Goal: Register for event/course

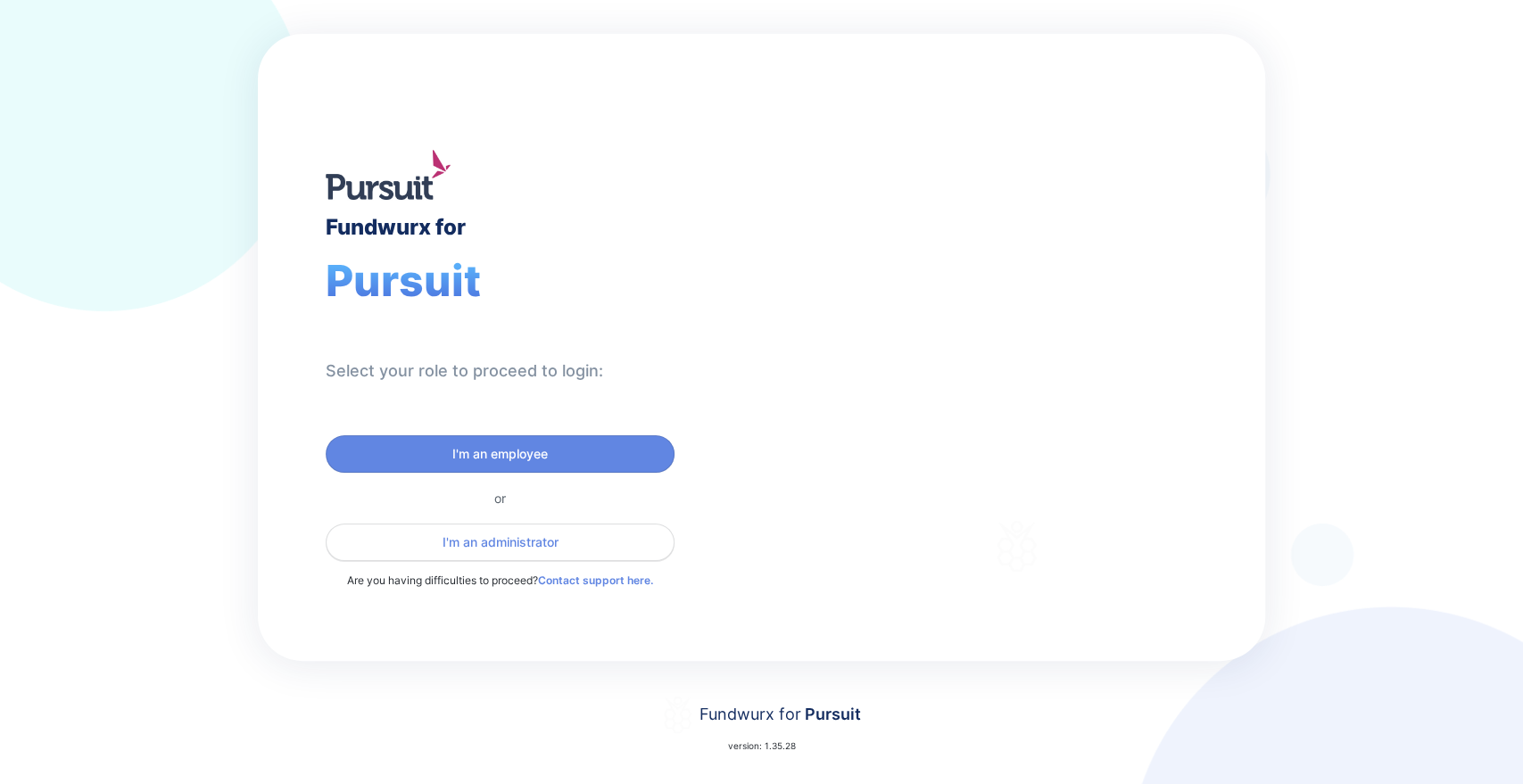
click at [485, 540] on span "I'm an administrator" at bounding box center [500, 542] width 116 height 18
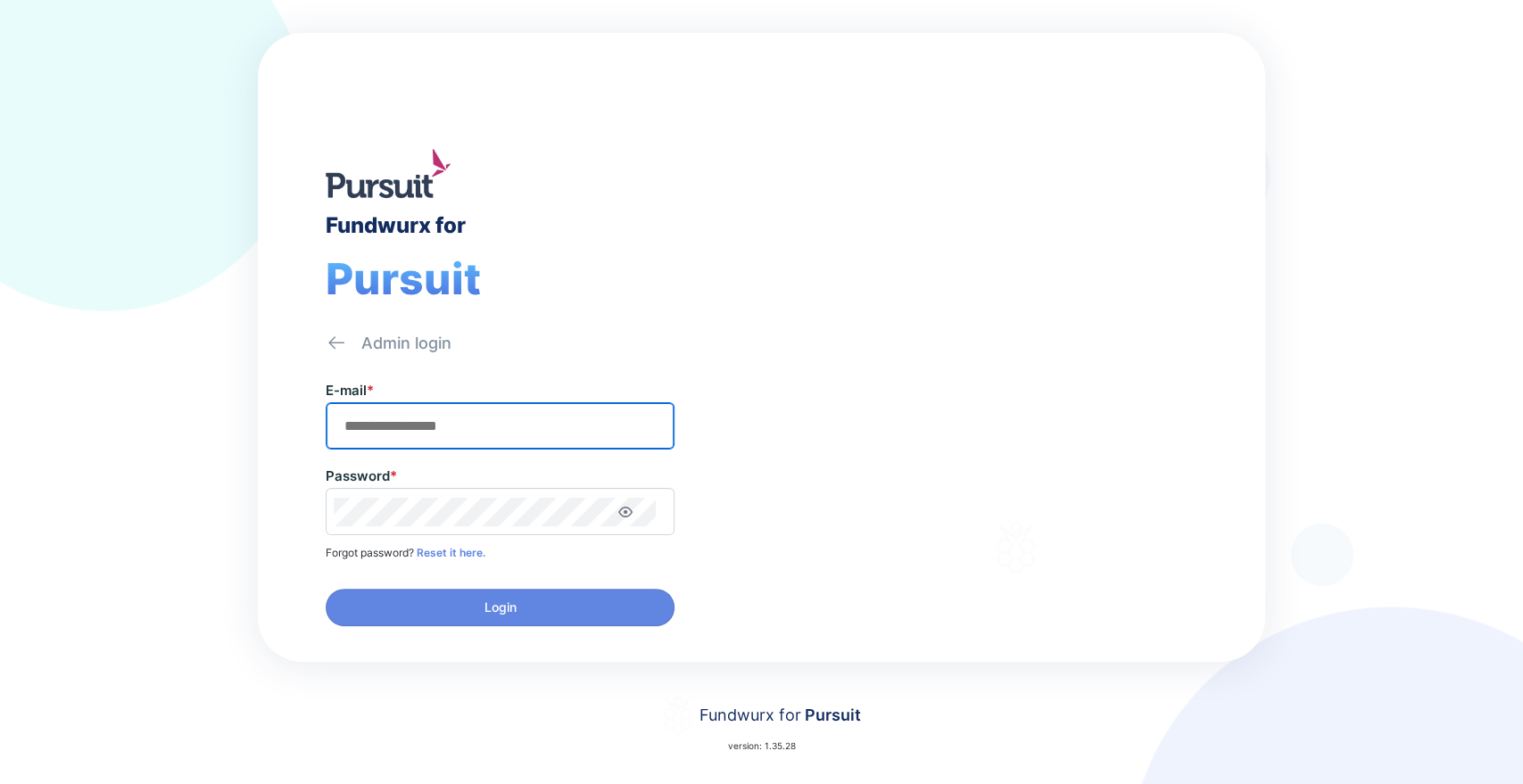
click at [457, 434] on input "text" at bounding box center [500, 426] width 333 height 28
type input "**********"
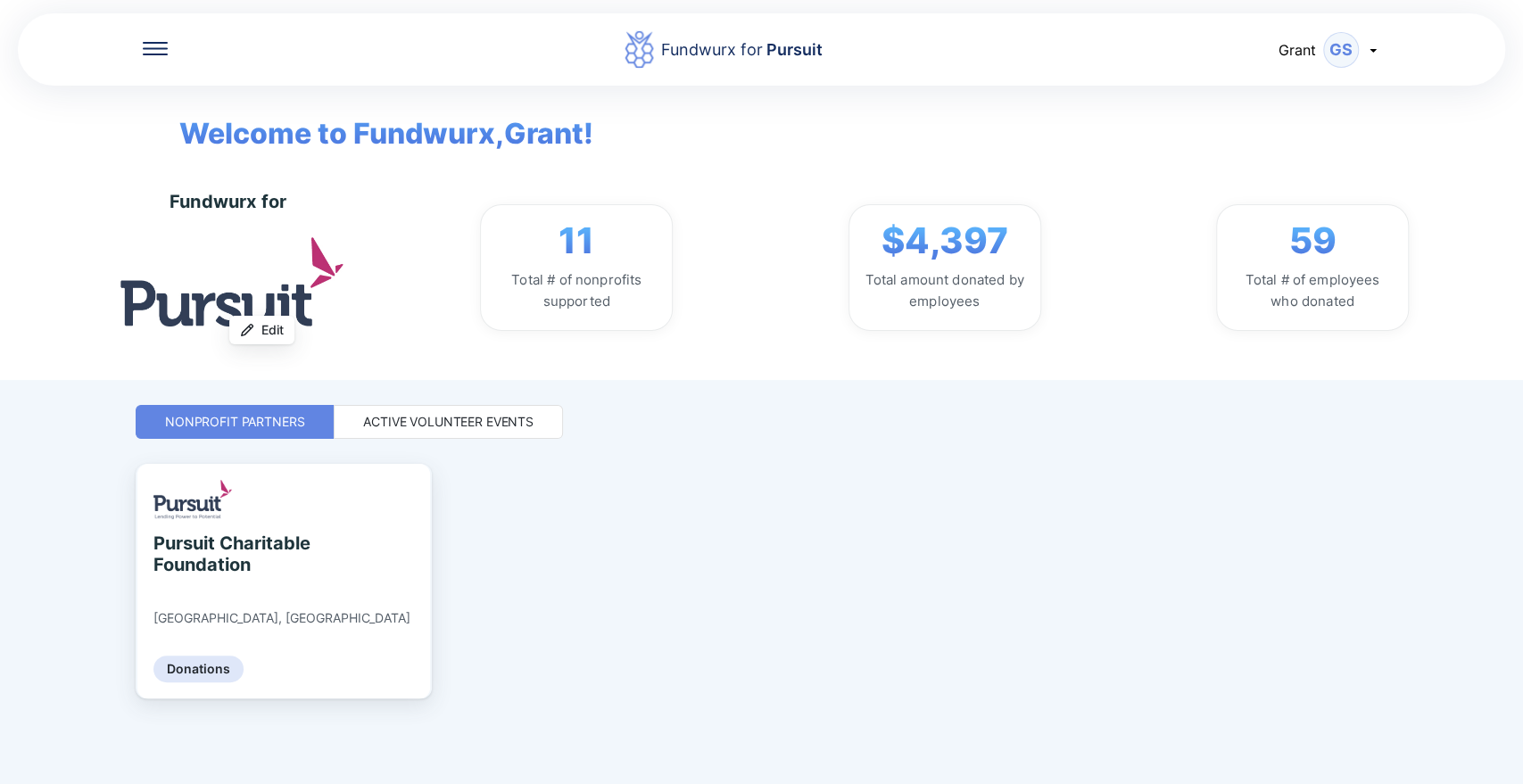
click at [412, 420] on div "Active Volunteer Events" at bounding box center [448, 422] width 171 height 18
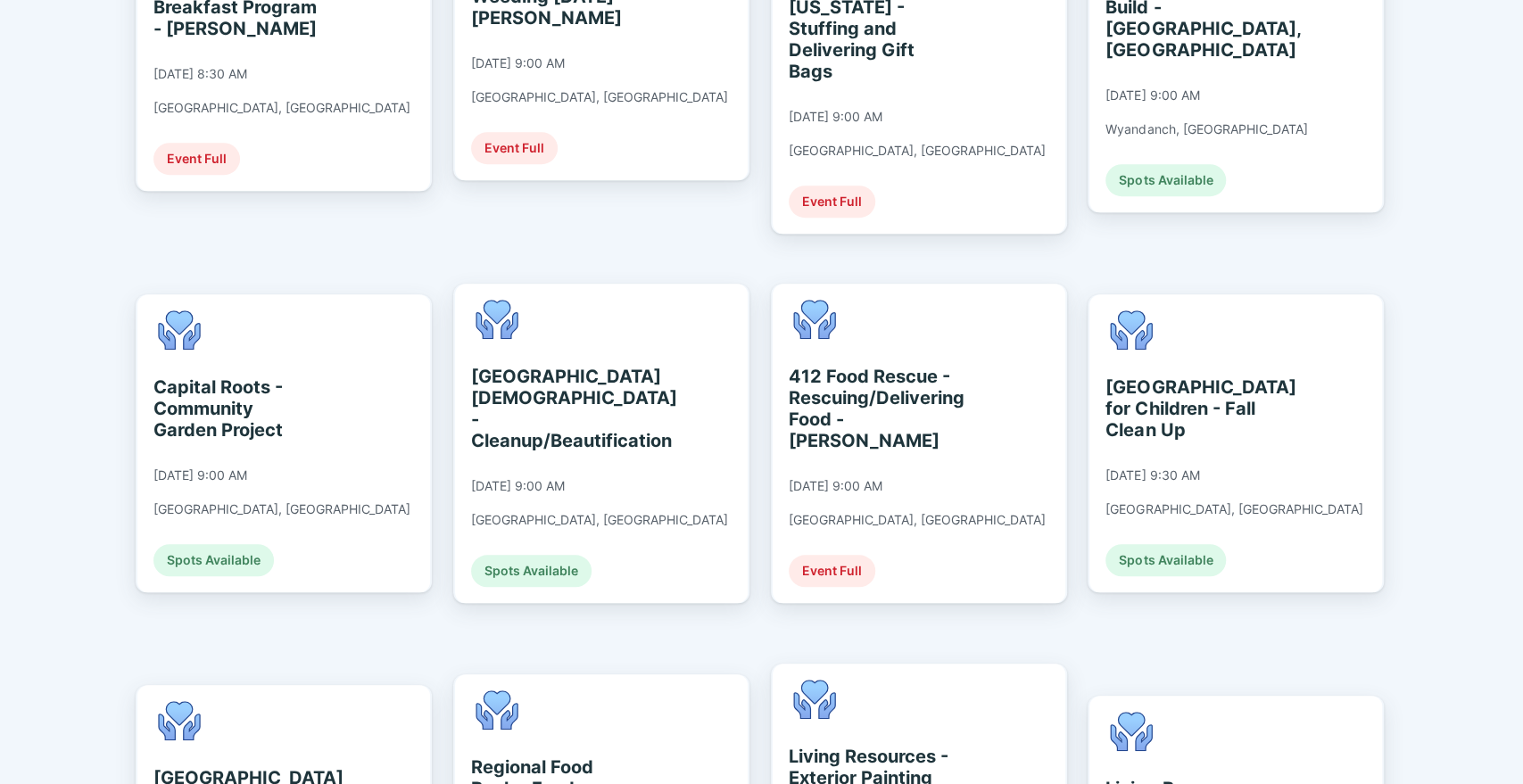
scroll to position [627, 0]
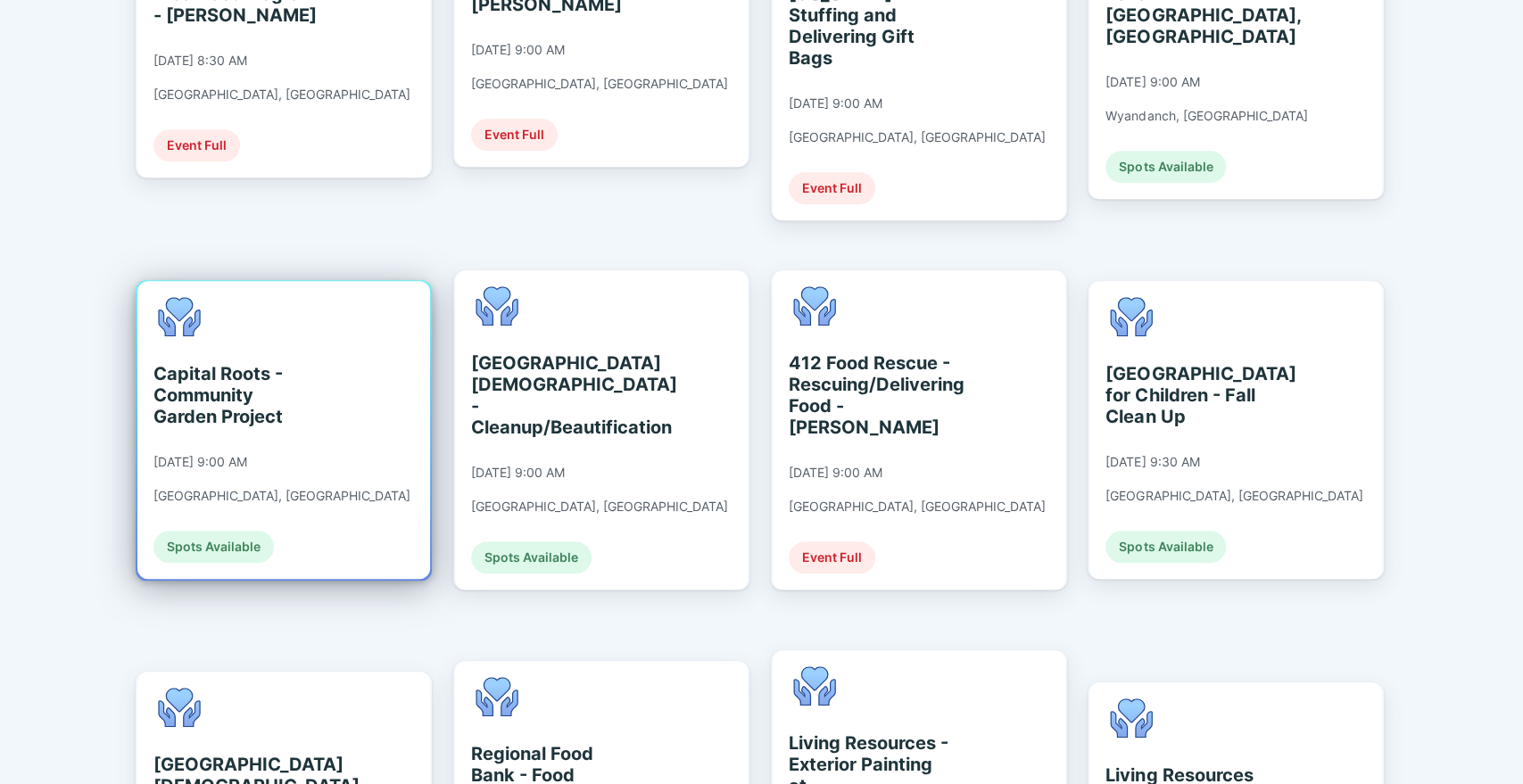
click at [288, 405] on div "Capital Roots - Community Garden Project [DATE] 9:00 AM [GEOGRAPHIC_DATA], [GEO…" at bounding box center [282, 429] width 257 height 266
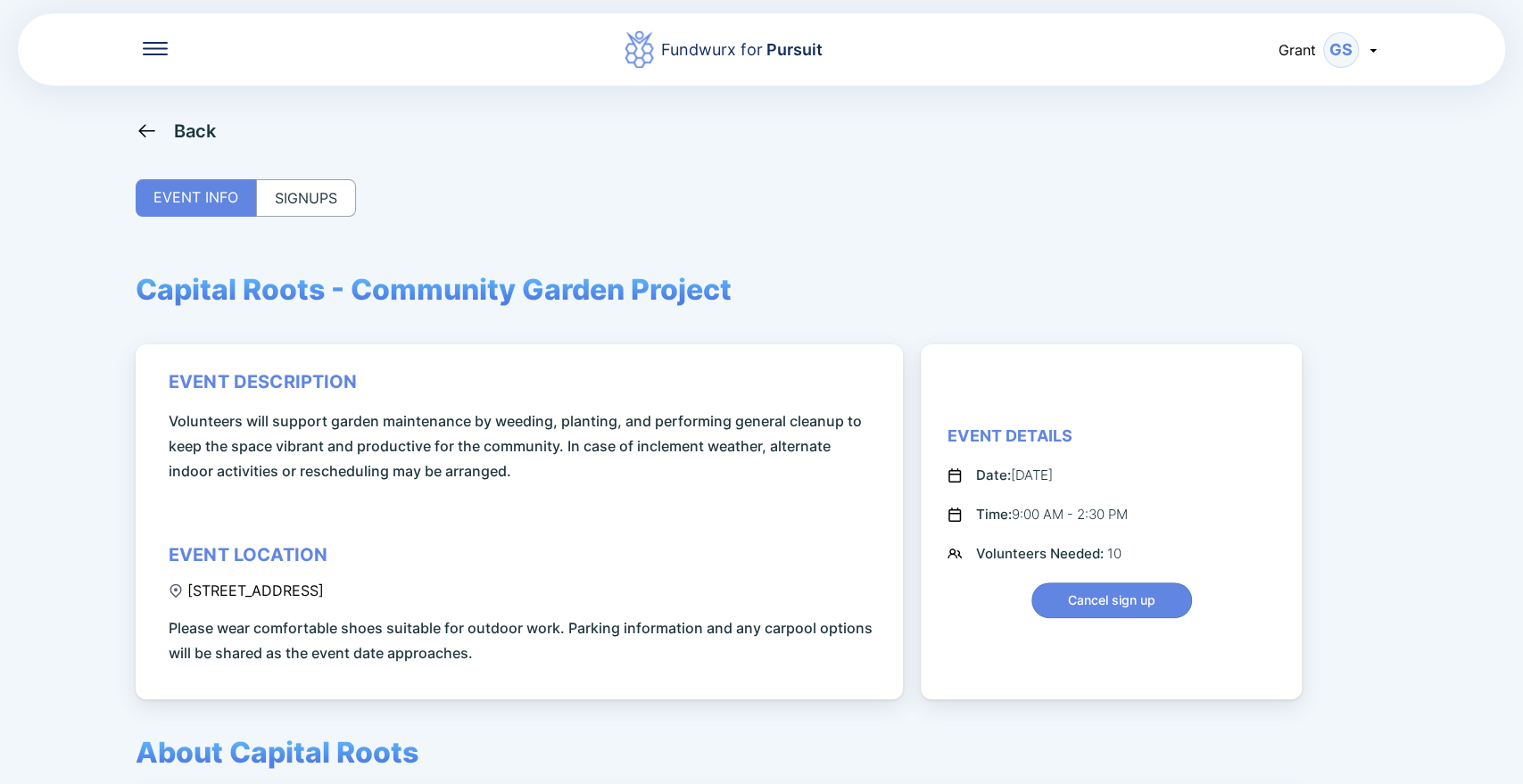
click at [328, 186] on div "SIGNUPS" at bounding box center [306, 198] width 100 height 38
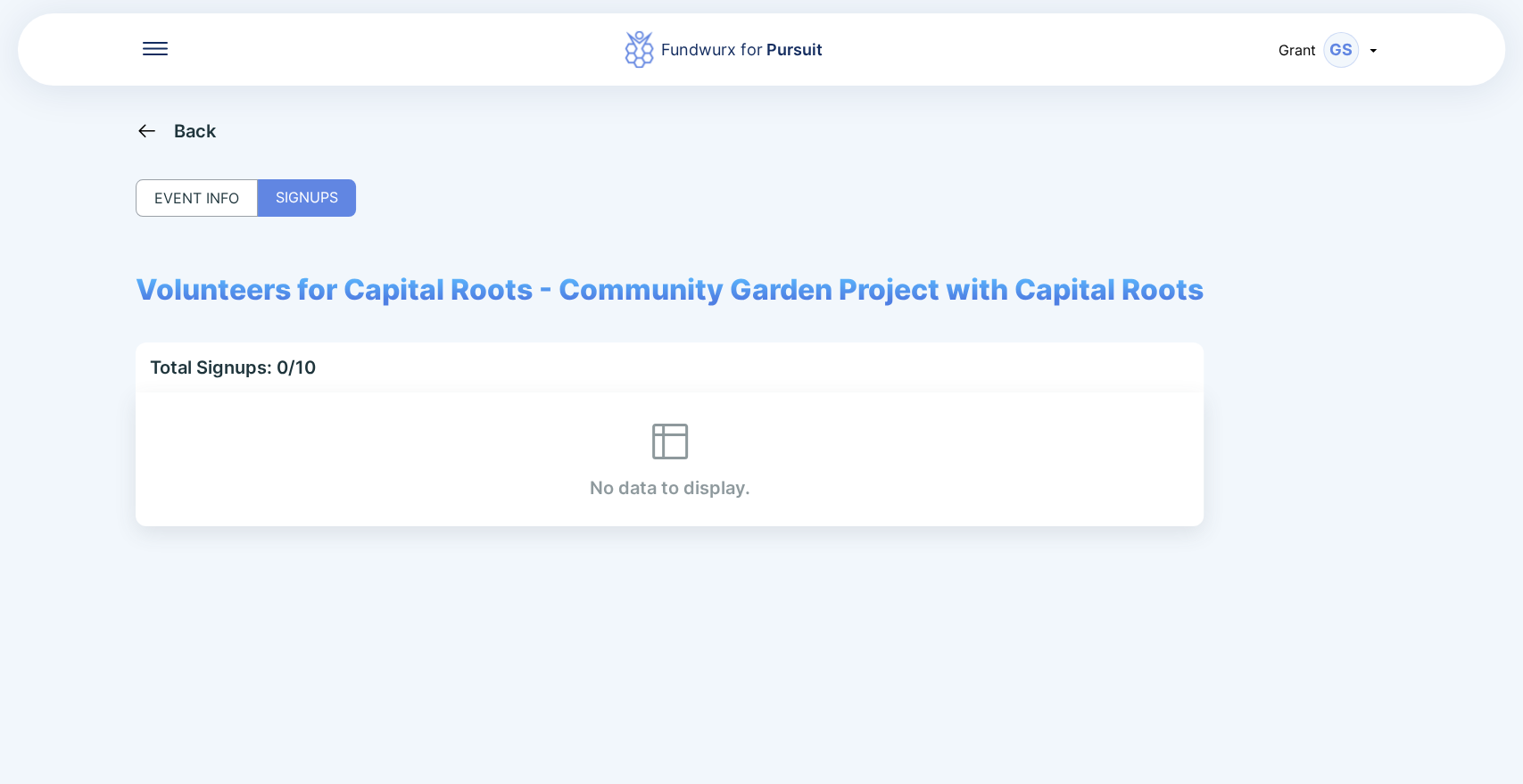
click at [324, 198] on div "SIGNUPS" at bounding box center [307, 198] width 98 height 38
click at [210, 188] on div "EVENT INFO" at bounding box center [196, 198] width 122 height 38
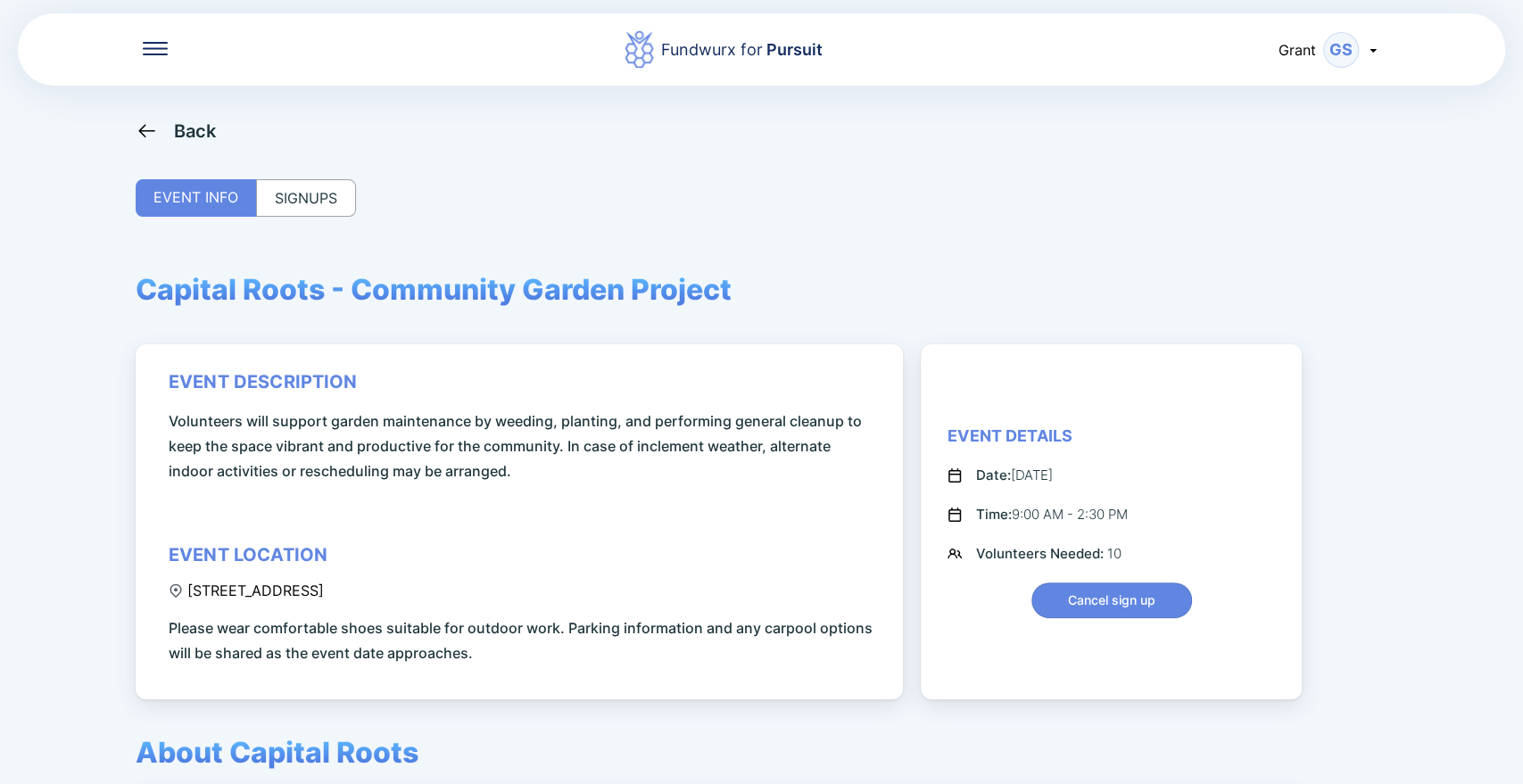
click at [291, 200] on div "SIGNUPS" at bounding box center [306, 198] width 100 height 38
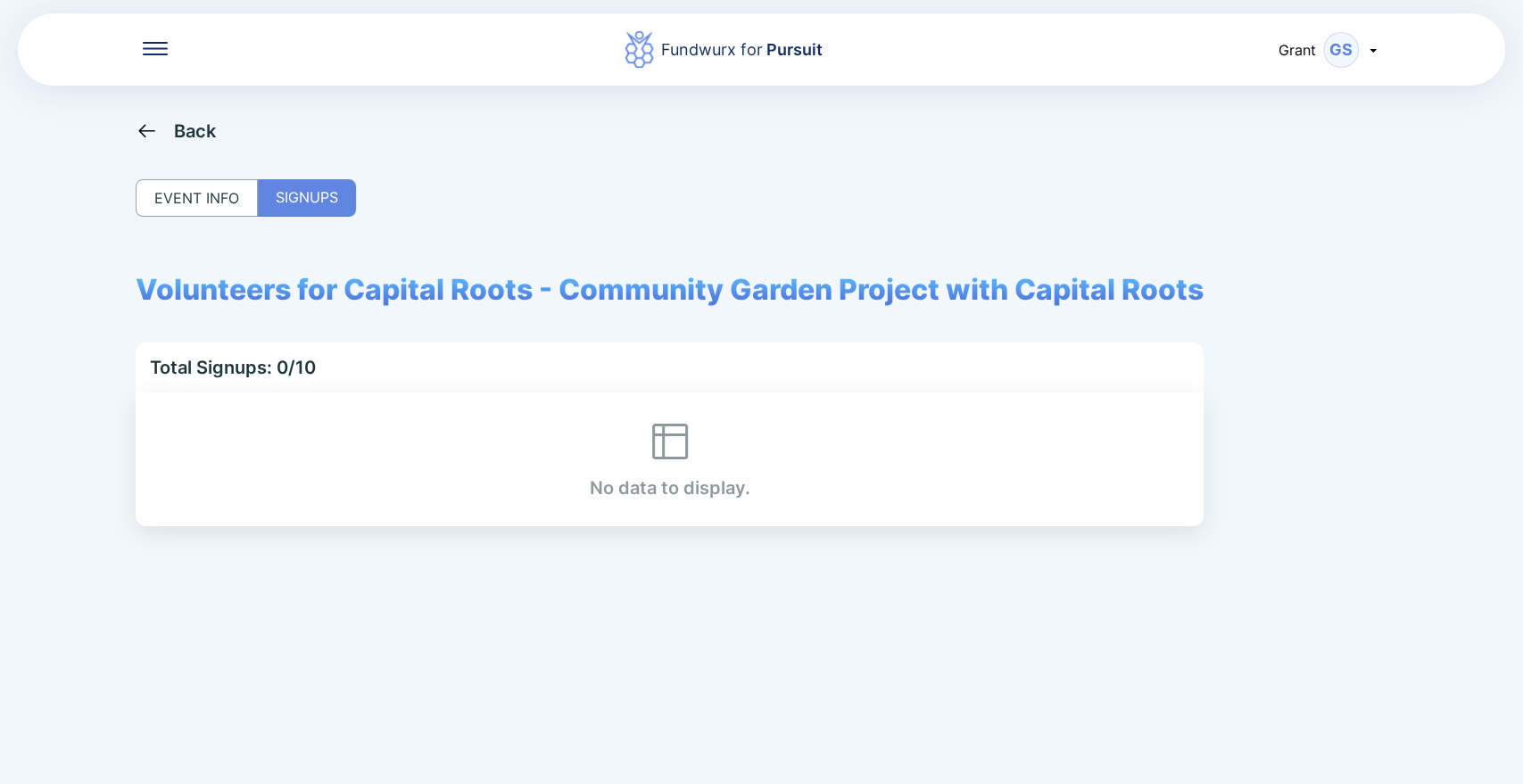
click at [174, 123] on div "Back" at bounding box center [195, 131] width 42 height 22
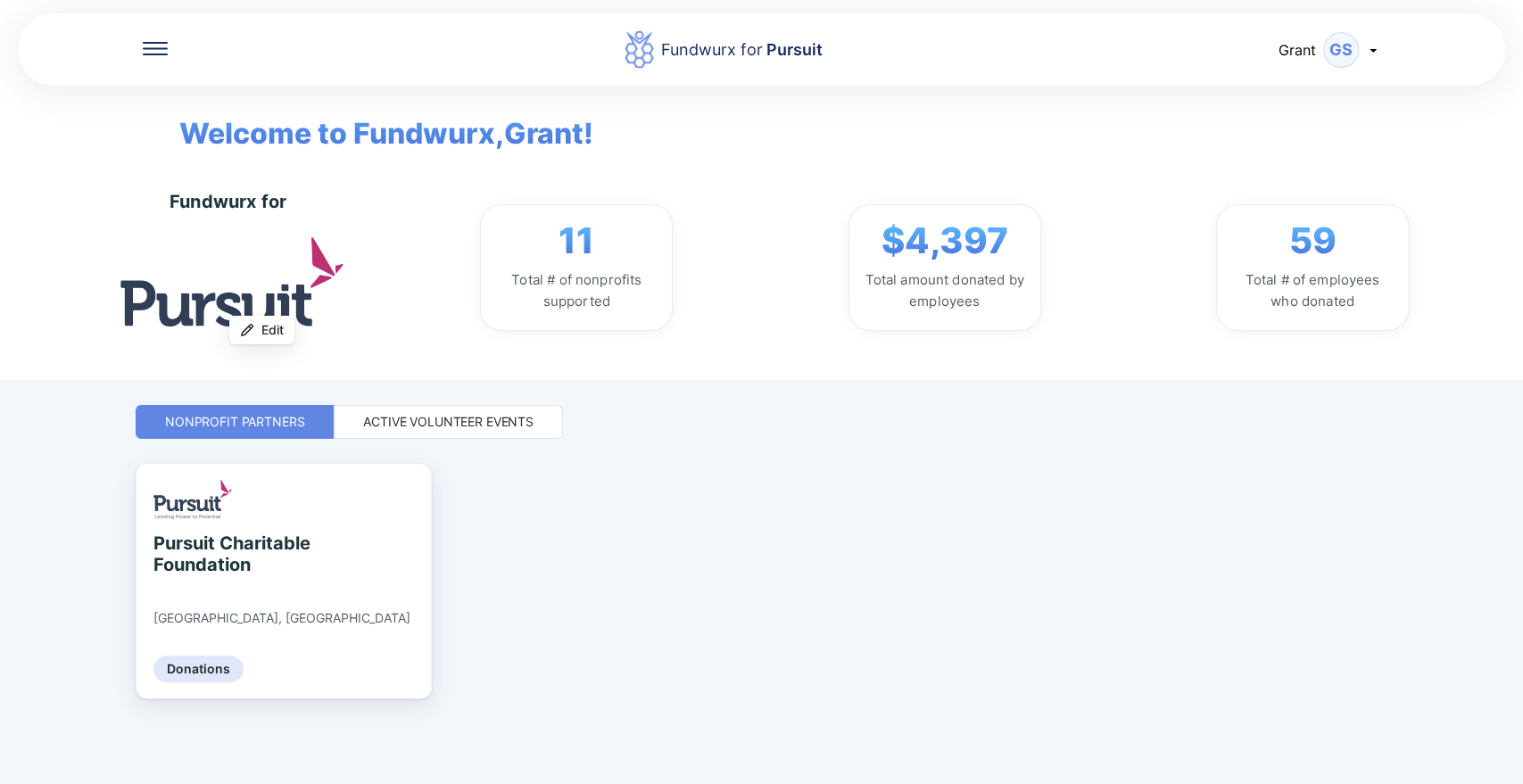
click at [408, 409] on div "Active Volunteer Events" at bounding box center [448, 422] width 229 height 34
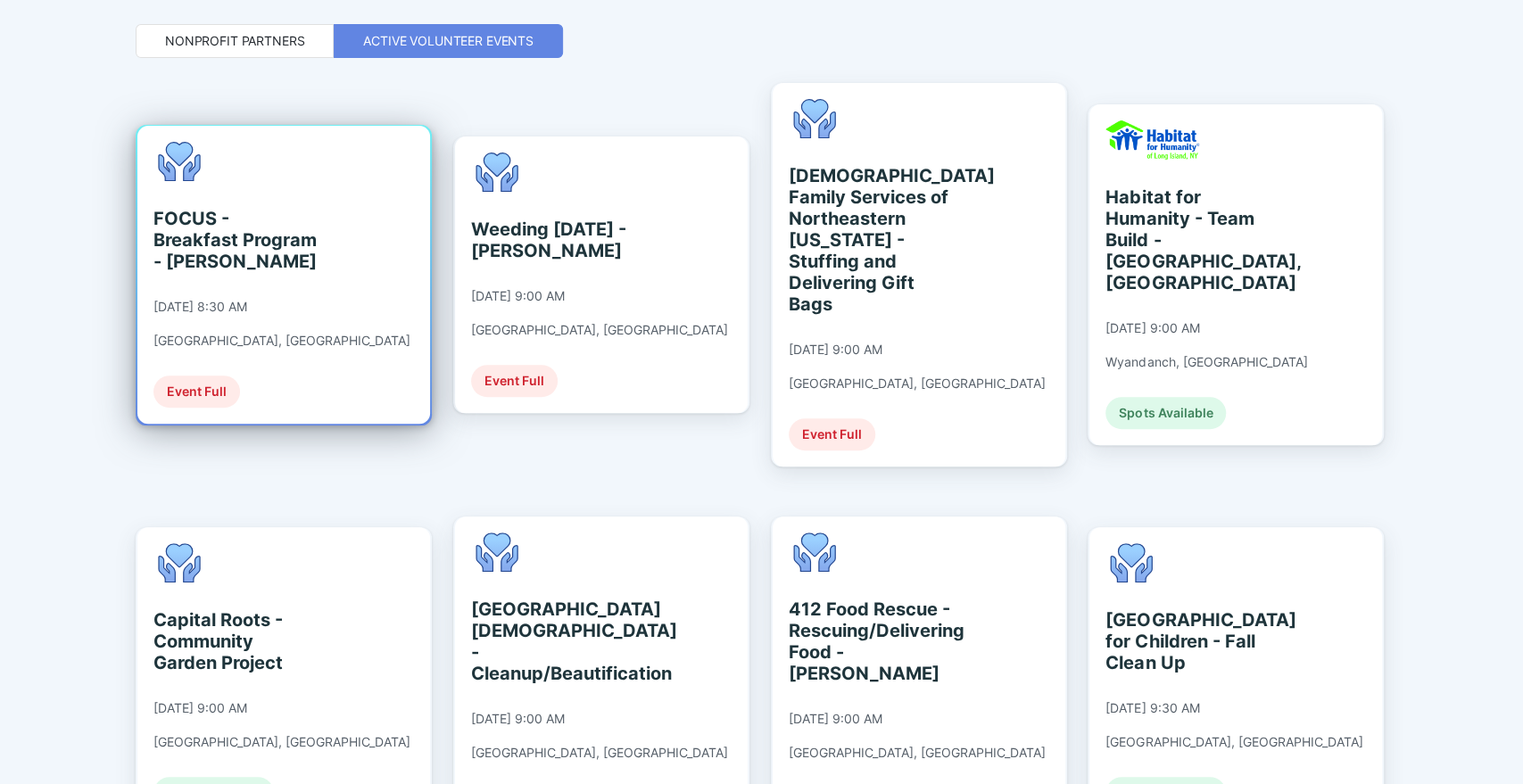
scroll to position [380, 0]
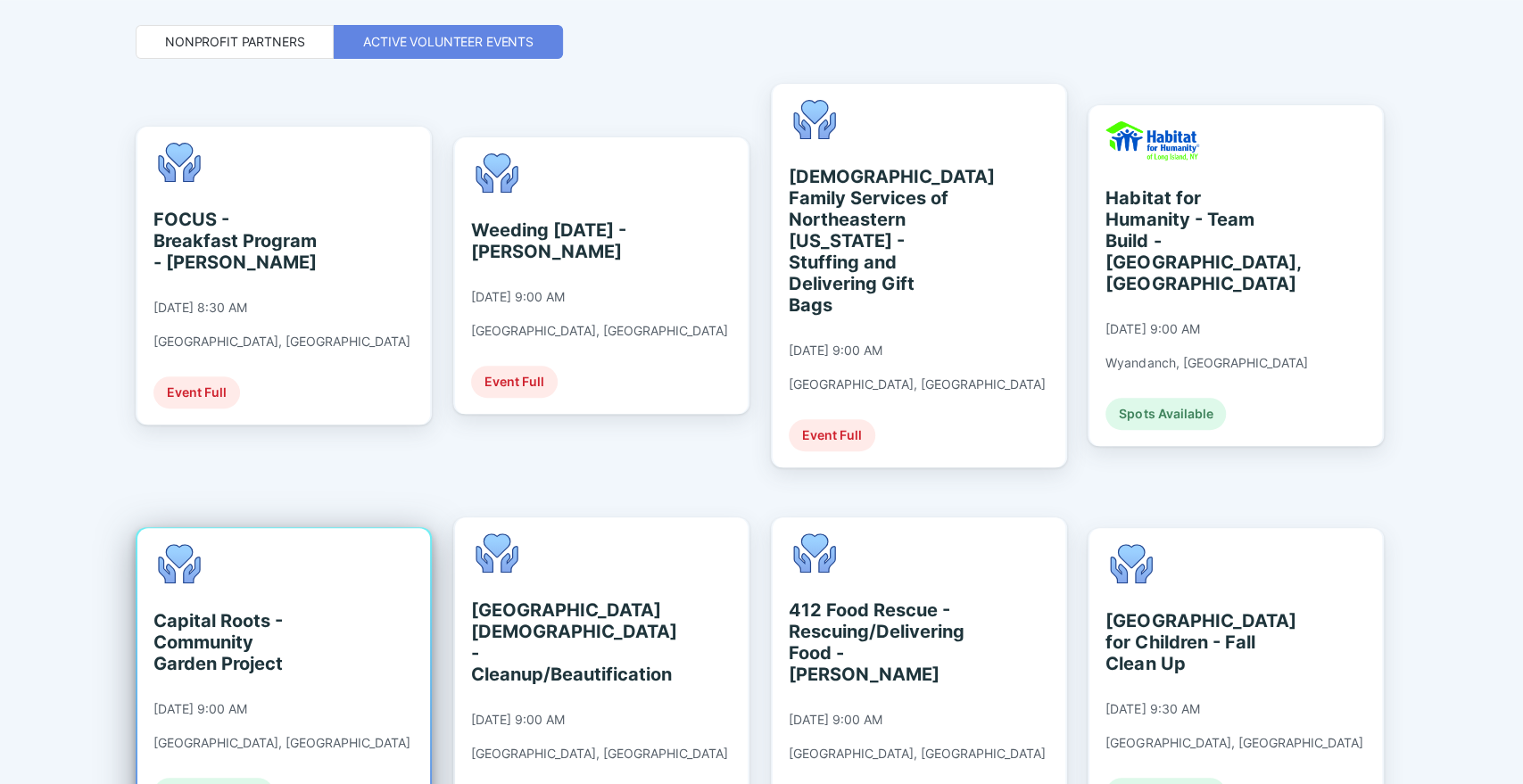
click at [291, 610] on div "Capital Roots - Community Garden Project" at bounding box center [235, 641] width 163 height 64
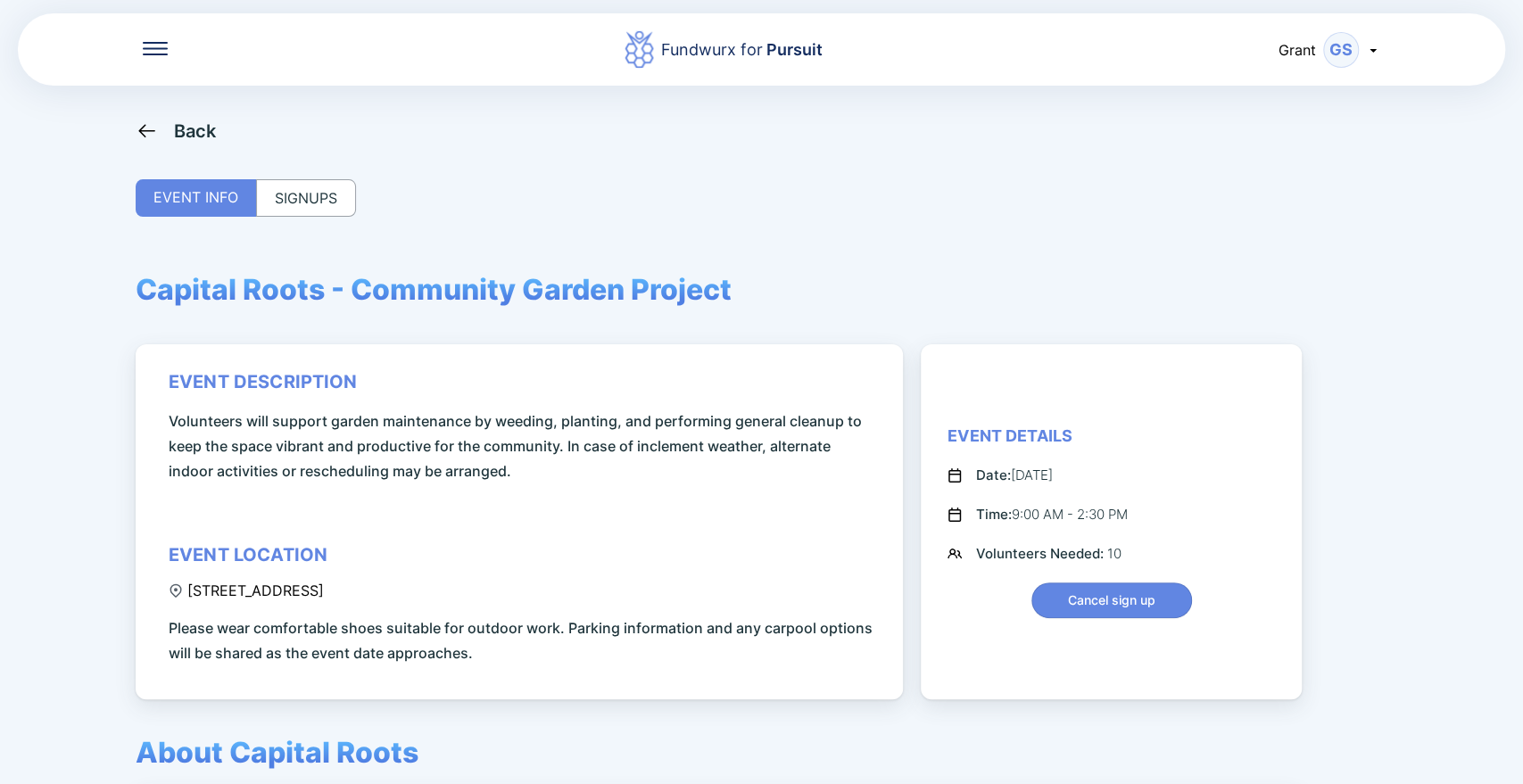
click at [324, 204] on div "SIGNUPS" at bounding box center [306, 198] width 100 height 38
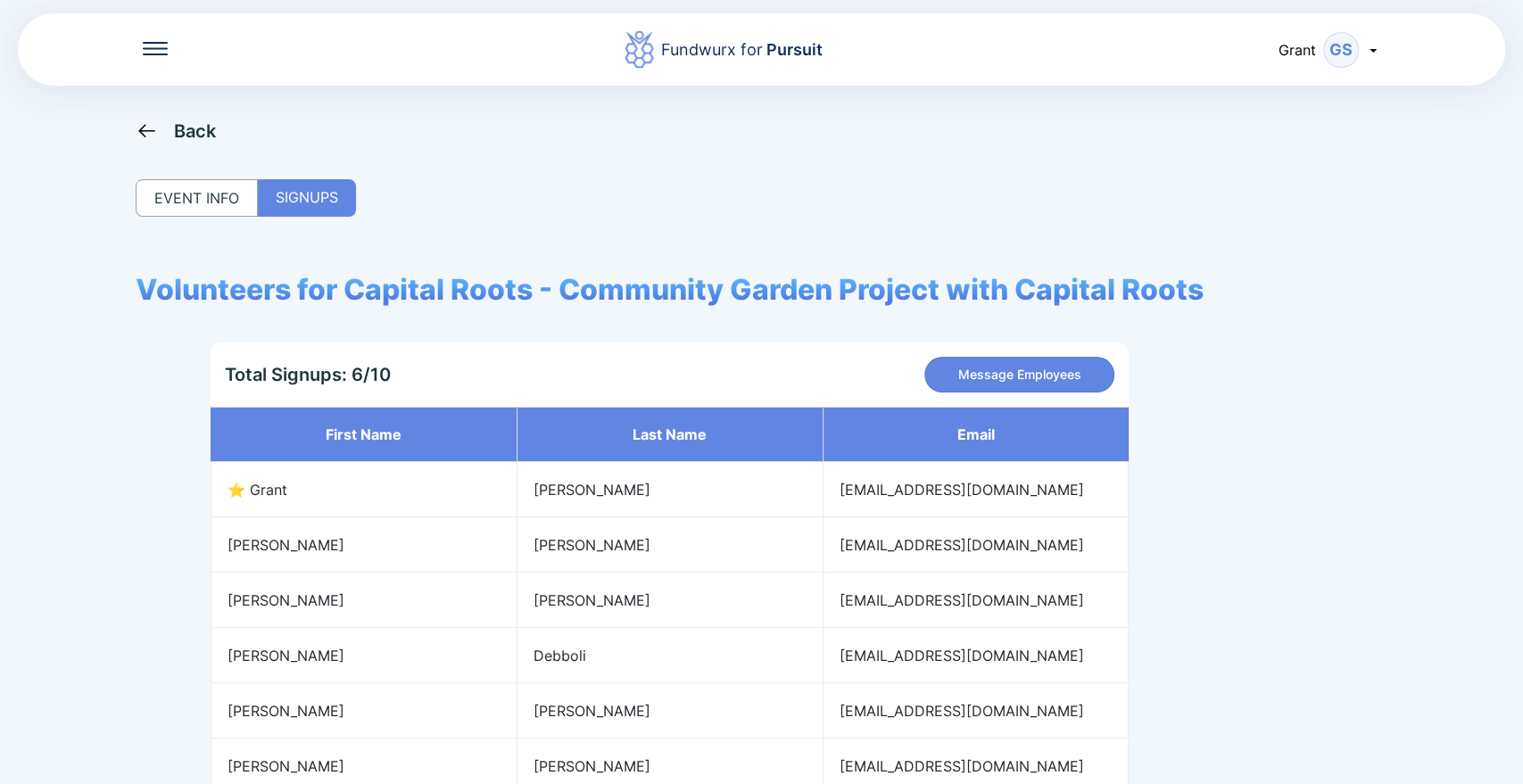
click at [162, 138] on div "Back" at bounding box center [176, 131] width 81 height 23
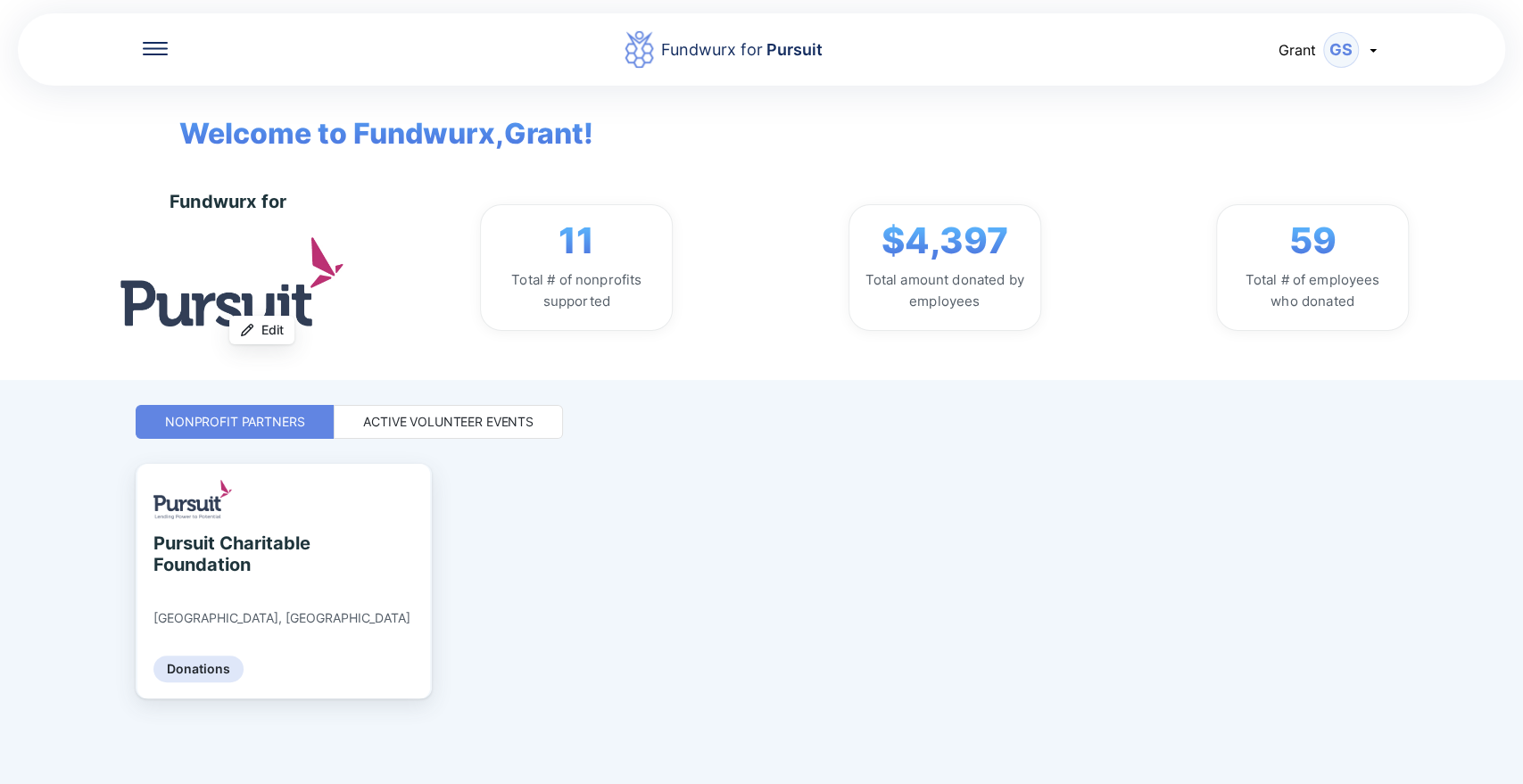
click at [162, 46] on icon at bounding box center [155, 48] width 25 height 14
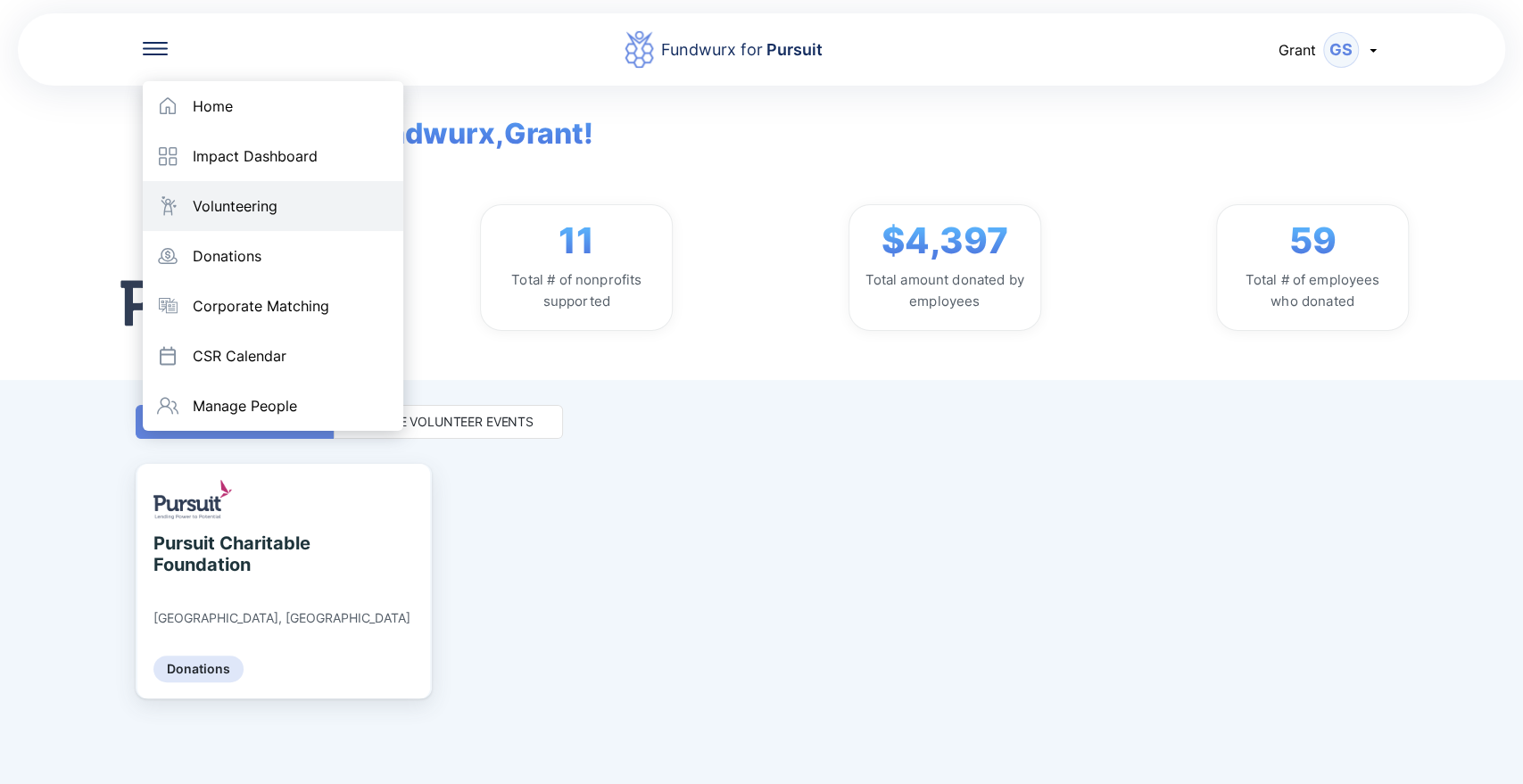
click at [241, 197] on div "Volunteering" at bounding box center [272, 206] width 261 height 50
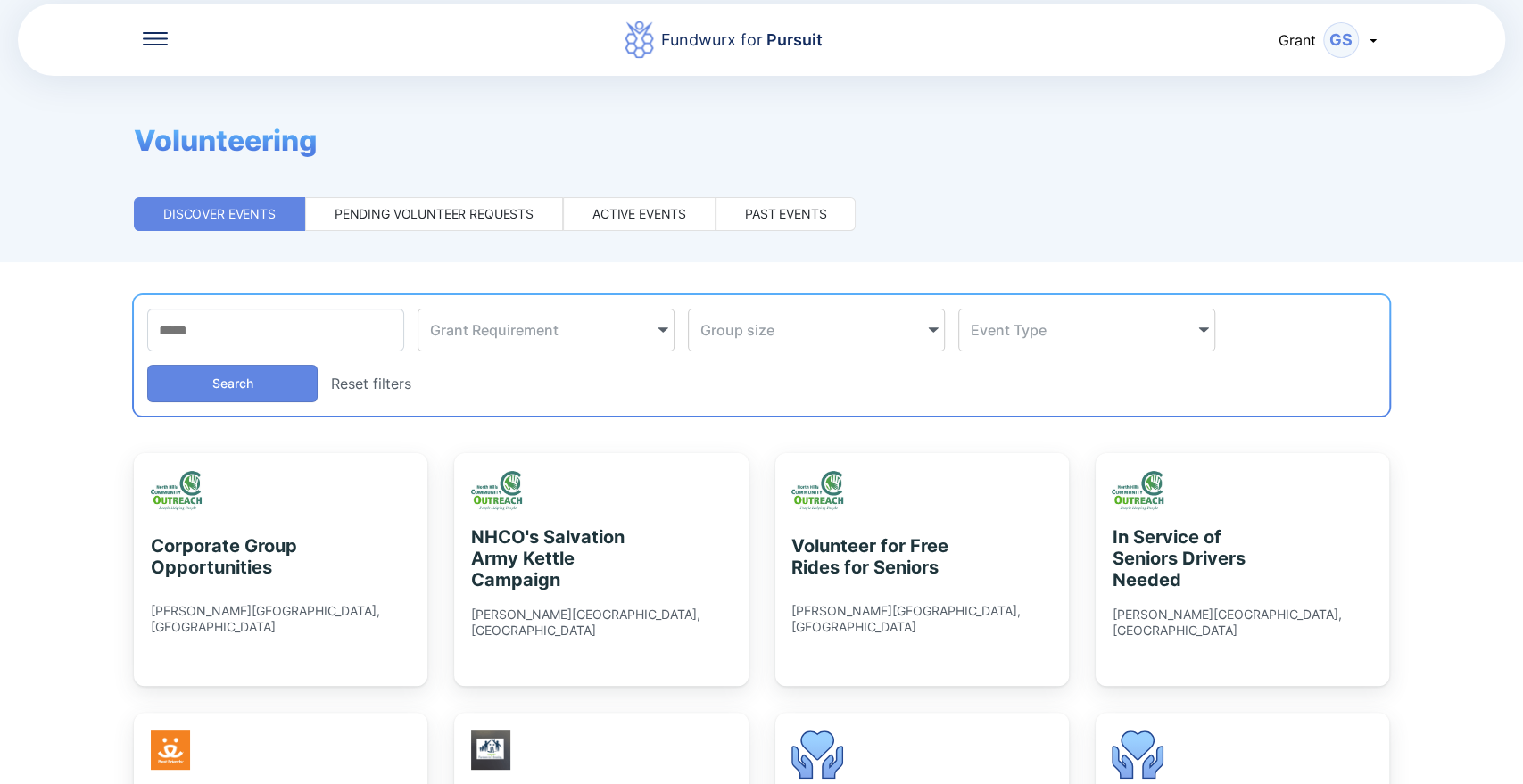
scroll to position [12, 0]
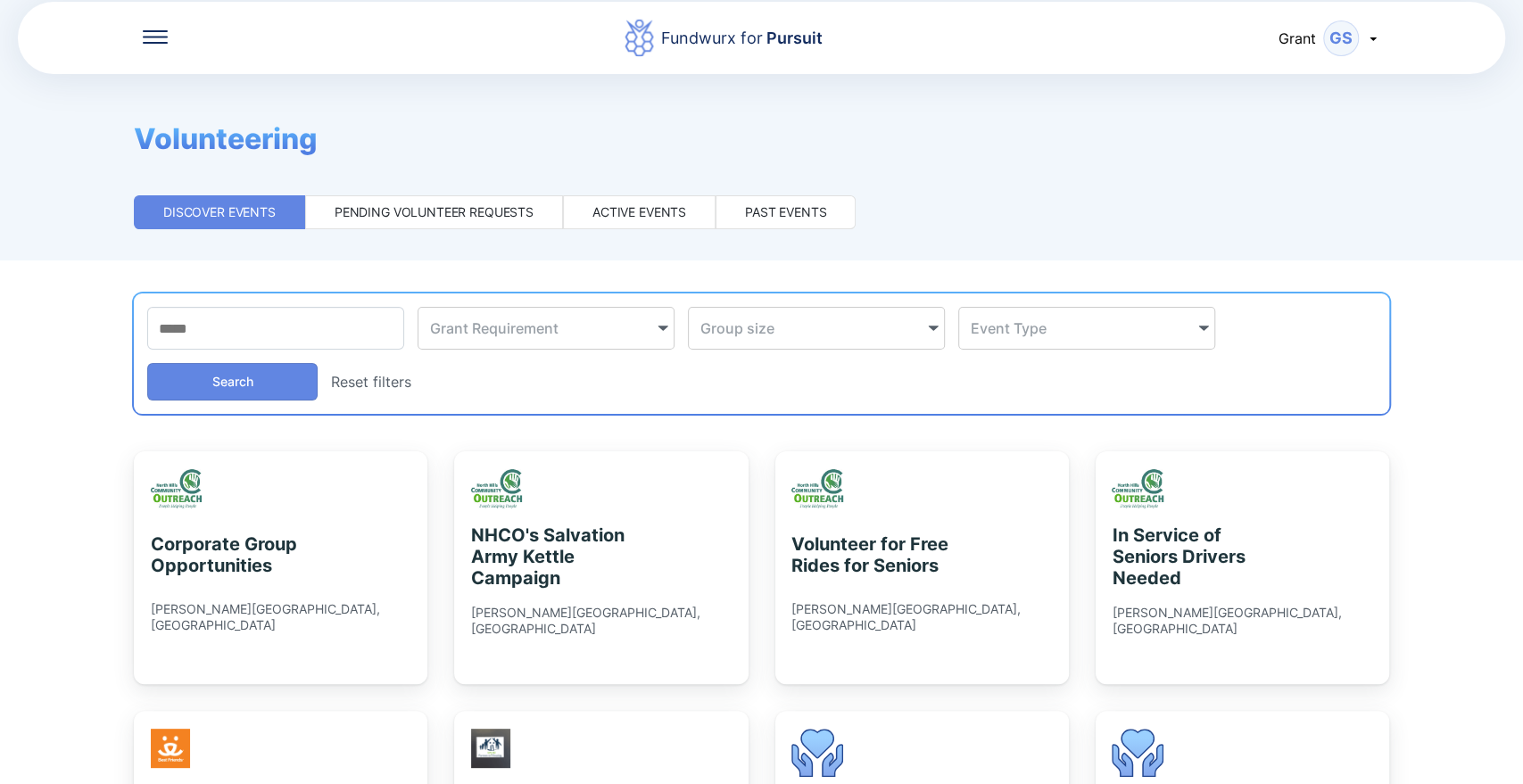
click at [411, 215] on div "Pending volunteer requests" at bounding box center [434, 212] width 199 height 18
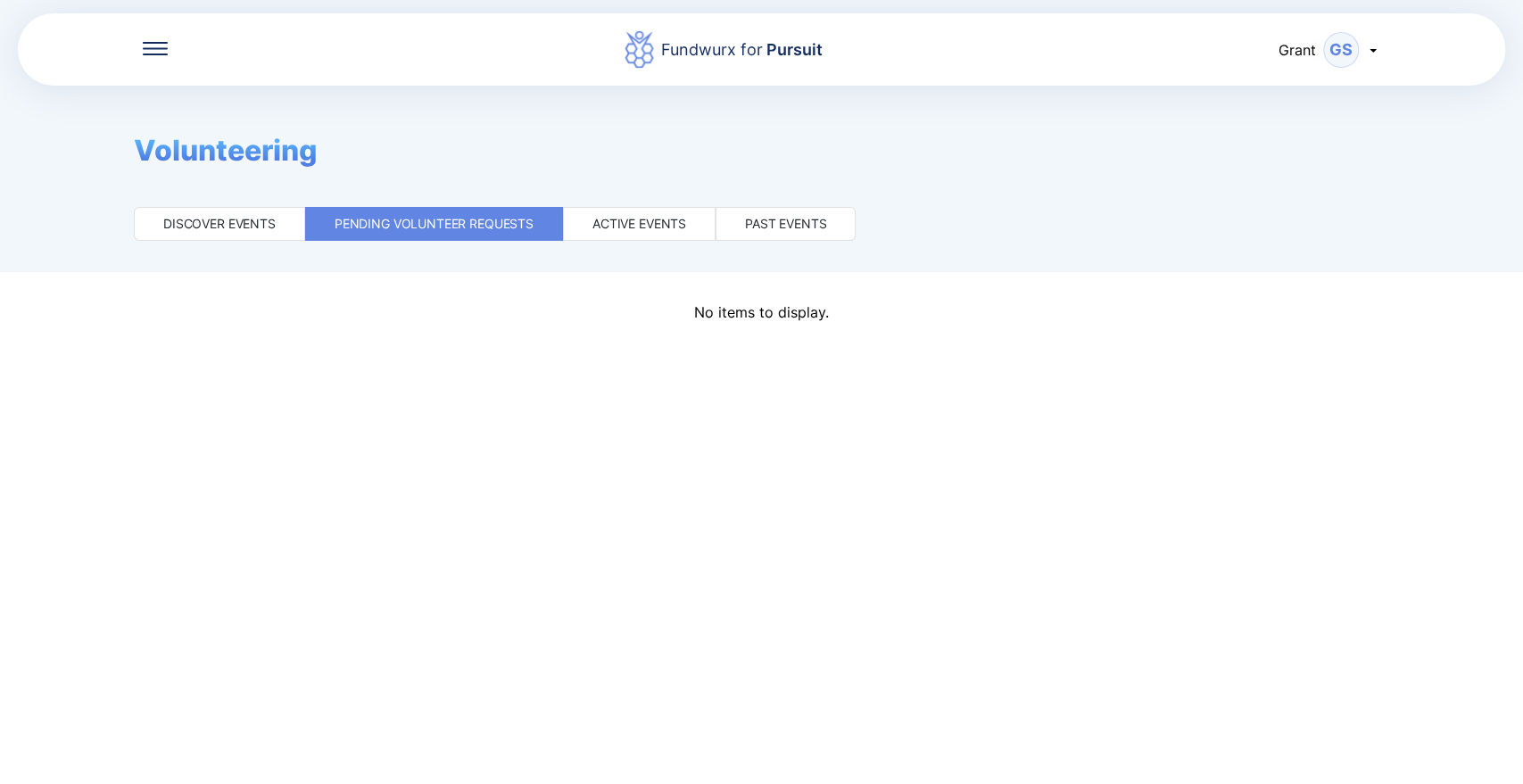
click at [625, 213] on div "Active events" at bounding box center [639, 224] width 152 height 34
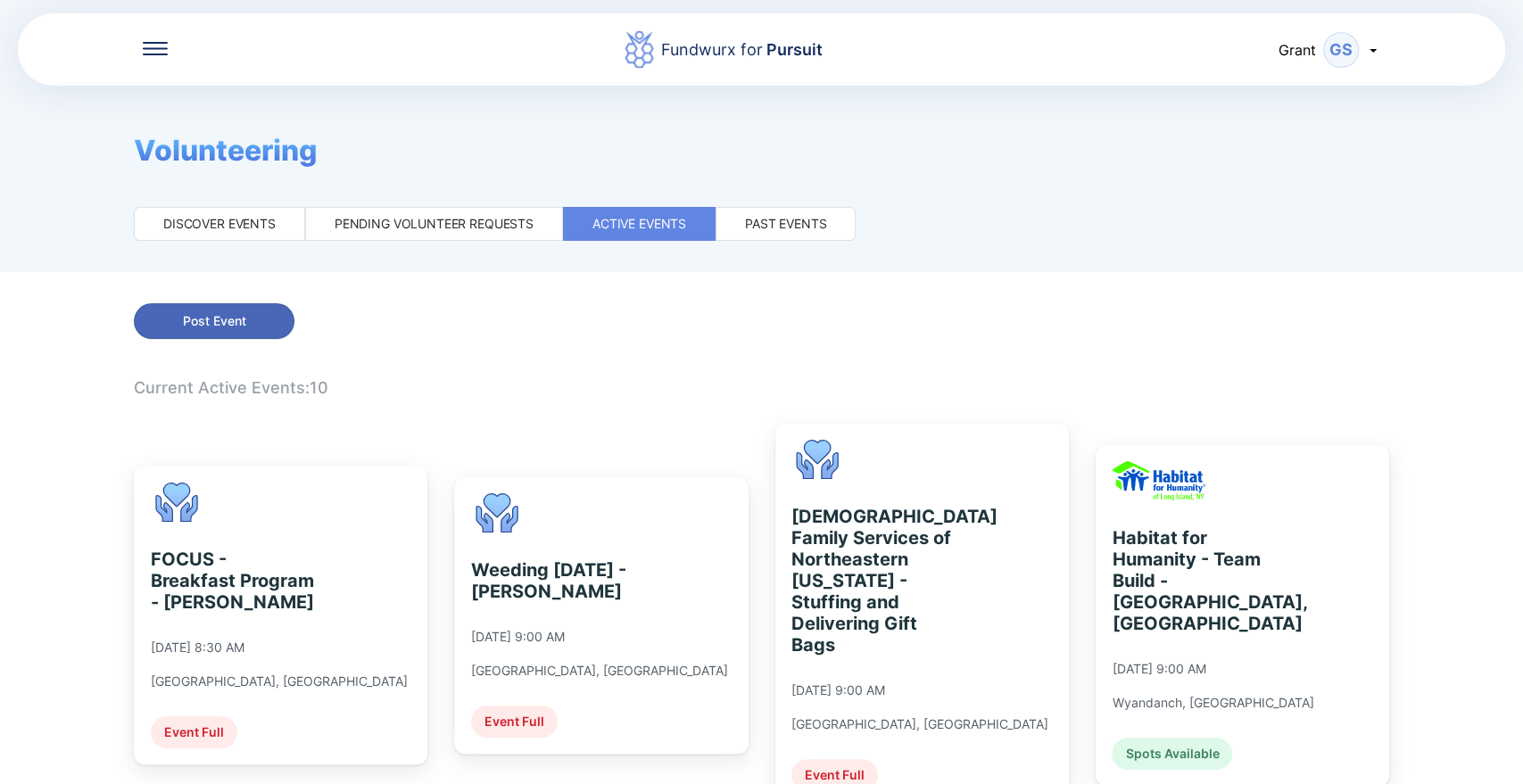
click at [257, 319] on span "Post Event" at bounding box center [214, 321] width 137 height 18
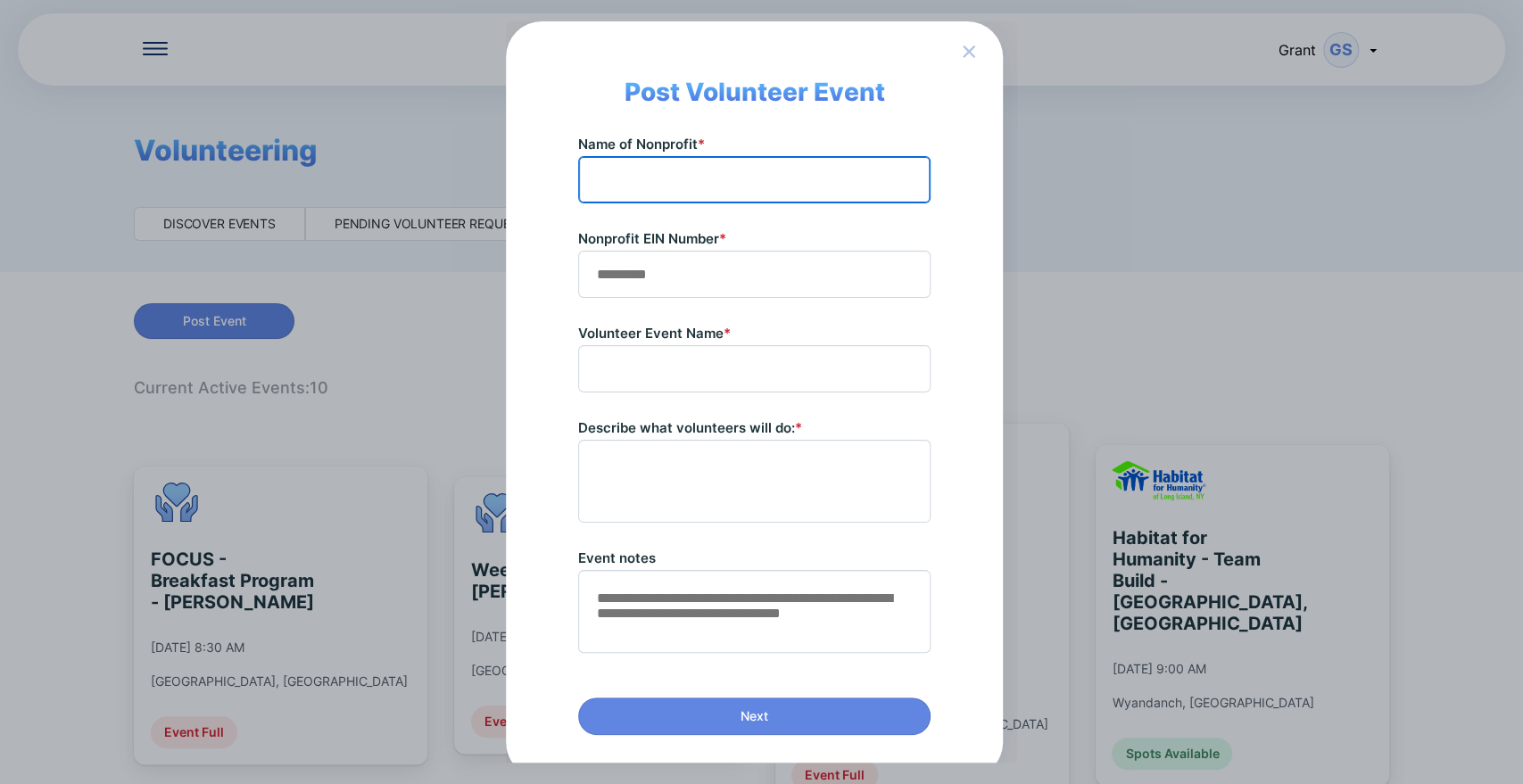
click at [630, 171] on input "text" at bounding box center [754, 180] width 337 height 28
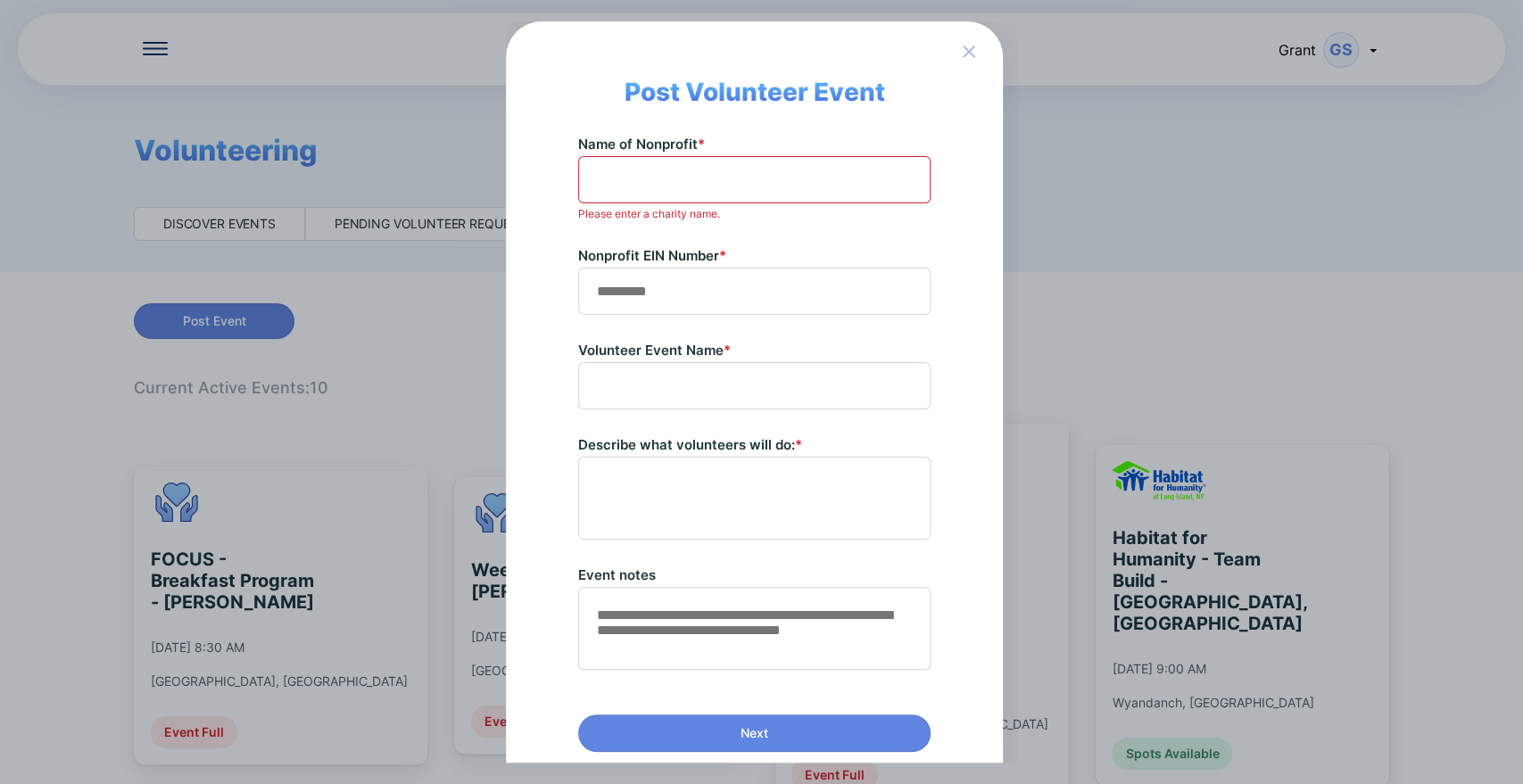
click at [64, 390] on div "Post Volunteer Event Name of Nonprofit * Please enter a charity name. Nonprofit…" at bounding box center [762, 392] width 1523 height 784
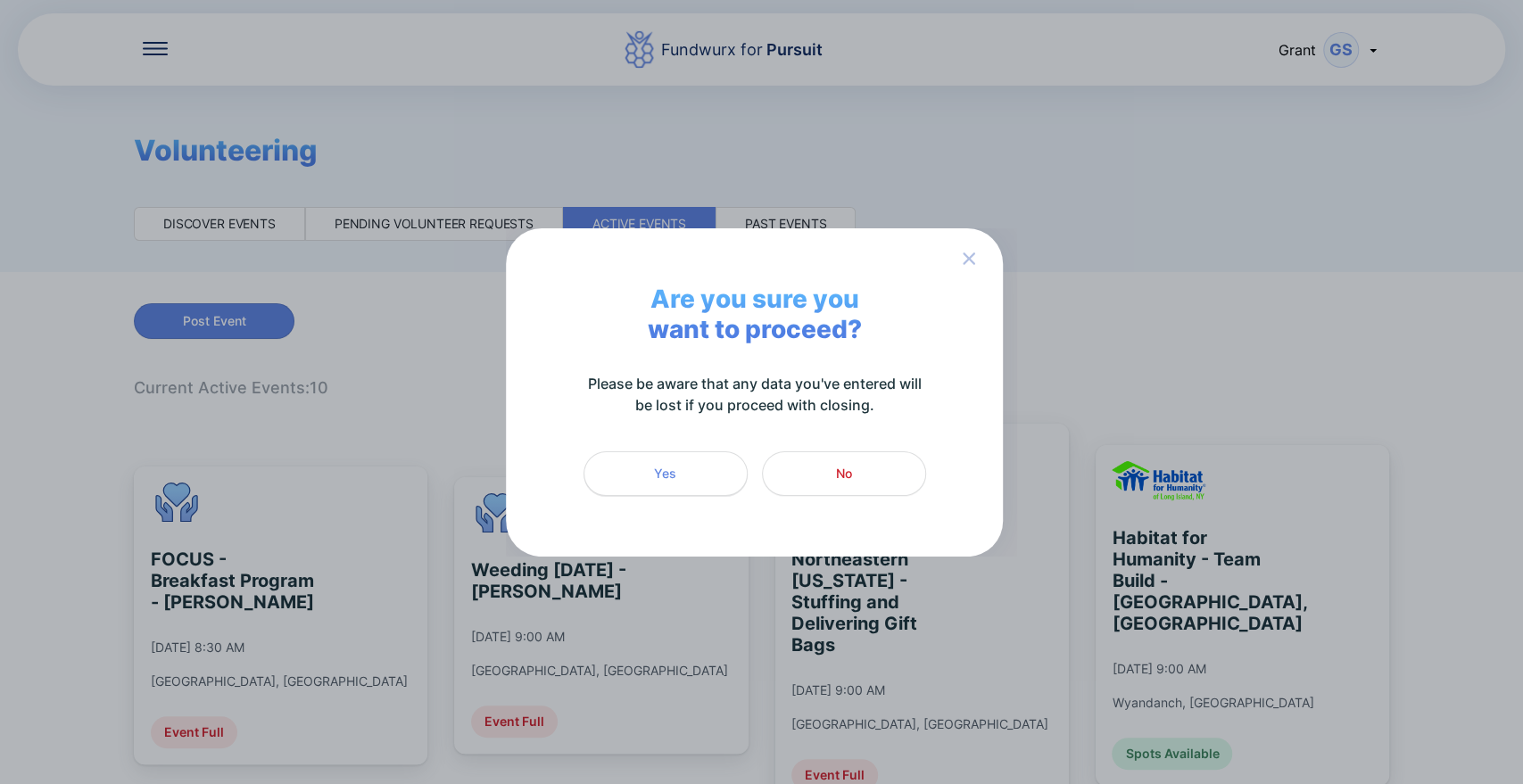
click at [726, 466] on span "Yes" at bounding box center [666, 474] width 141 height 18
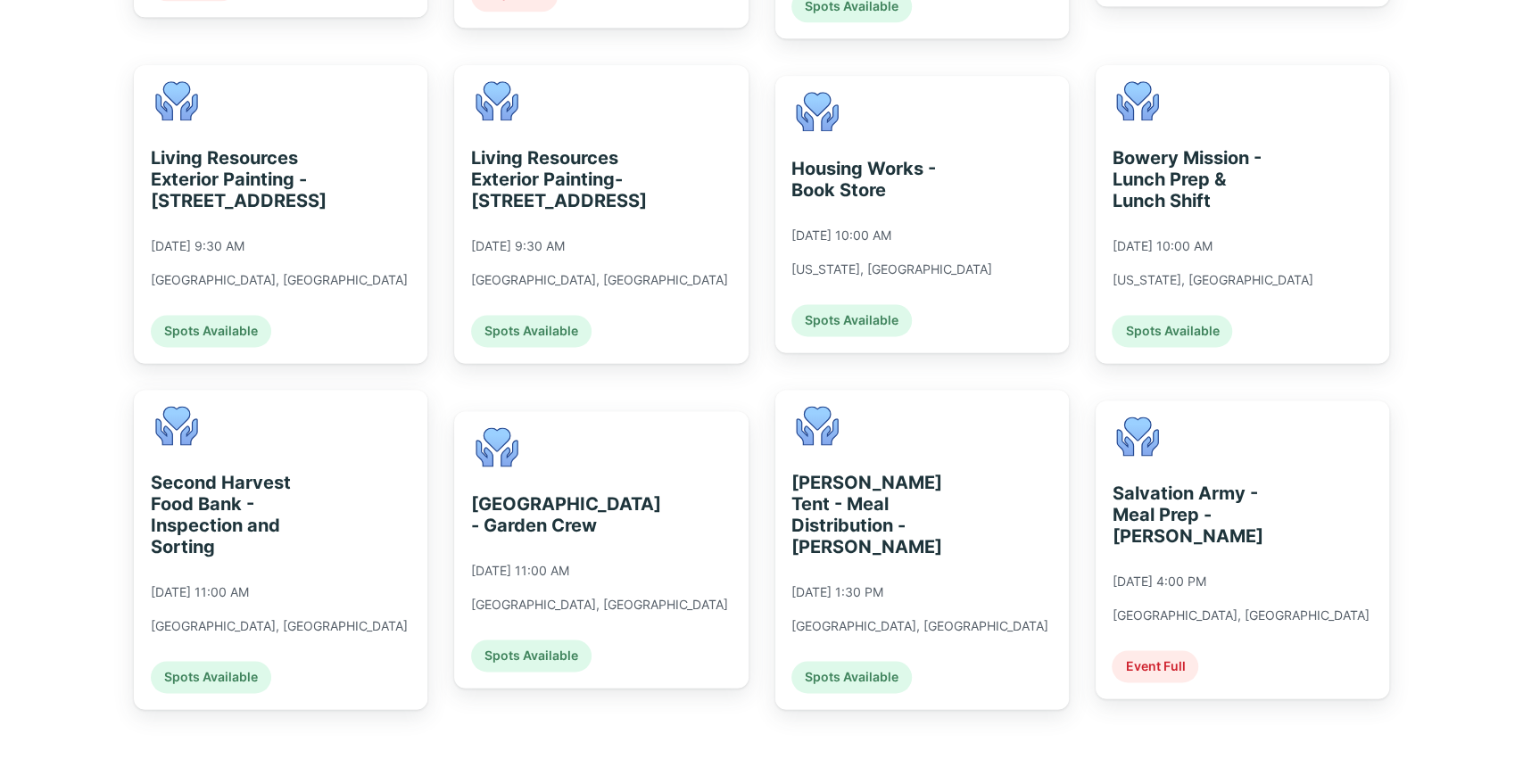
scroll to position [1506, 0]
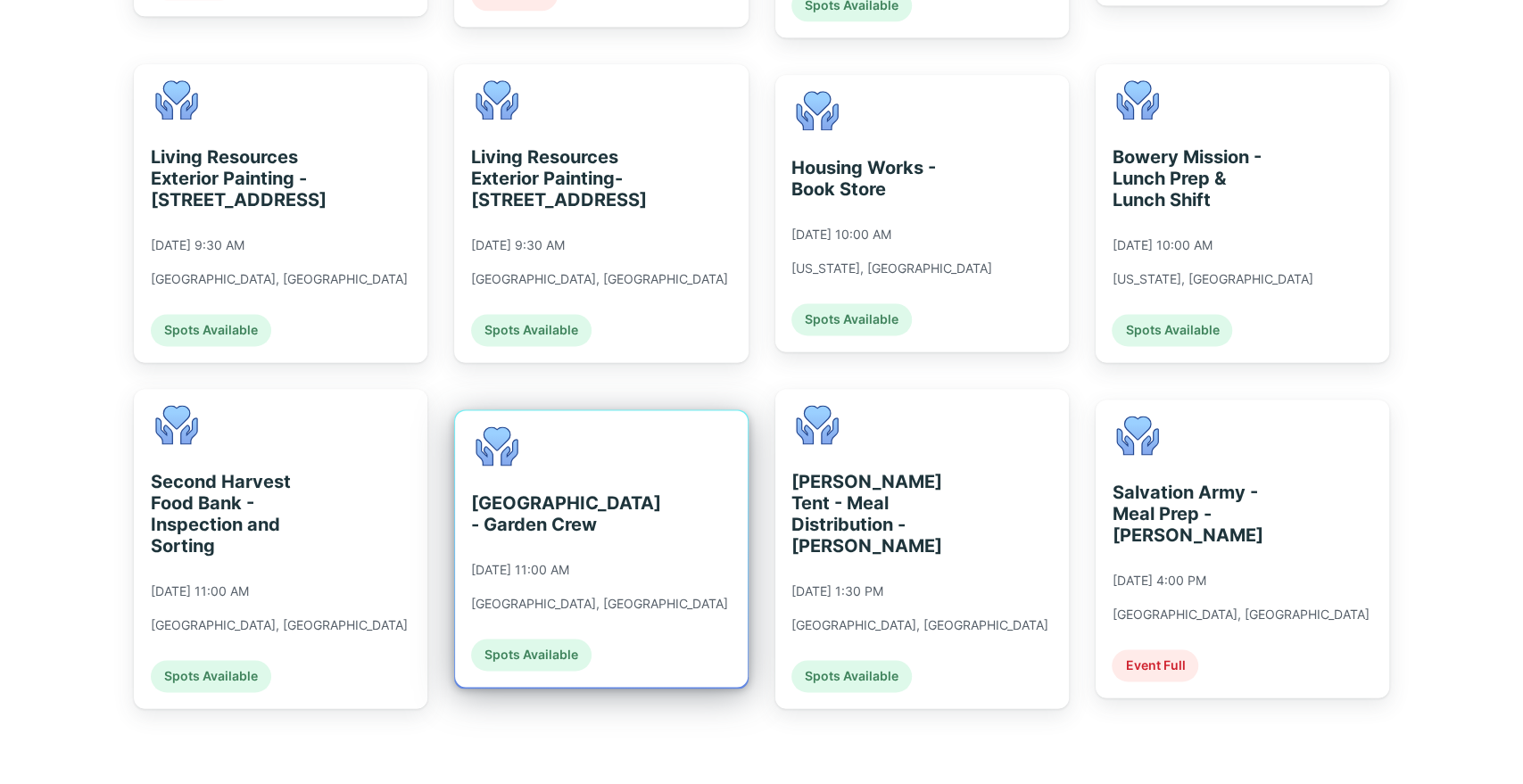
click at [585, 499] on div "[GEOGRAPHIC_DATA] - Garden Crew" at bounding box center [552, 513] width 163 height 42
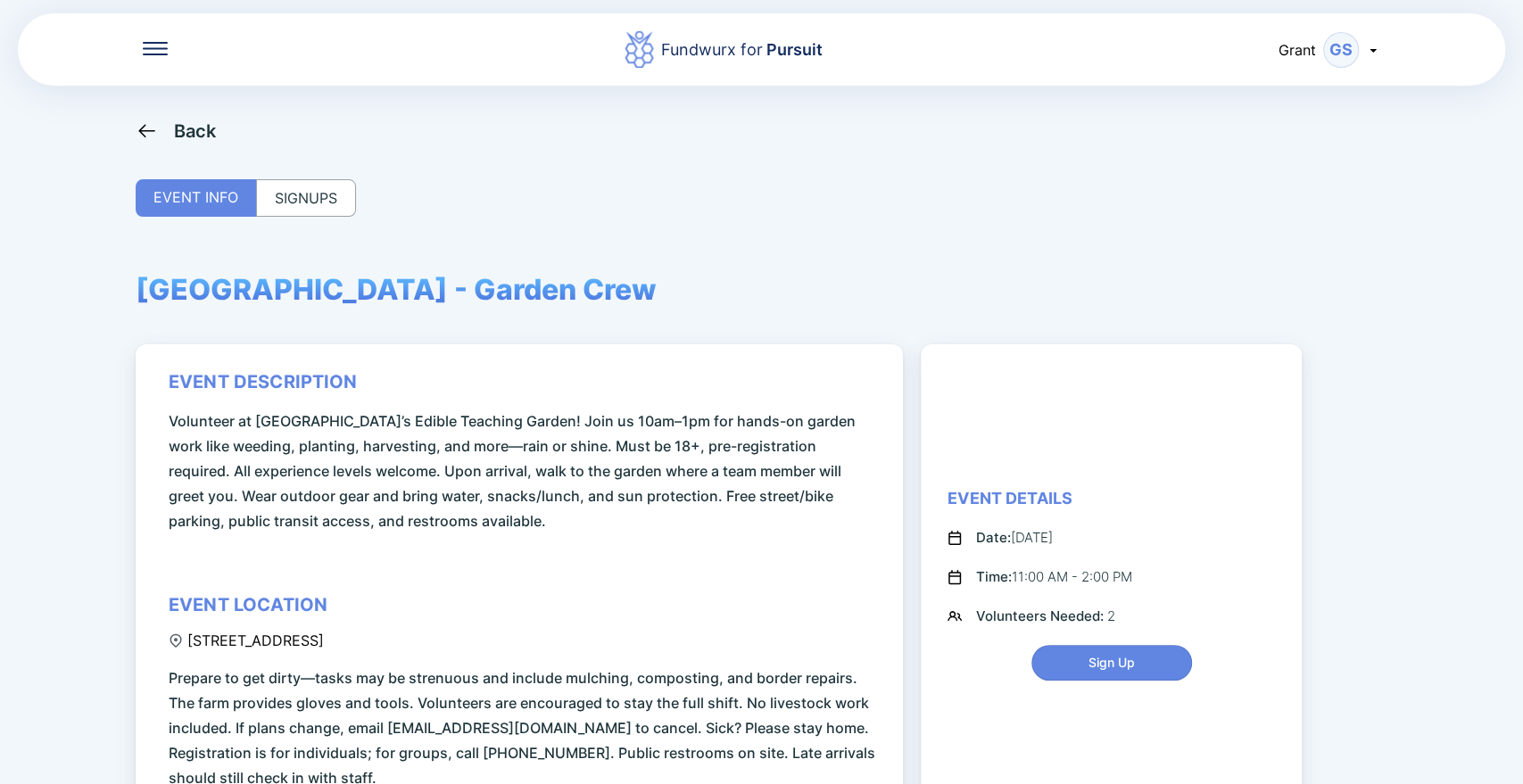
click at [298, 206] on div "SIGNUPS" at bounding box center [306, 198] width 100 height 38
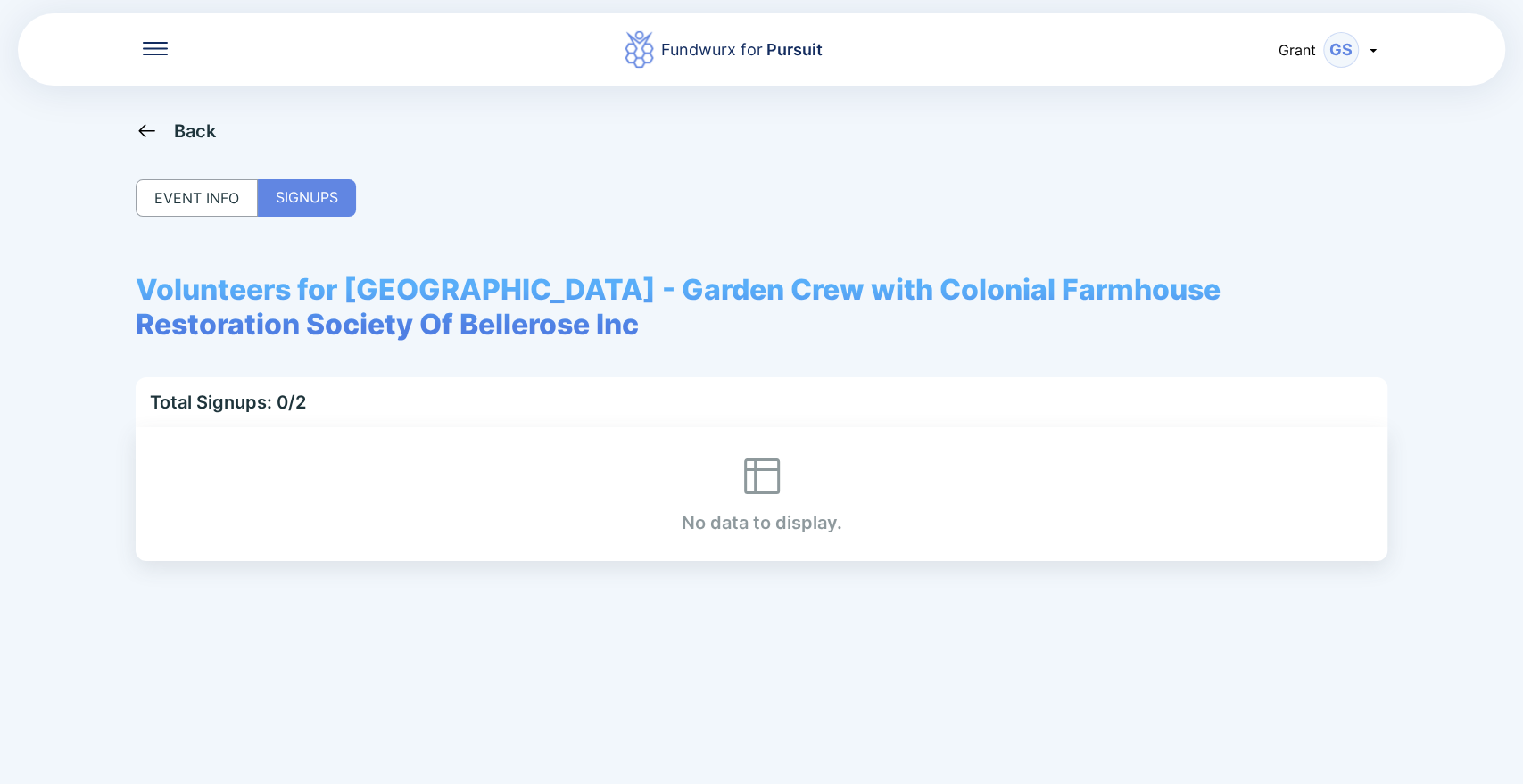
click at [198, 208] on div "EVENT INFO" at bounding box center [196, 198] width 122 height 38
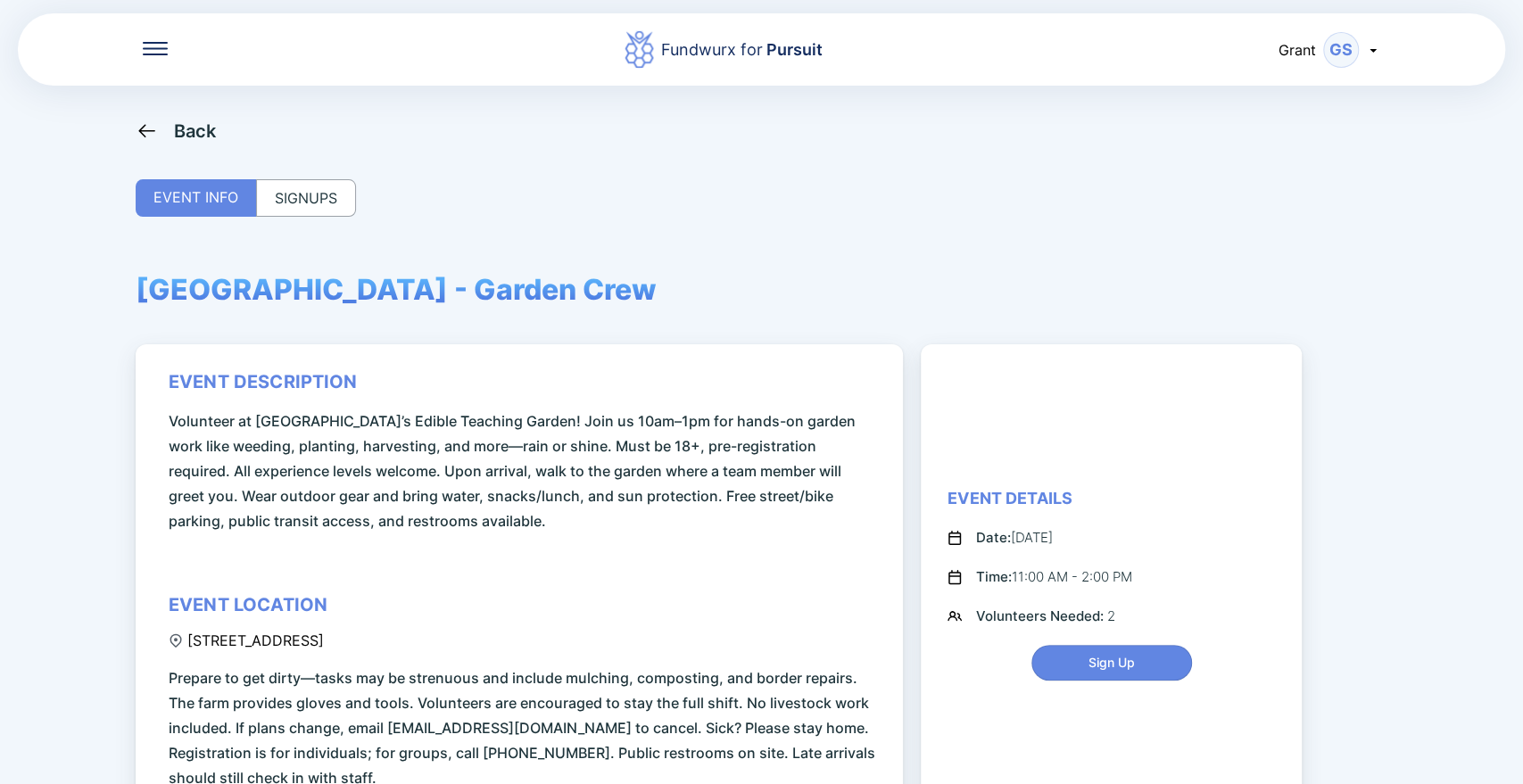
click at [137, 110] on div "Fundwurx for Pursuit [PERSON_NAME] Back EVENT INFO SIGNUPS [GEOGRAPHIC_DATA] - …" at bounding box center [762, 392] width 1523 height 784
click at [163, 127] on div "Back" at bounding box center [176, 131] width 81 height 23
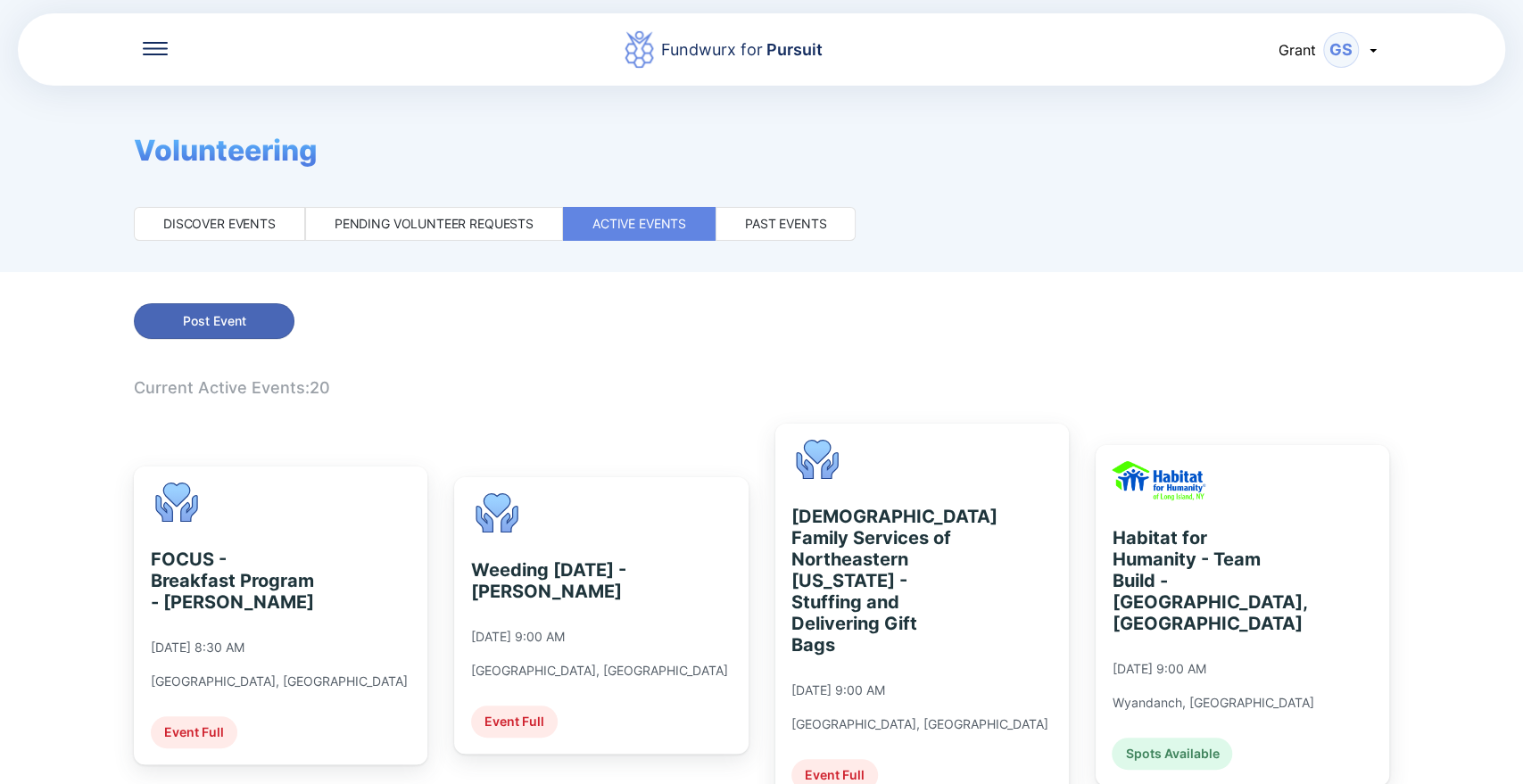
click at [275, 314] on span "Post Event" at bounding box center [214, 321] width 137 height 18
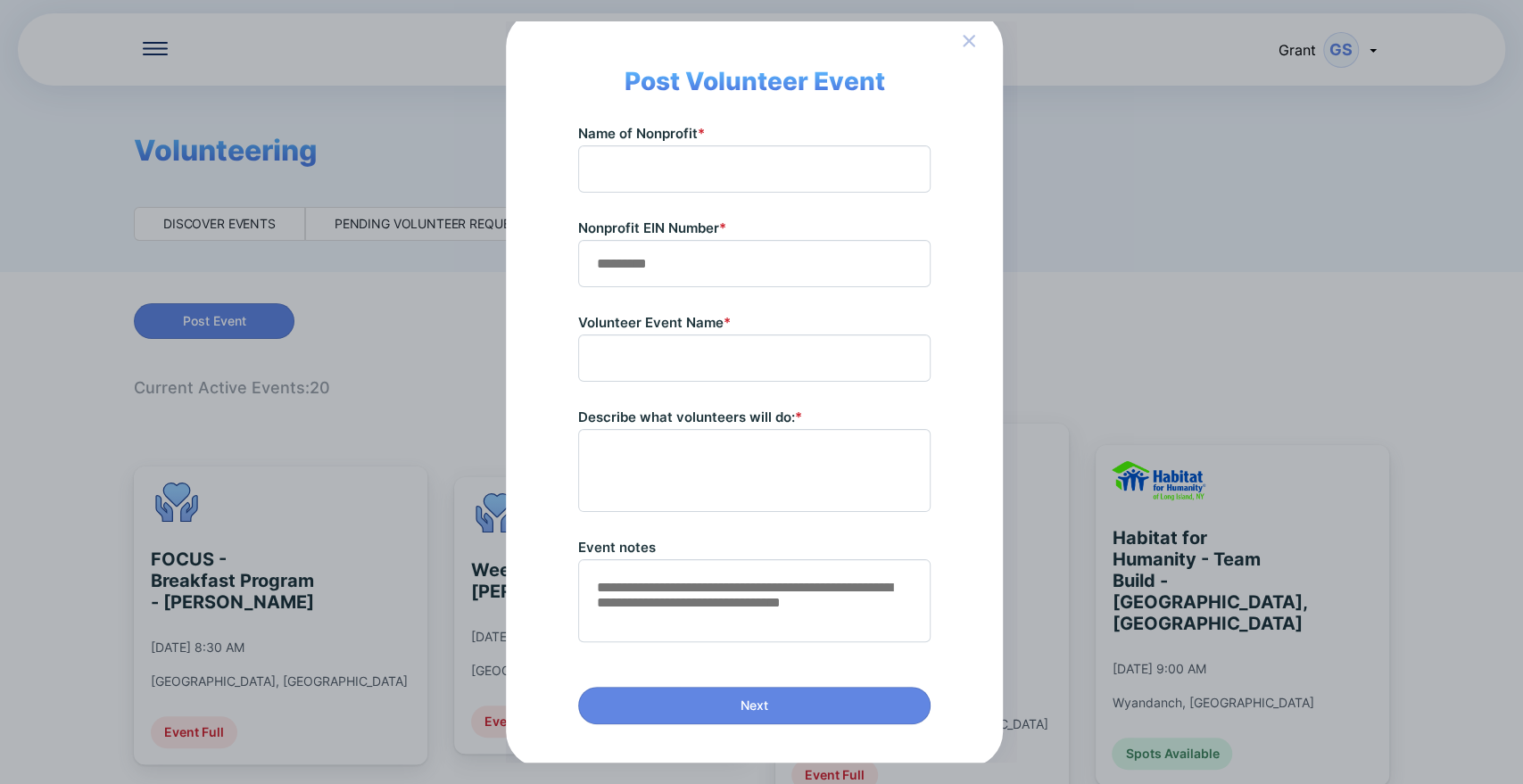
scroll to position [10, 0]
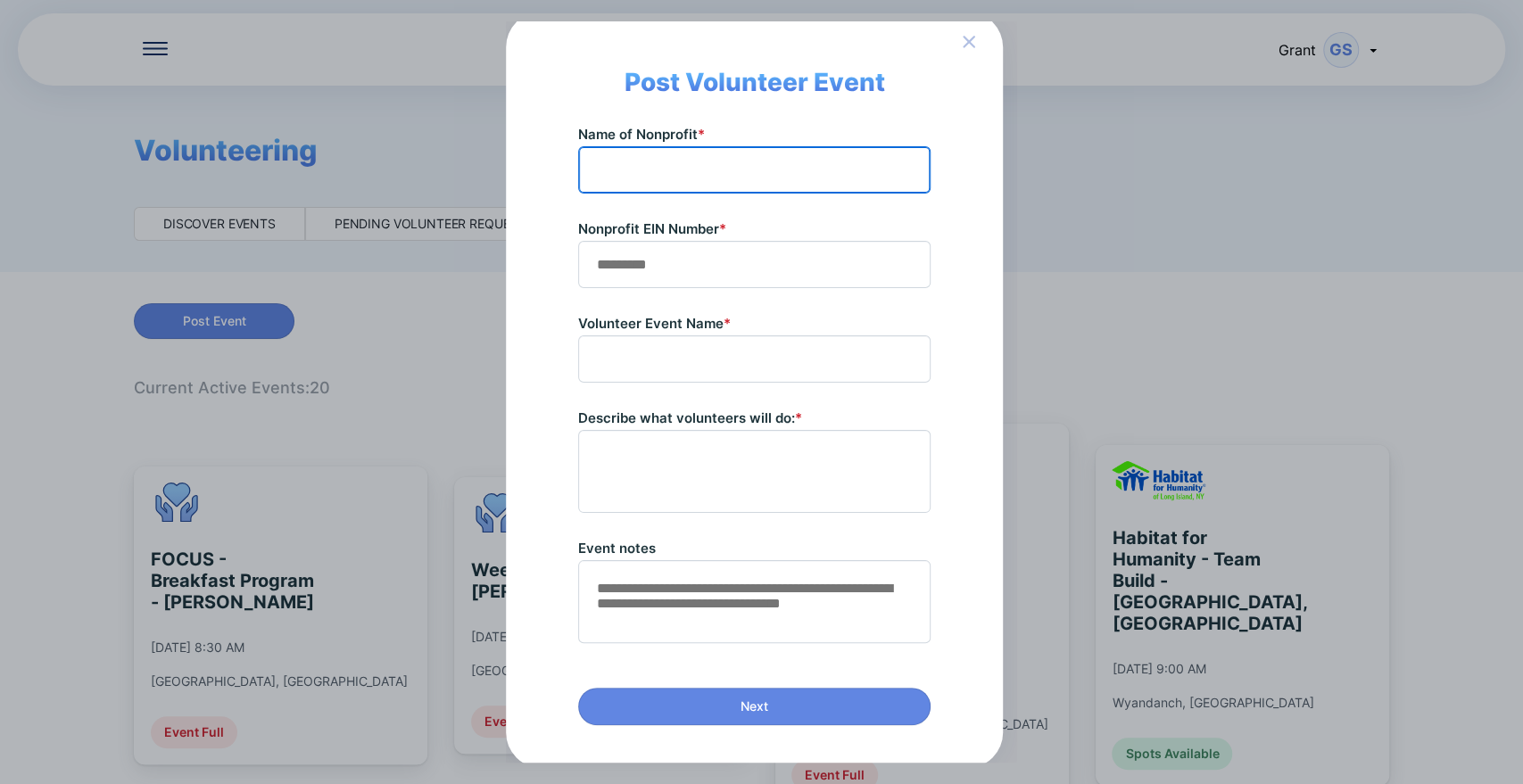
click at [692, 173] on input "text" at bounding box center [754, 170] width 337 height 28
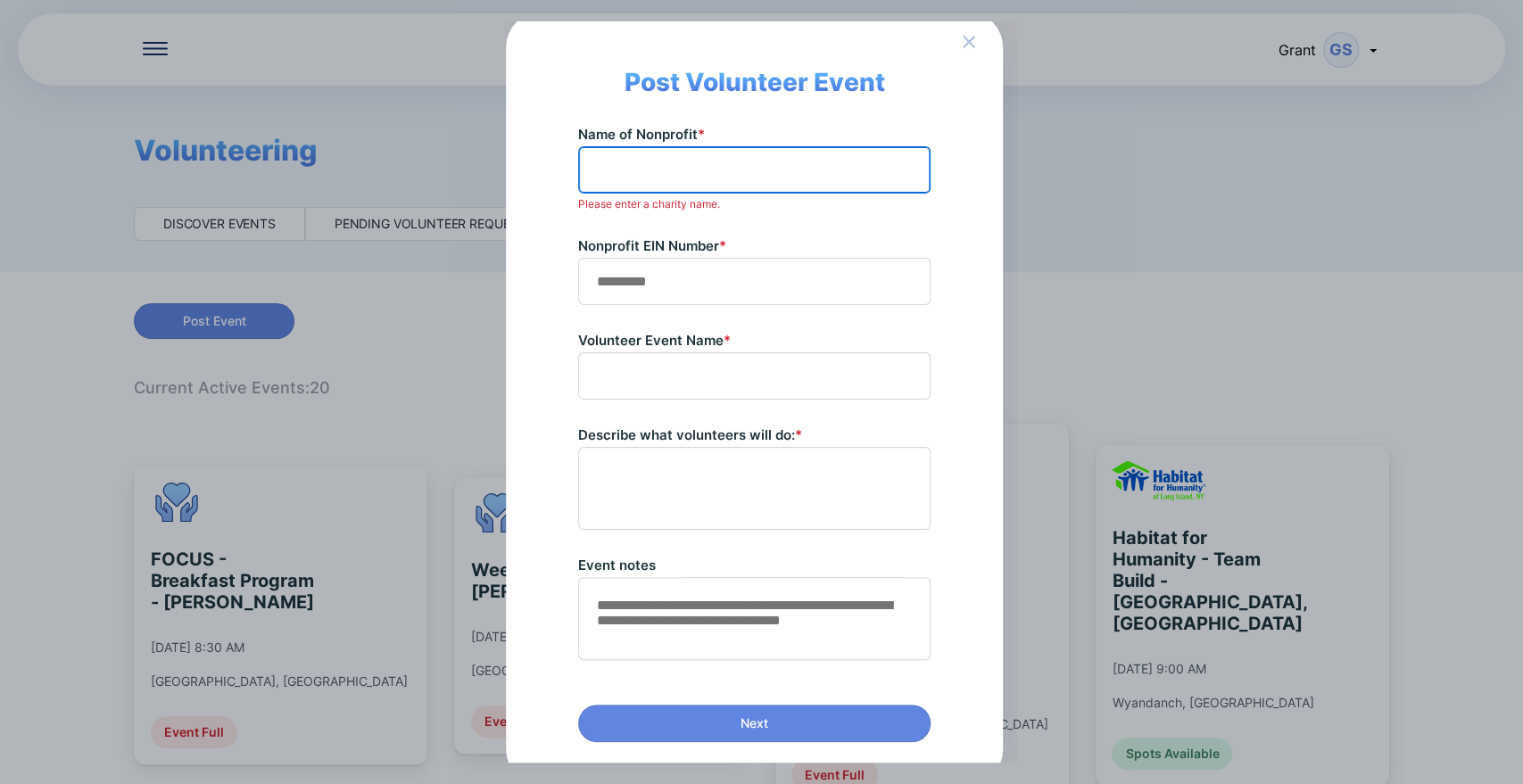
click at [650, 176] on input "text" at bounding box center [754, 170] width 337 height 28
type input "*"
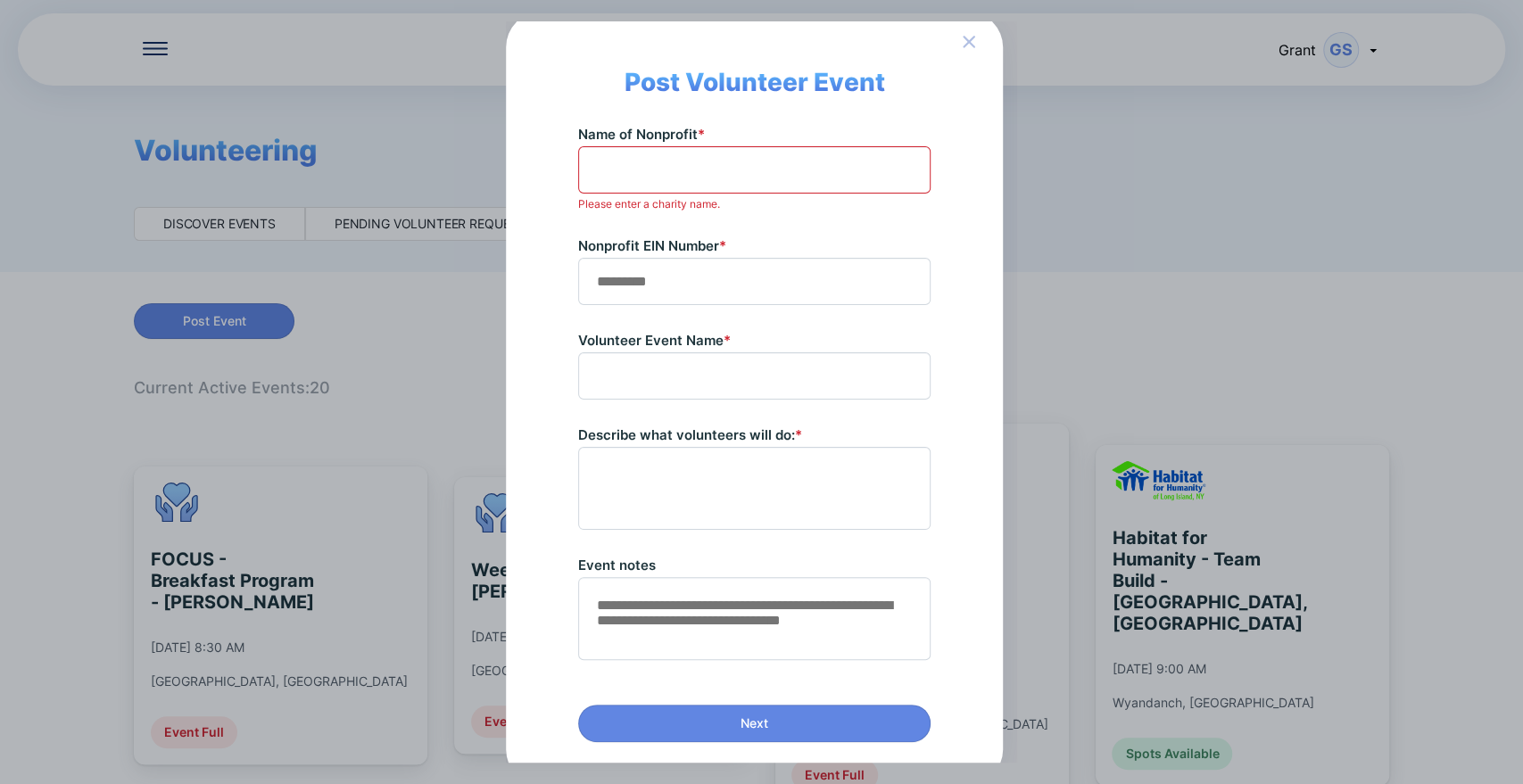
click at [964, 41] on icon "button" at bounding box center [969, 42] width 22 height 23
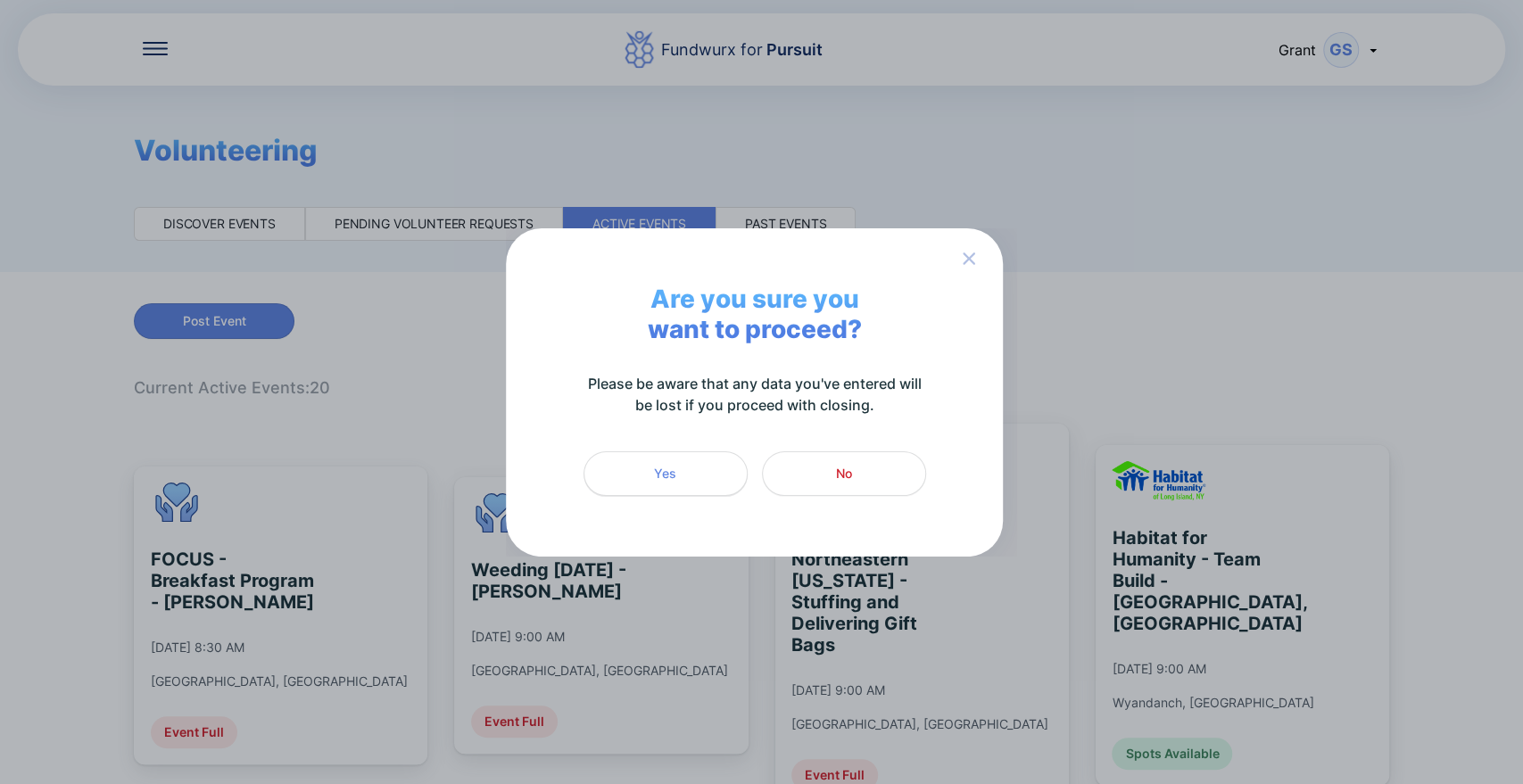
click at [682, 463] on button "Yes" at bounding box center [666, 473] width 164 height 44
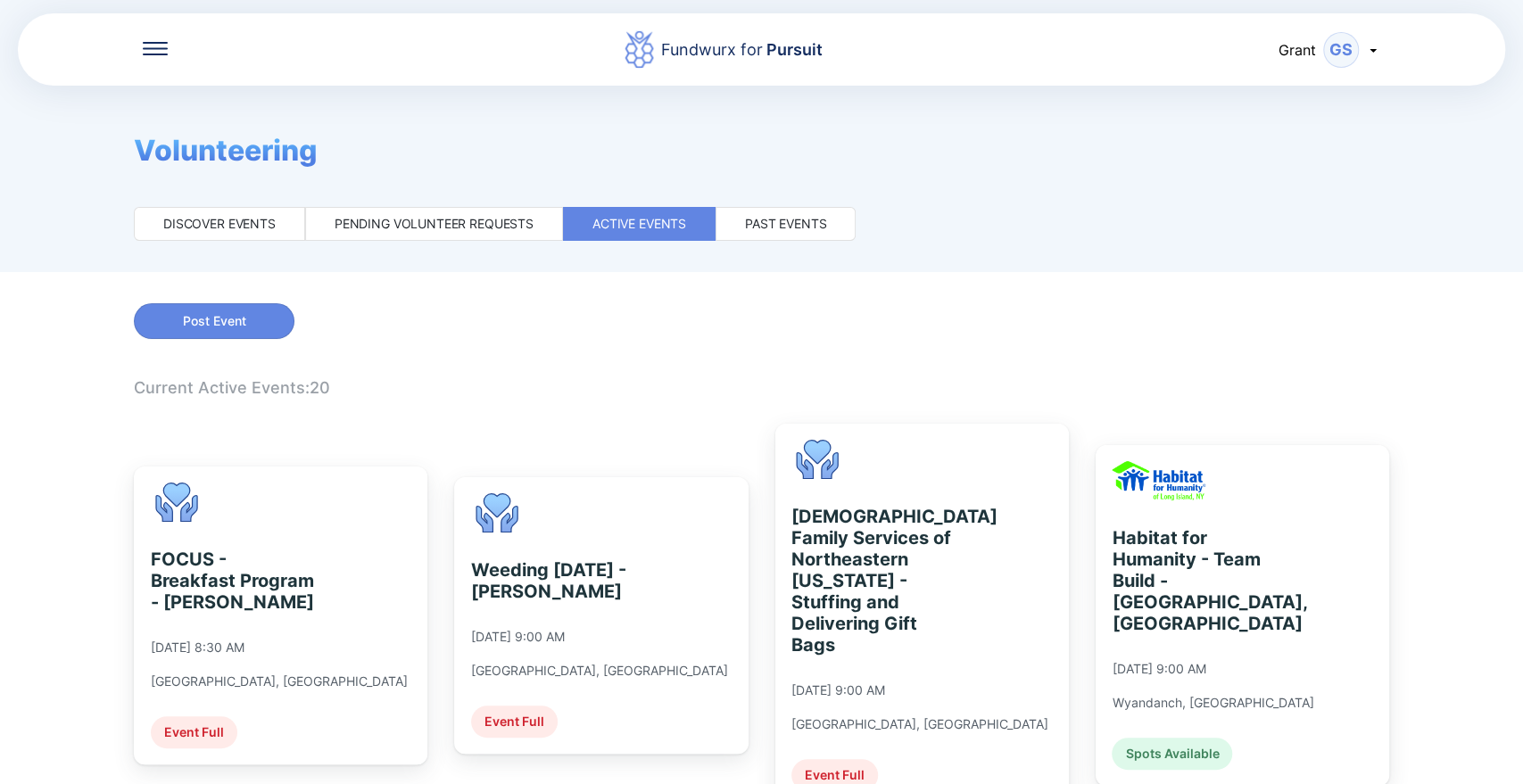
scroll to position [374, 0]
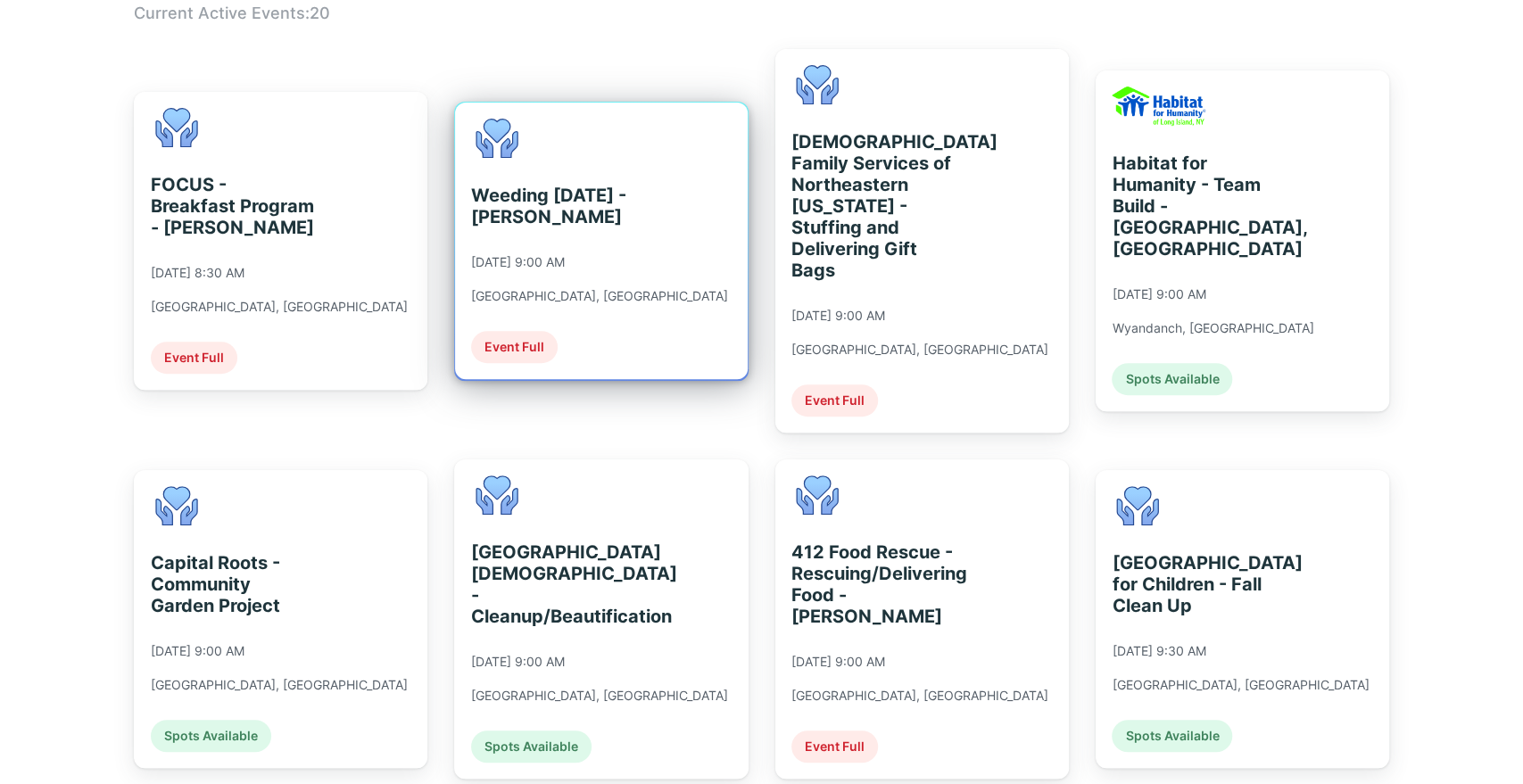
click at [602, 102] on div at bounding box center [600, 242] width 293 height 280
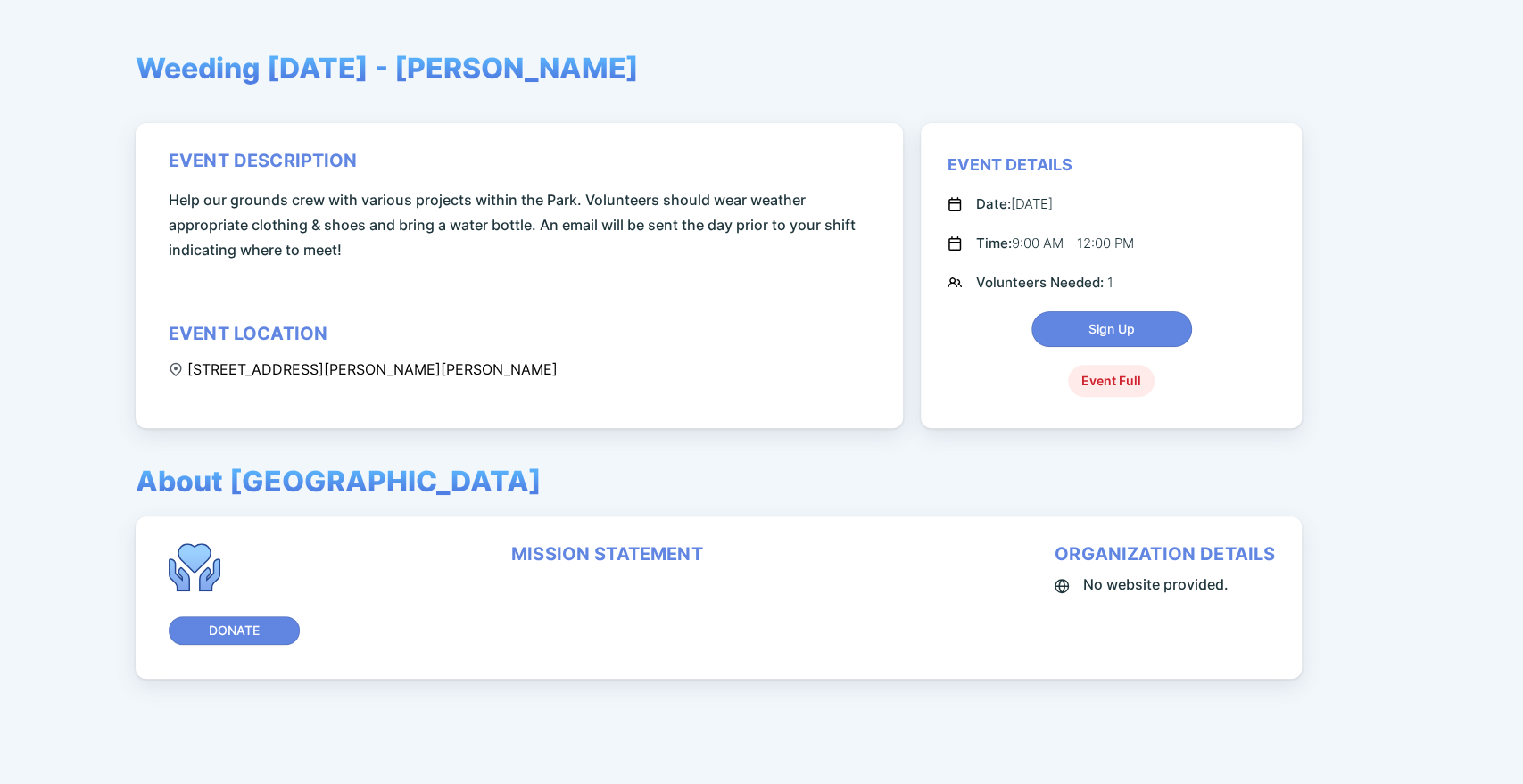
scroll to position [221, 0]
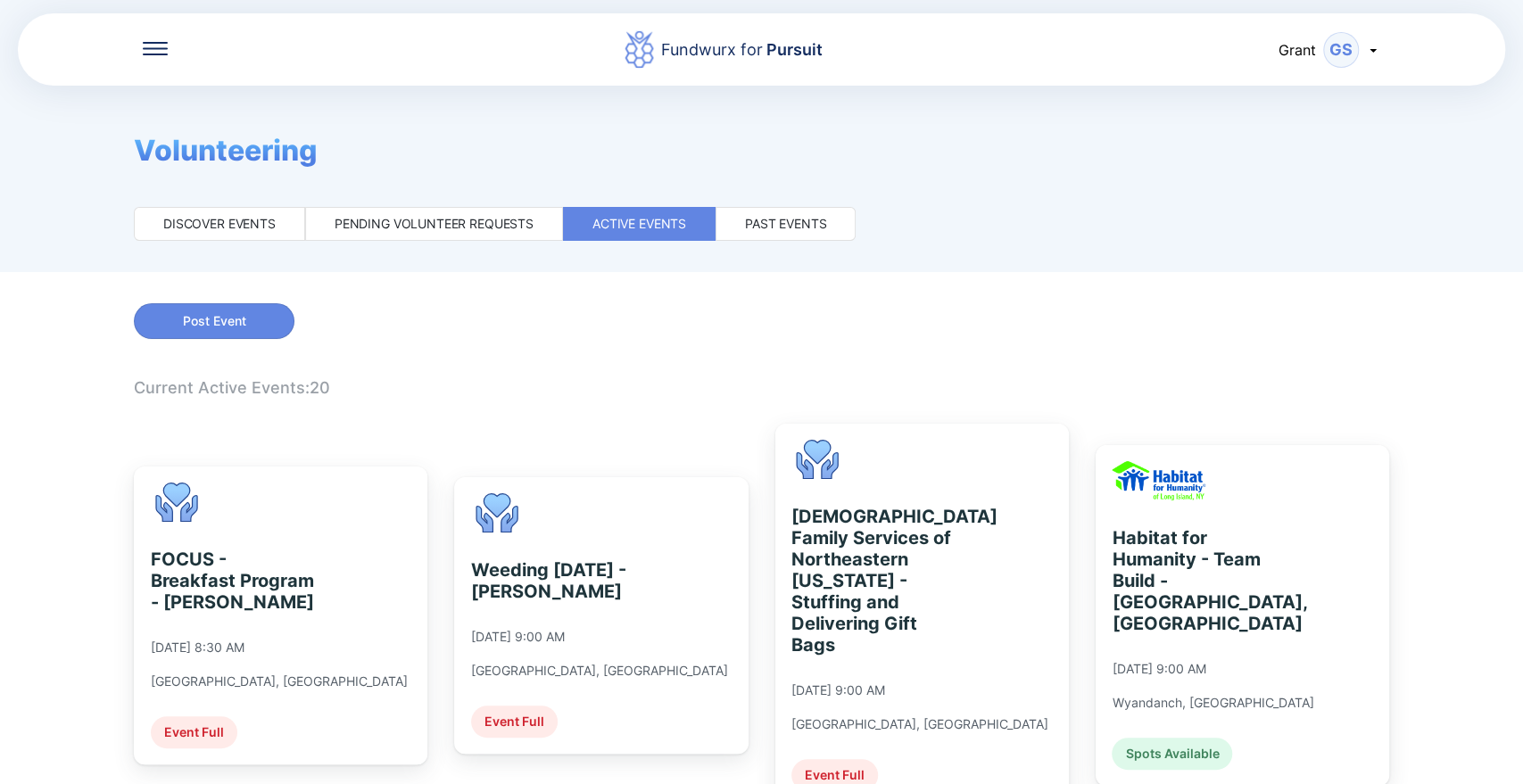
click at [752, 223] on div "Past events" at bounding box center [786, 224] width 81 height 18
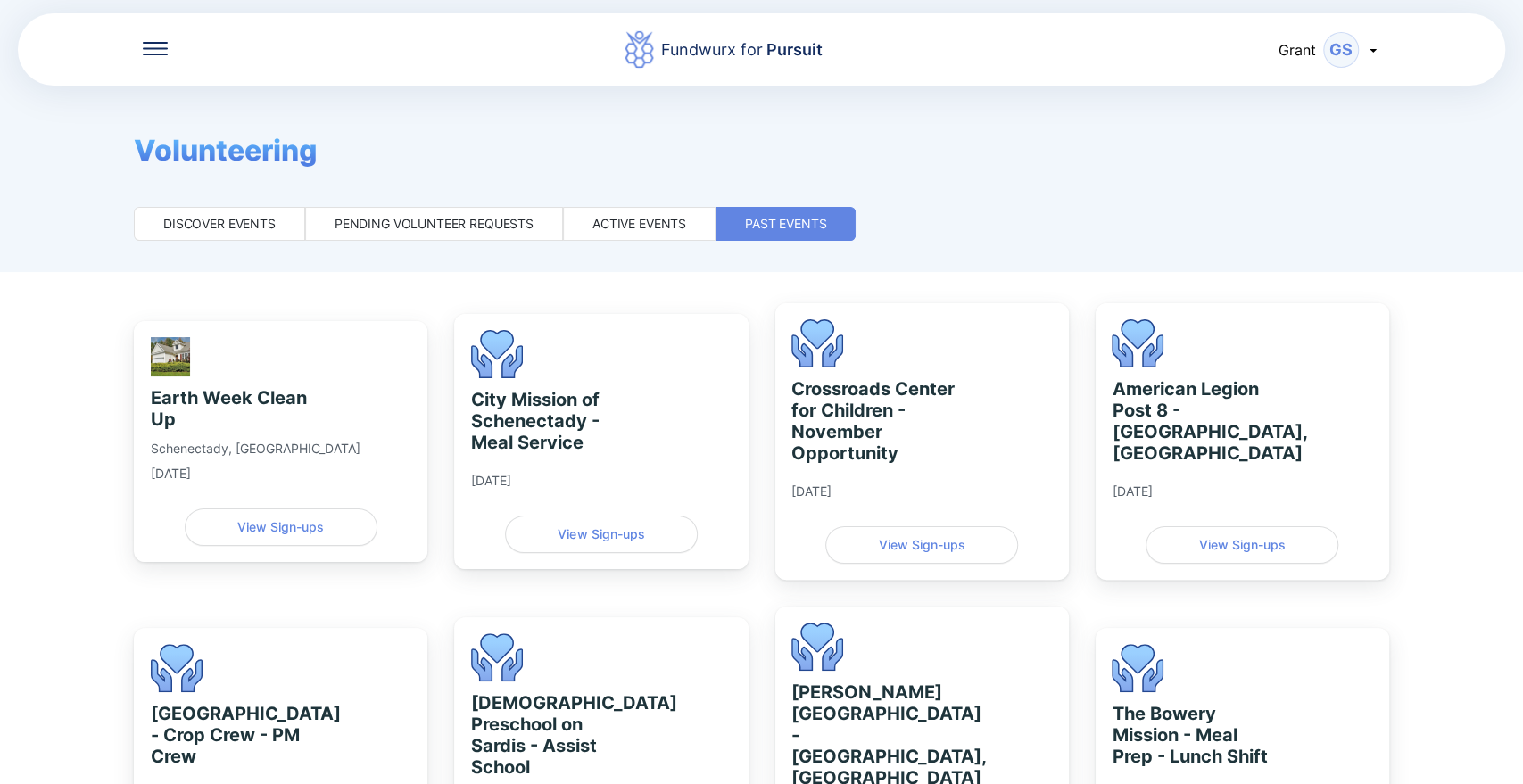
click at [664, 224] on div "Active events" at bounding box center [640, 224] width 94 height 18
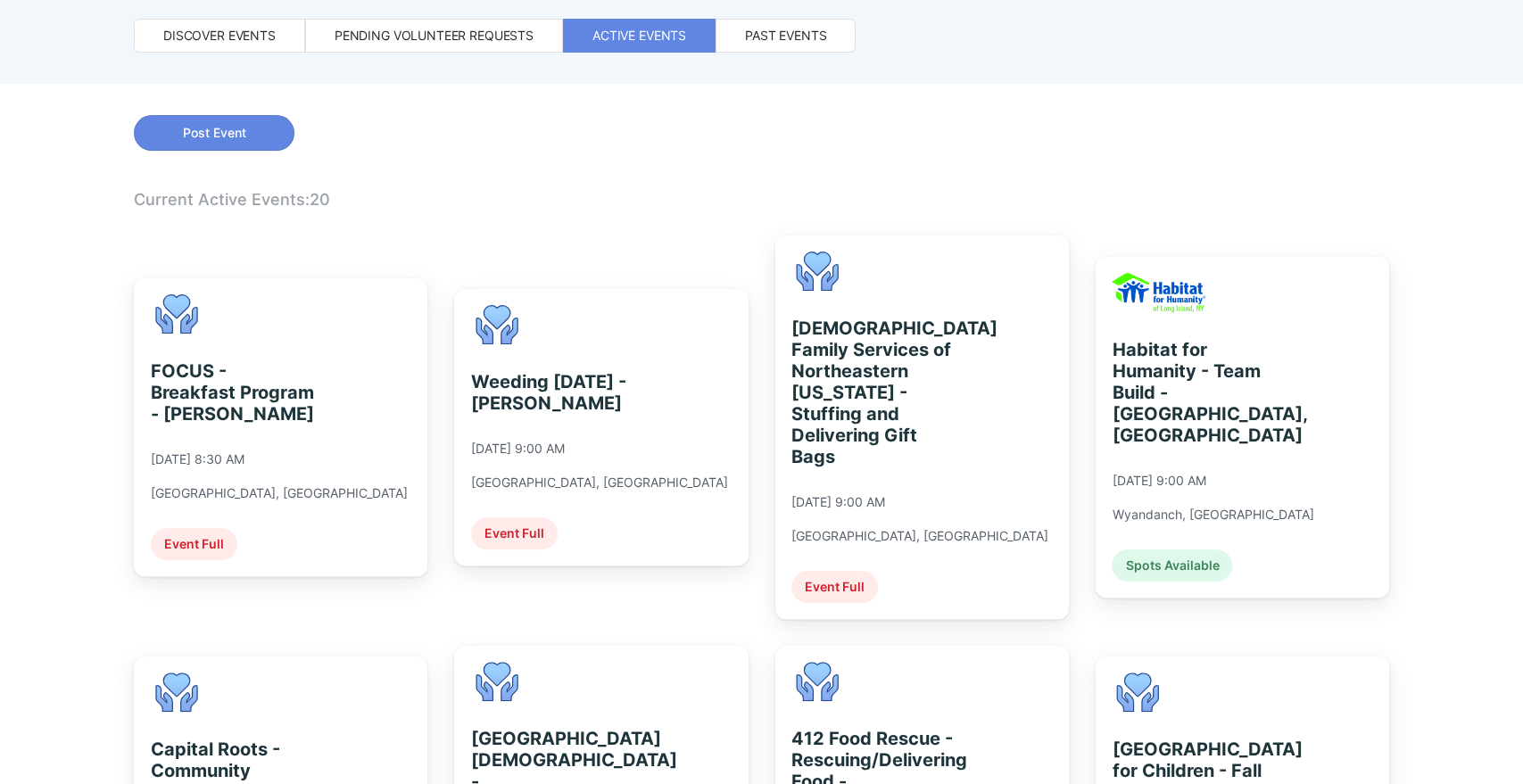
scroll to position [189, 0]
click at [257, 123] on span "Post Event" at bounding box center [214, 132] width 137 height 18
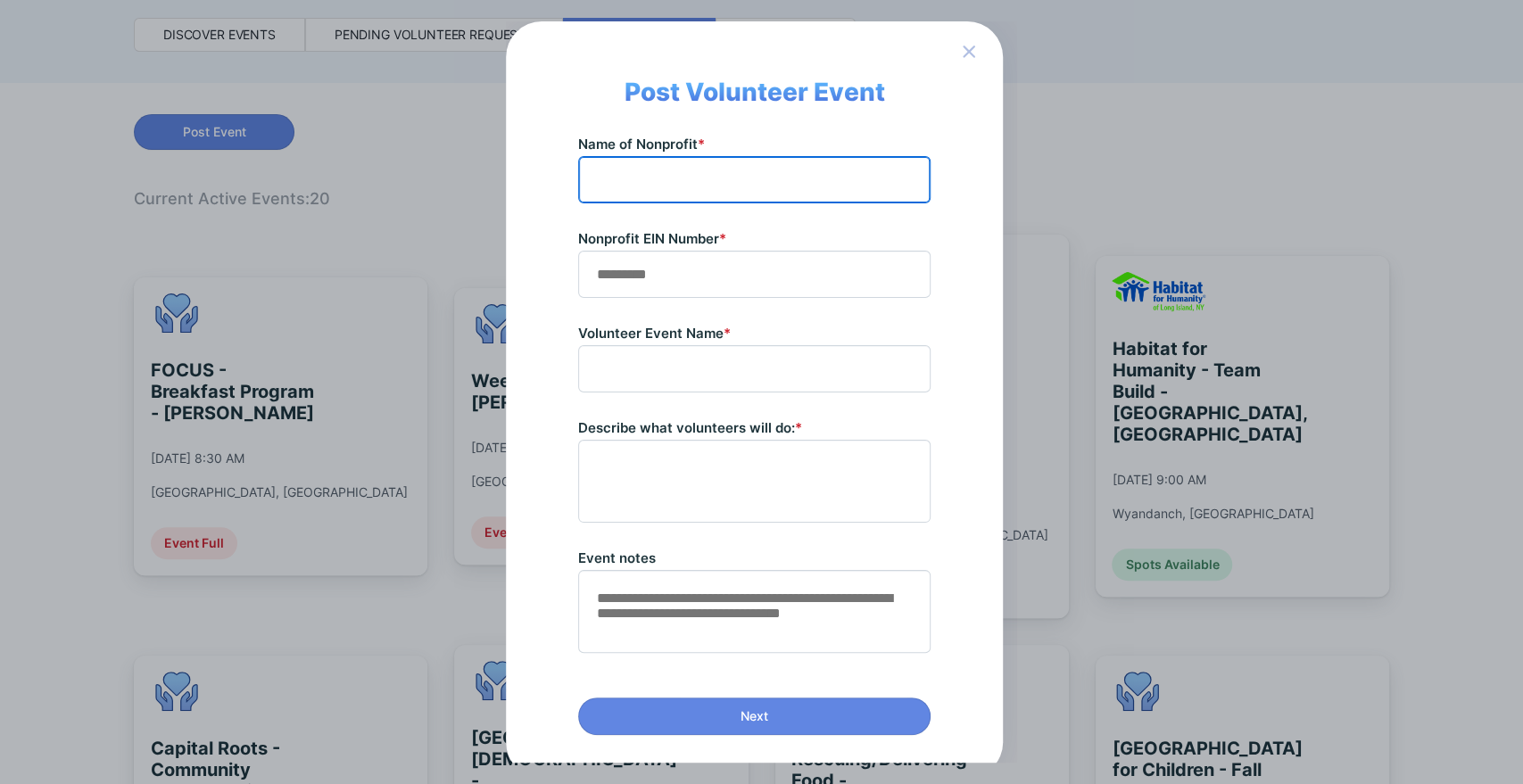
click at [693, 178] on input "text" at bounding box center [754, 180] width 337 height 28
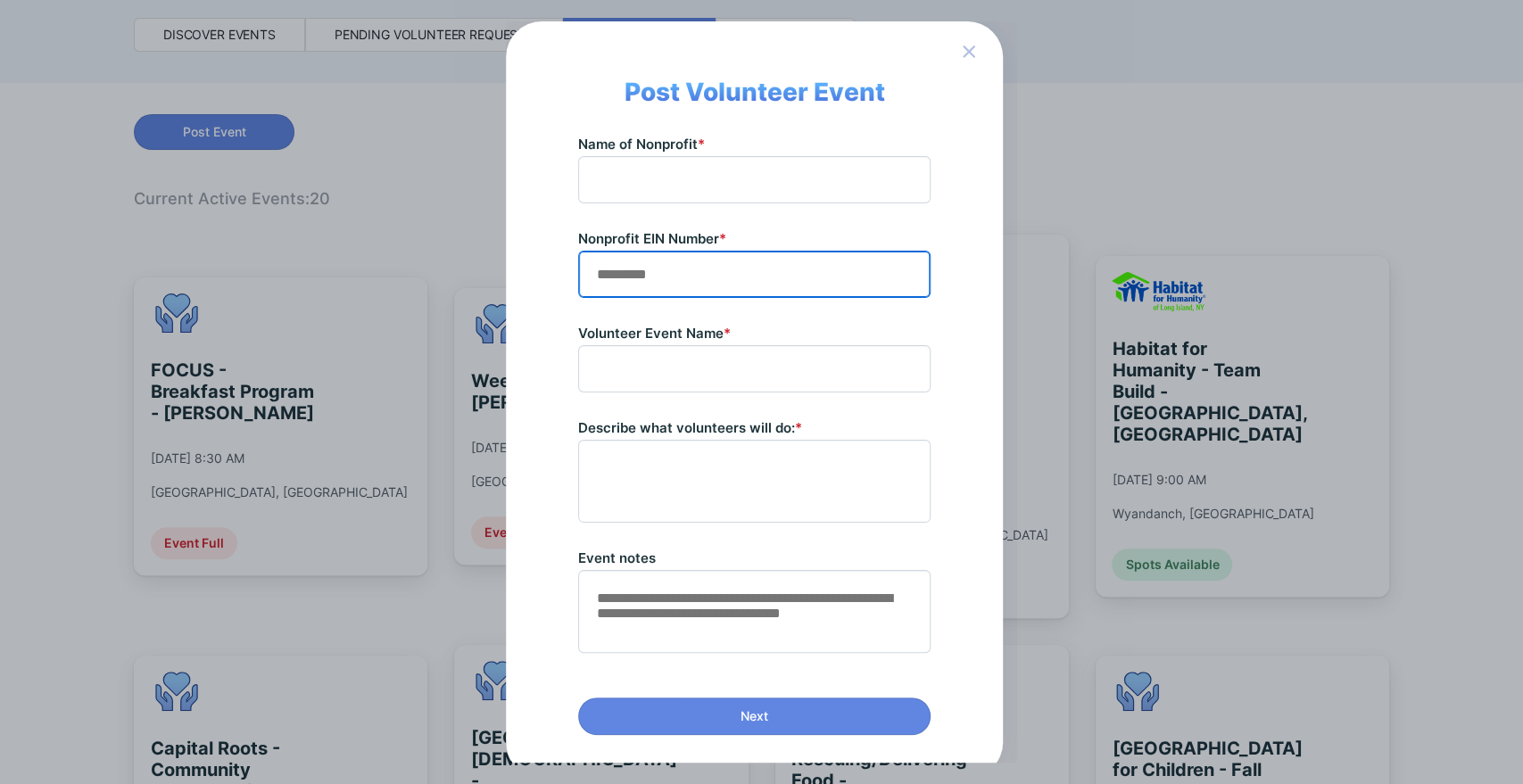
click at [672, 263] on div "Nonprofit EIN Number *" at bounding box center [754, 263] width 353 height 68
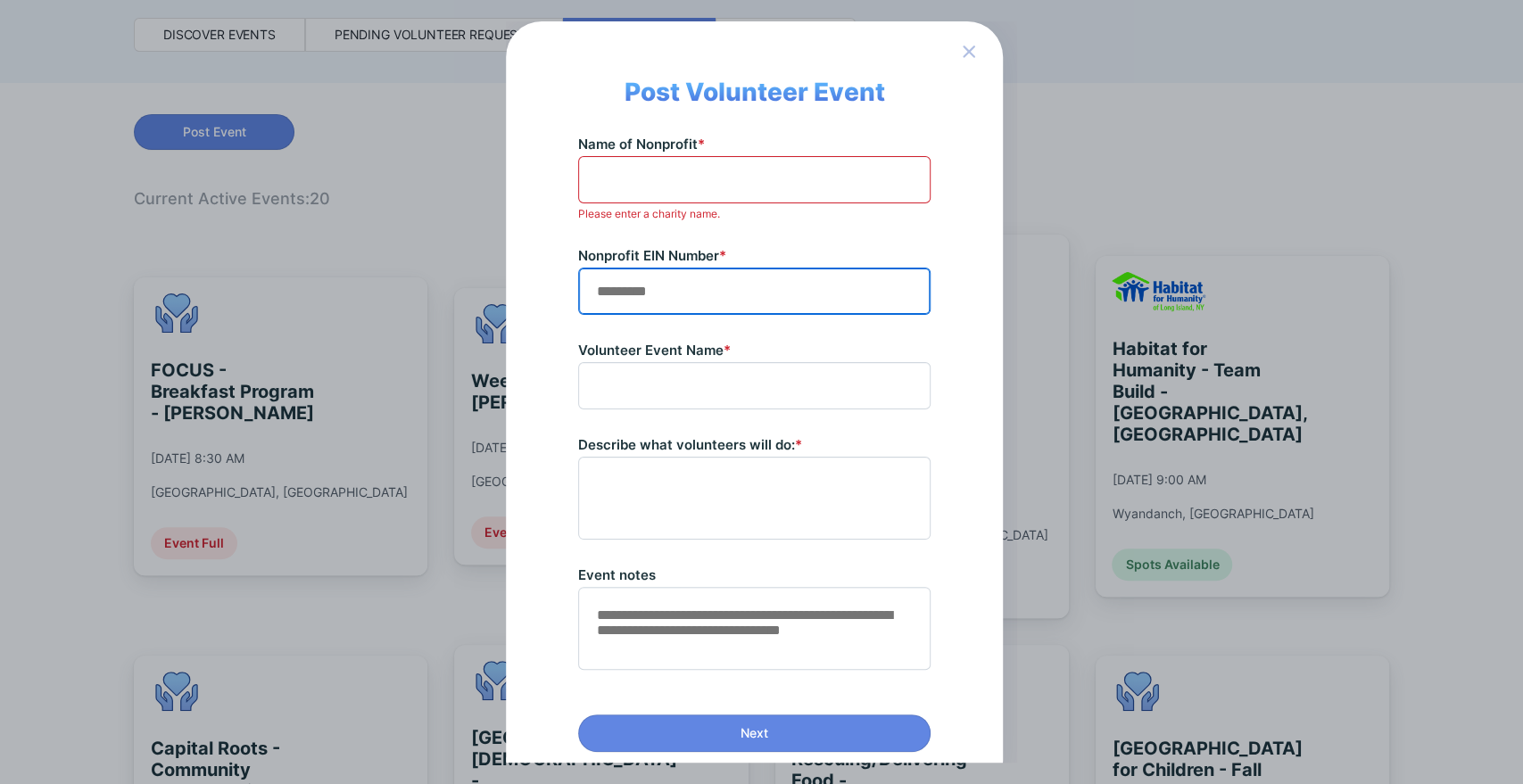
paste input "**********"
type input "**********"
click at [652, 160] on span at bounding box center [754, 180] width 353 height 47
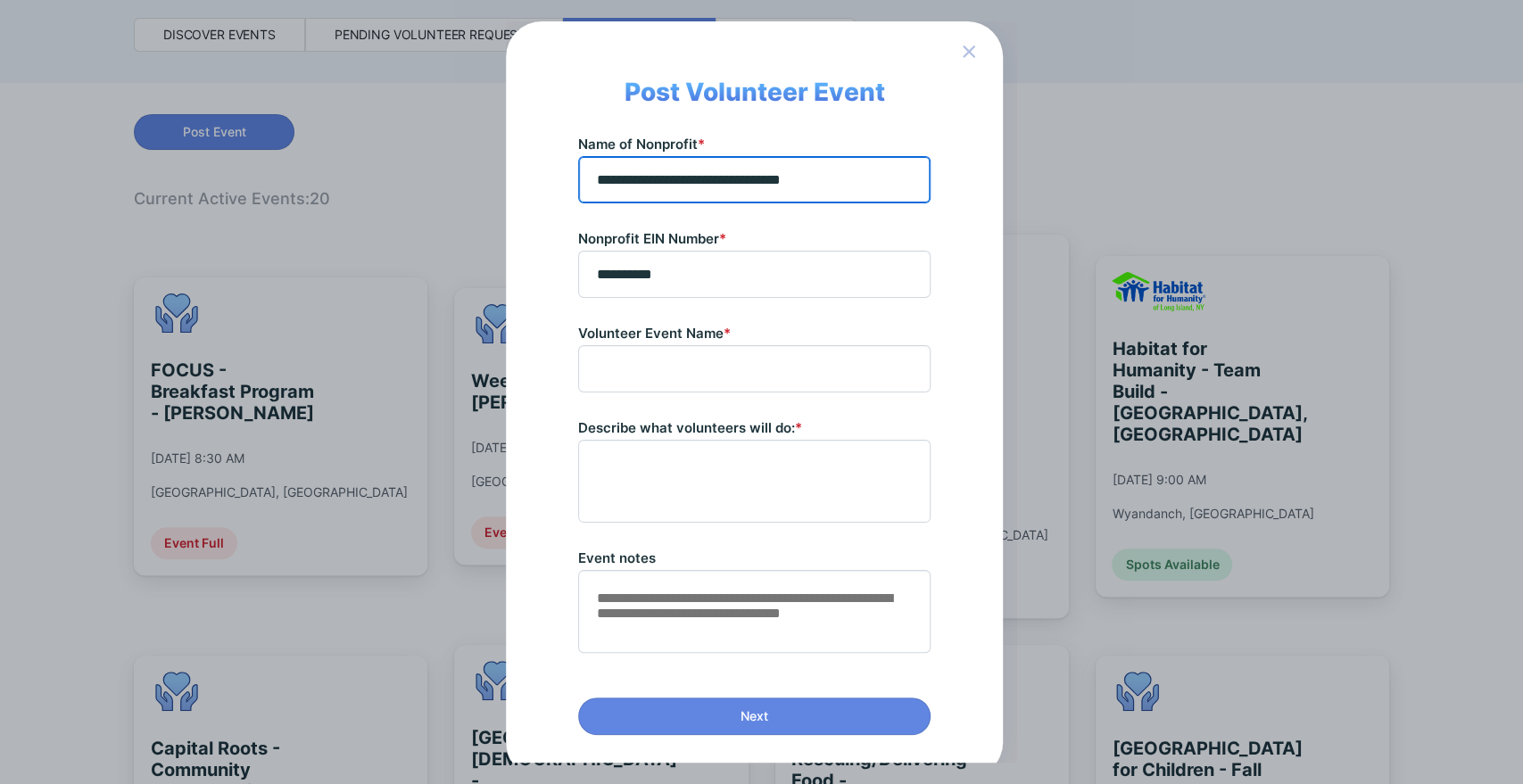
type input "**********"
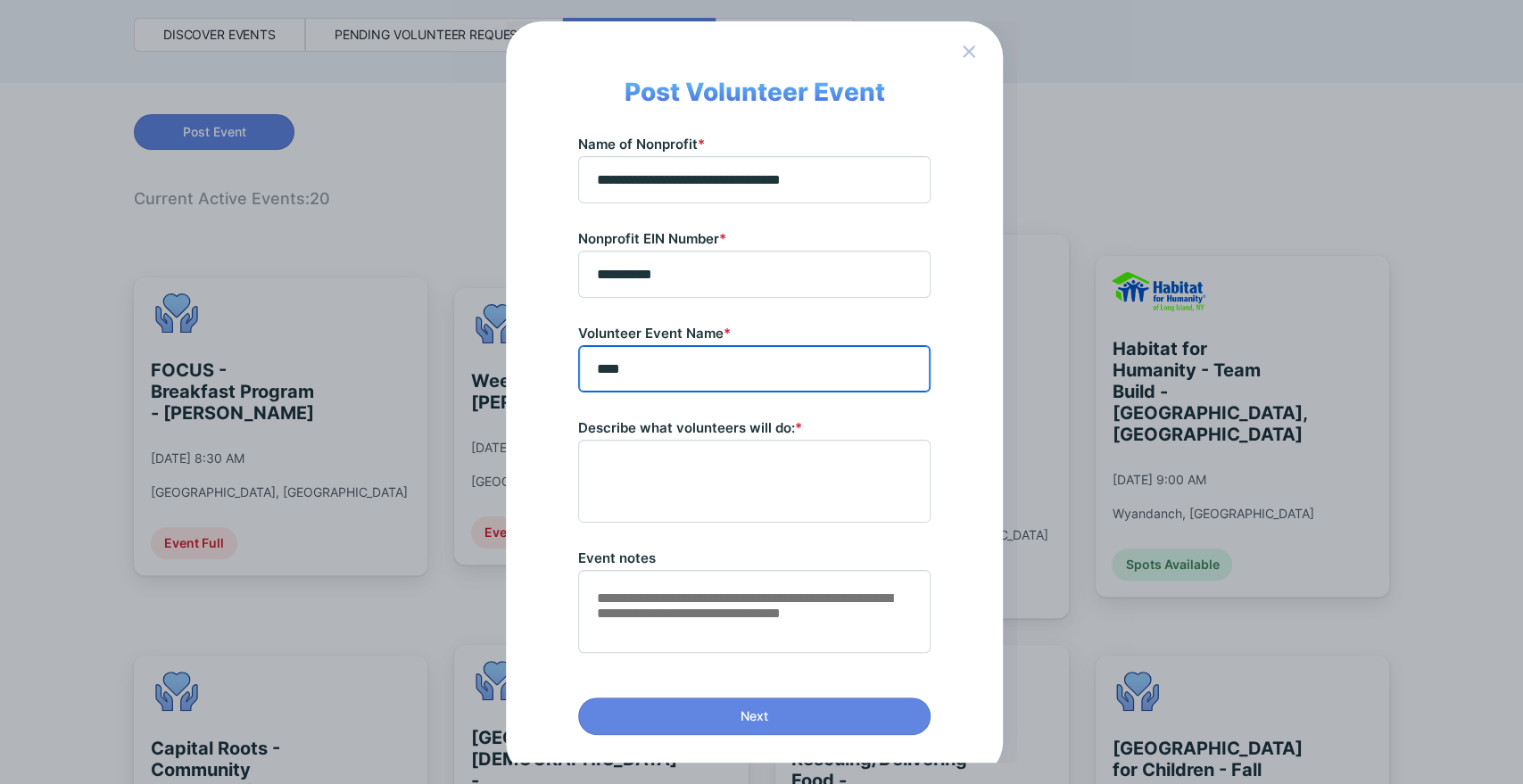
type input "****"
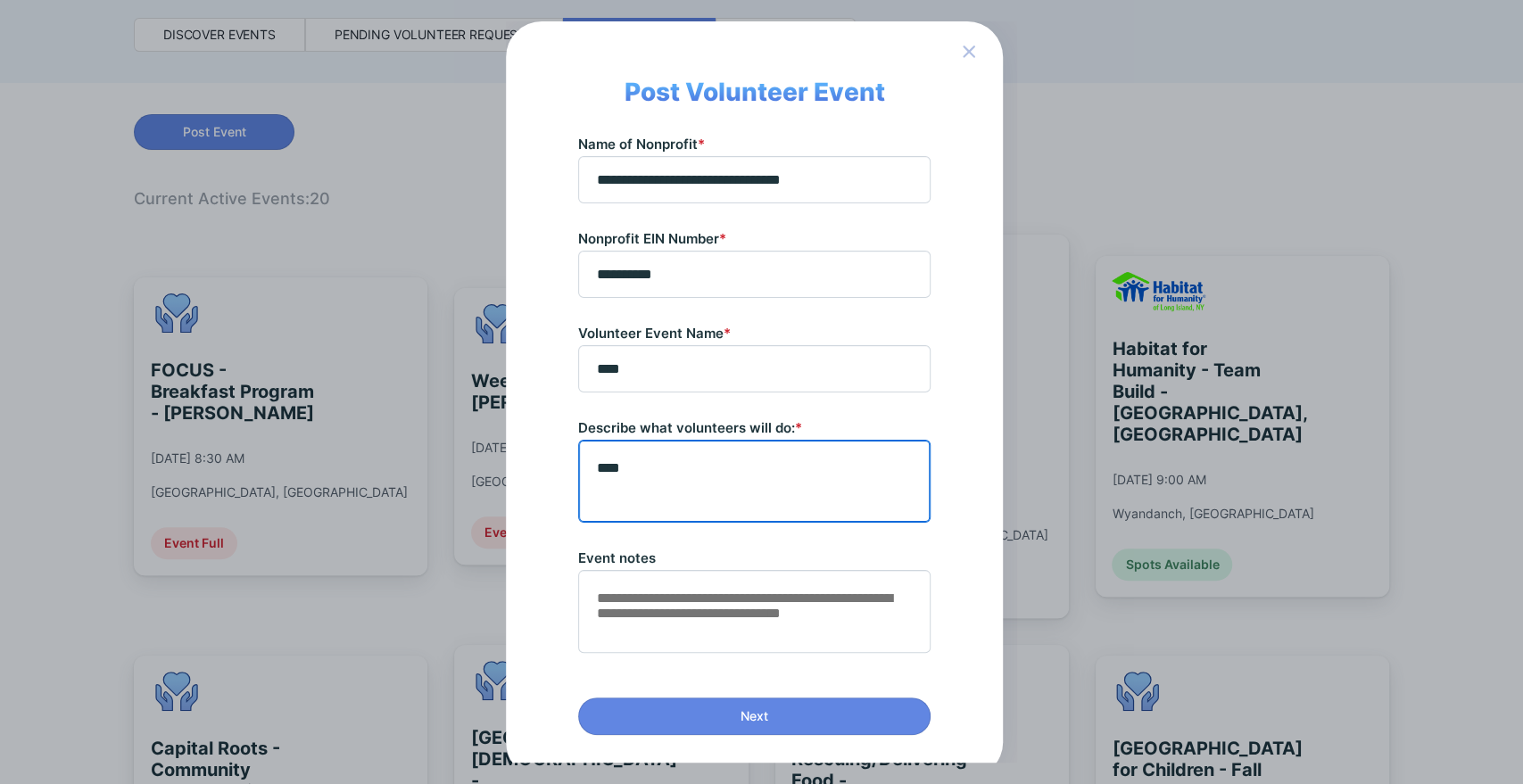
type textarea "****"
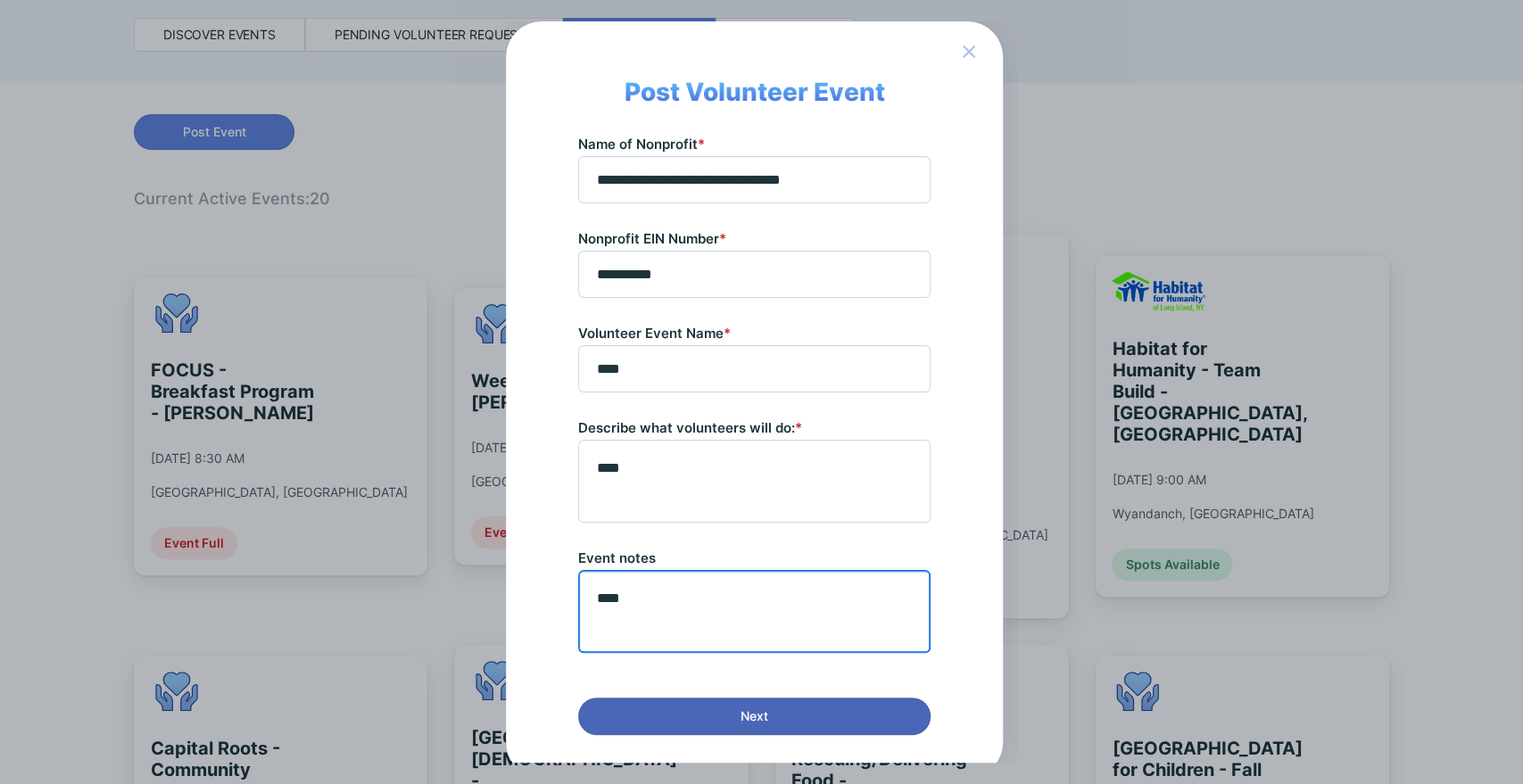
type textarea "****"
click at [757, 717] on span "Next" at bounding box center [754, 716] width 28 height 18
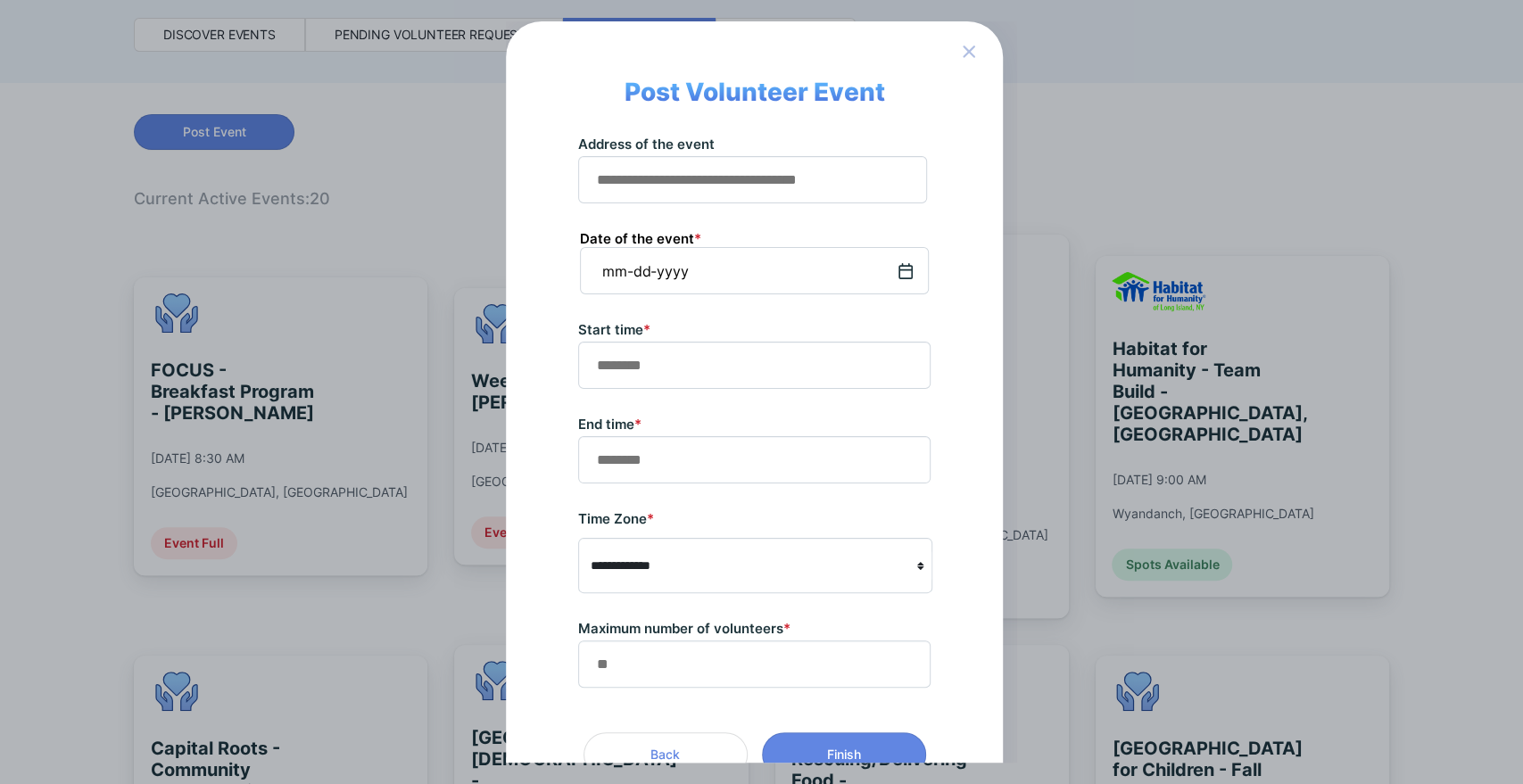
click at [901, 263] on icon at bounding box center [906, 272] width 14 height 16
click at [686, 385] on span at bounding box center [754, 365] width 353 height 47
click at [674, 364] on input "text" at bounding box center [754, 365] width 337 height 28
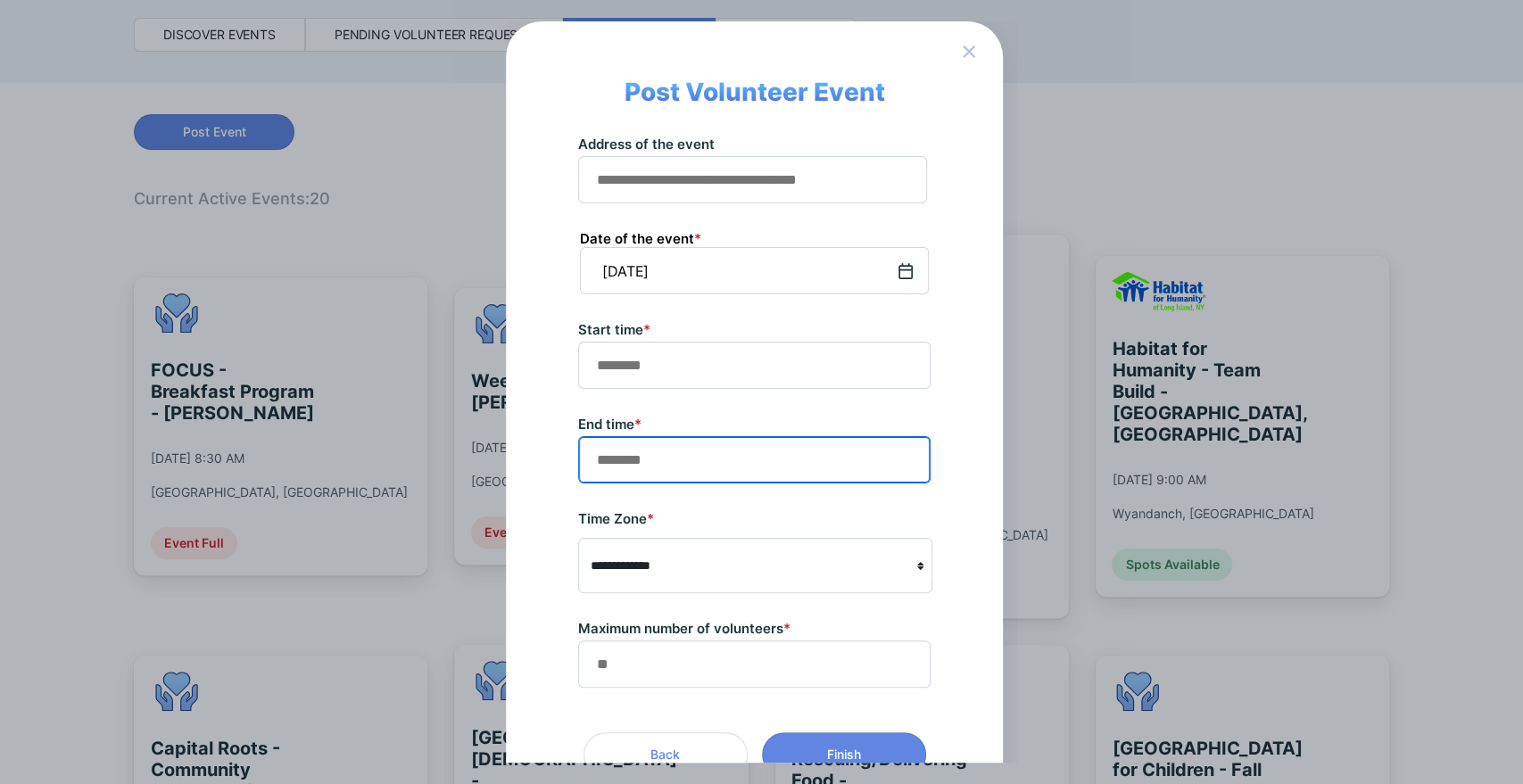
click at [656, 449] on span at bounding box center [754, 460] width 353 height 47
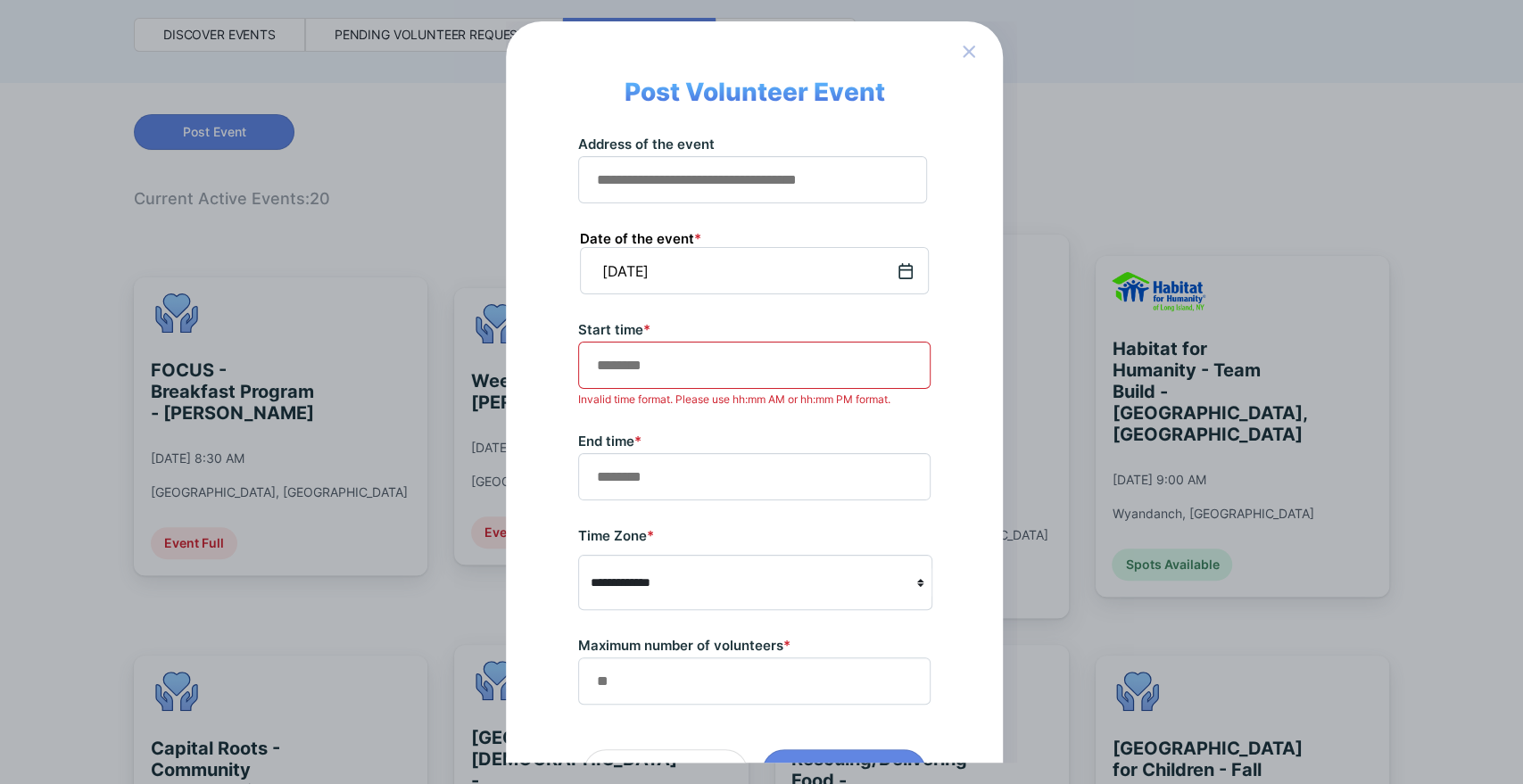
click at [652, 379] on span at bounding box center [754, 365] width 353 height 47
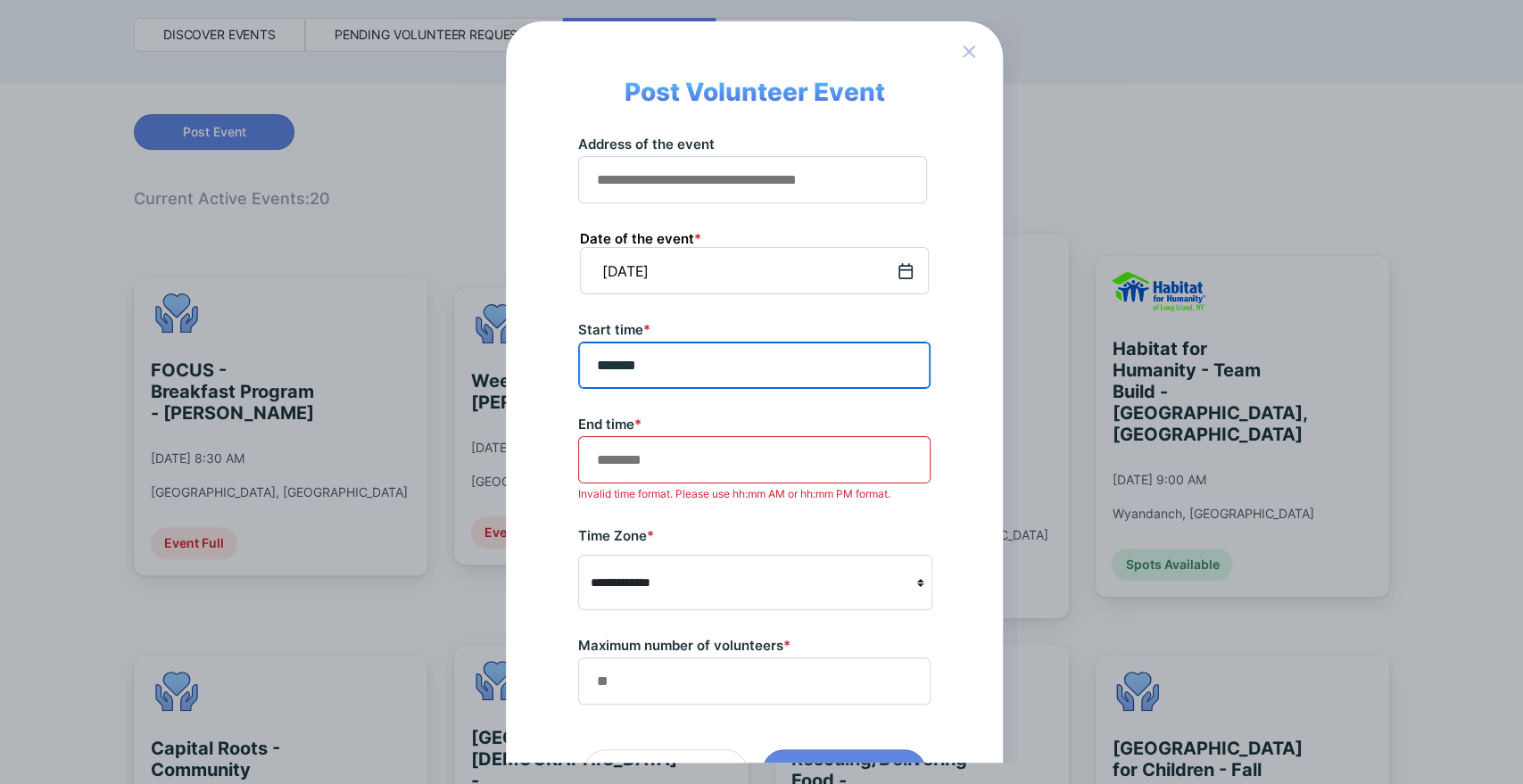
type input "*******"
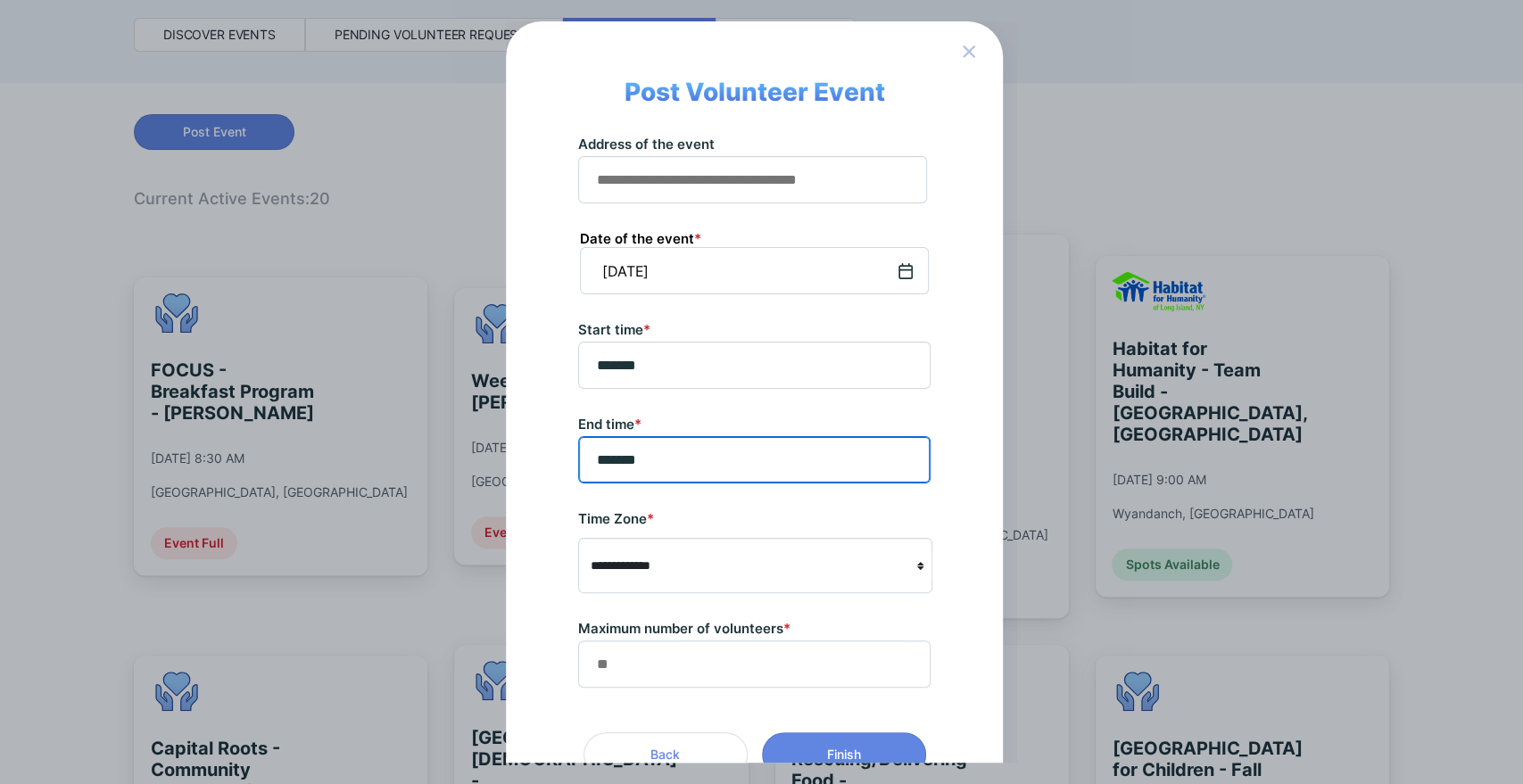
type input "*******"
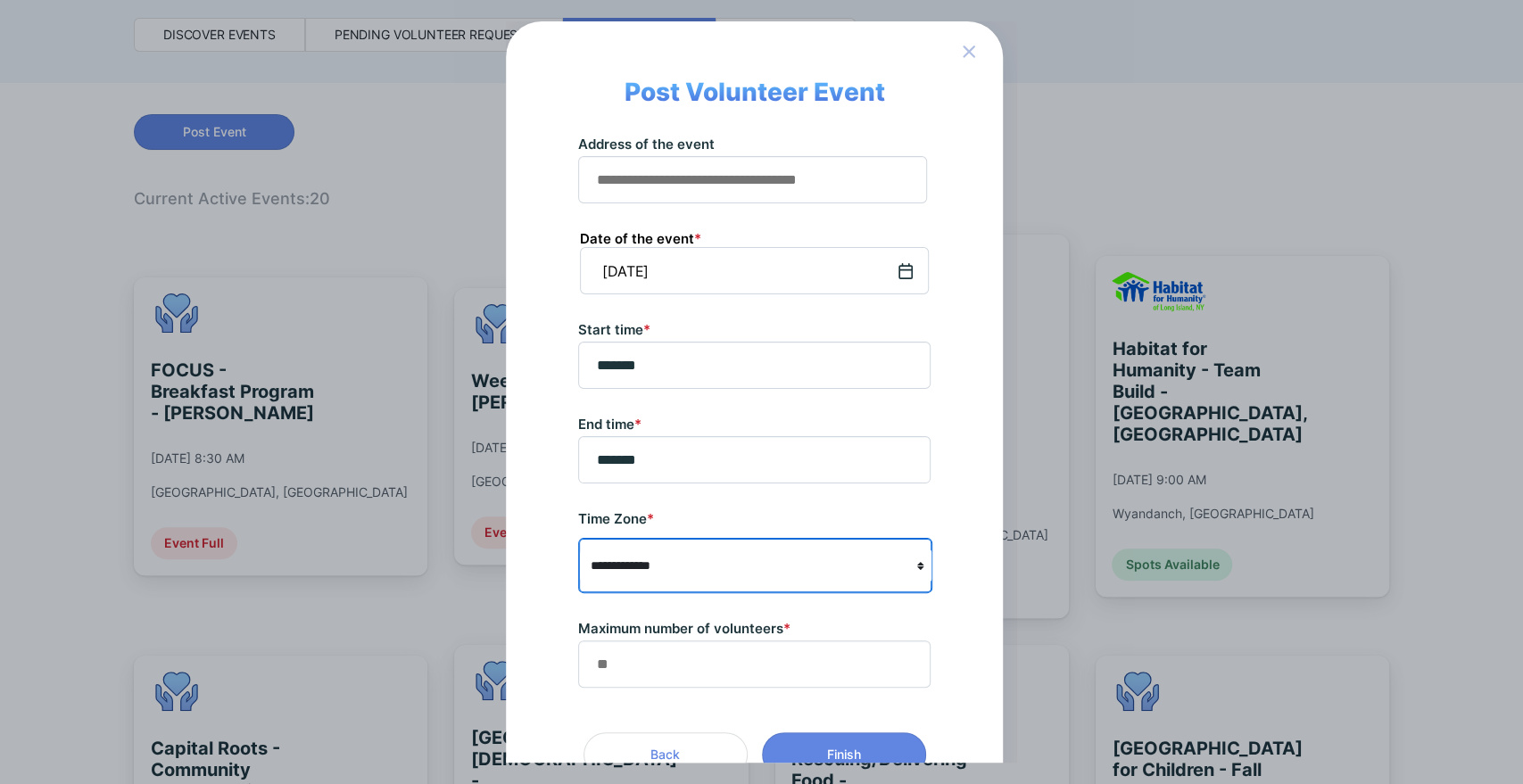
select select "**********"
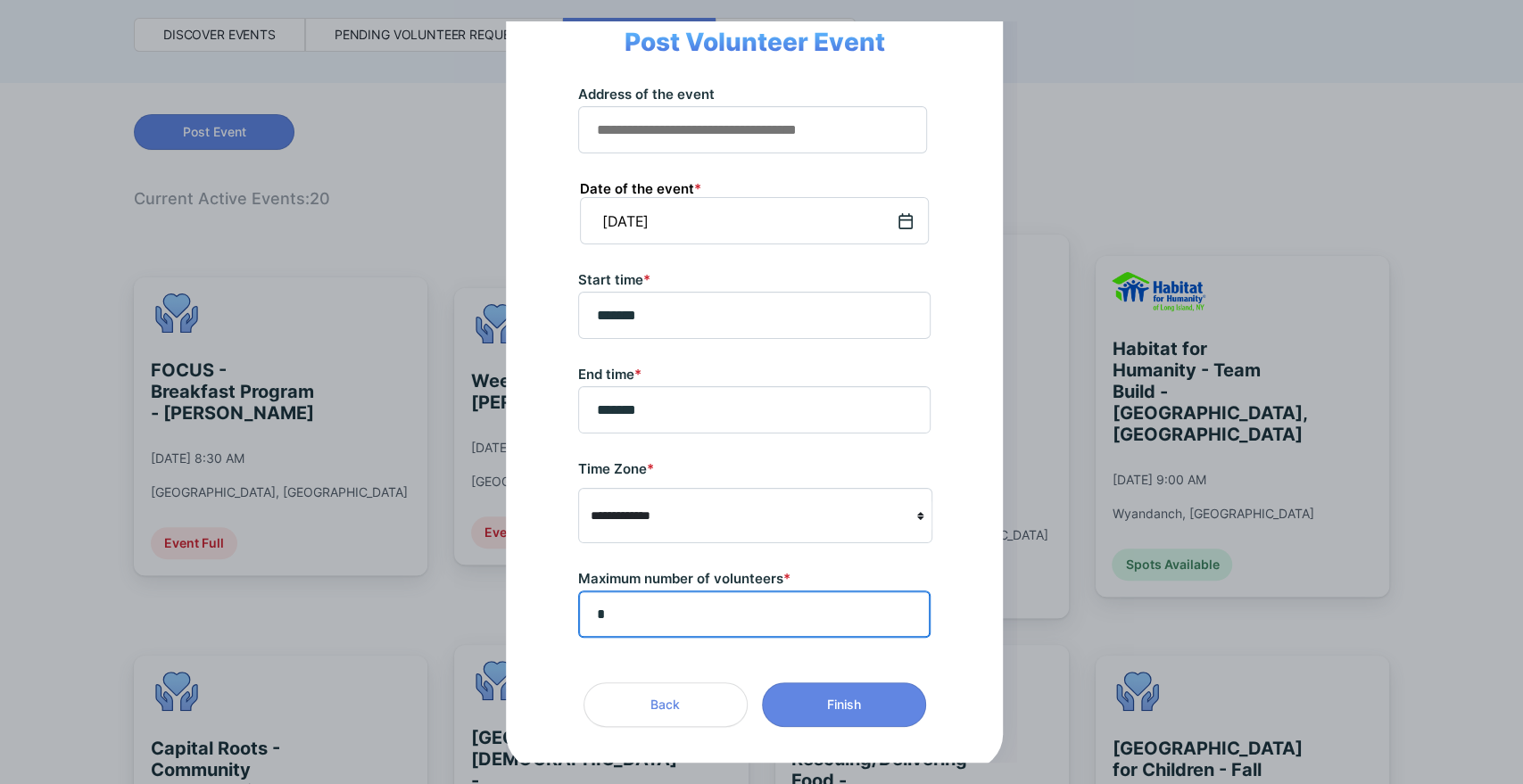
scroll to position [48, 0]
type input "*"
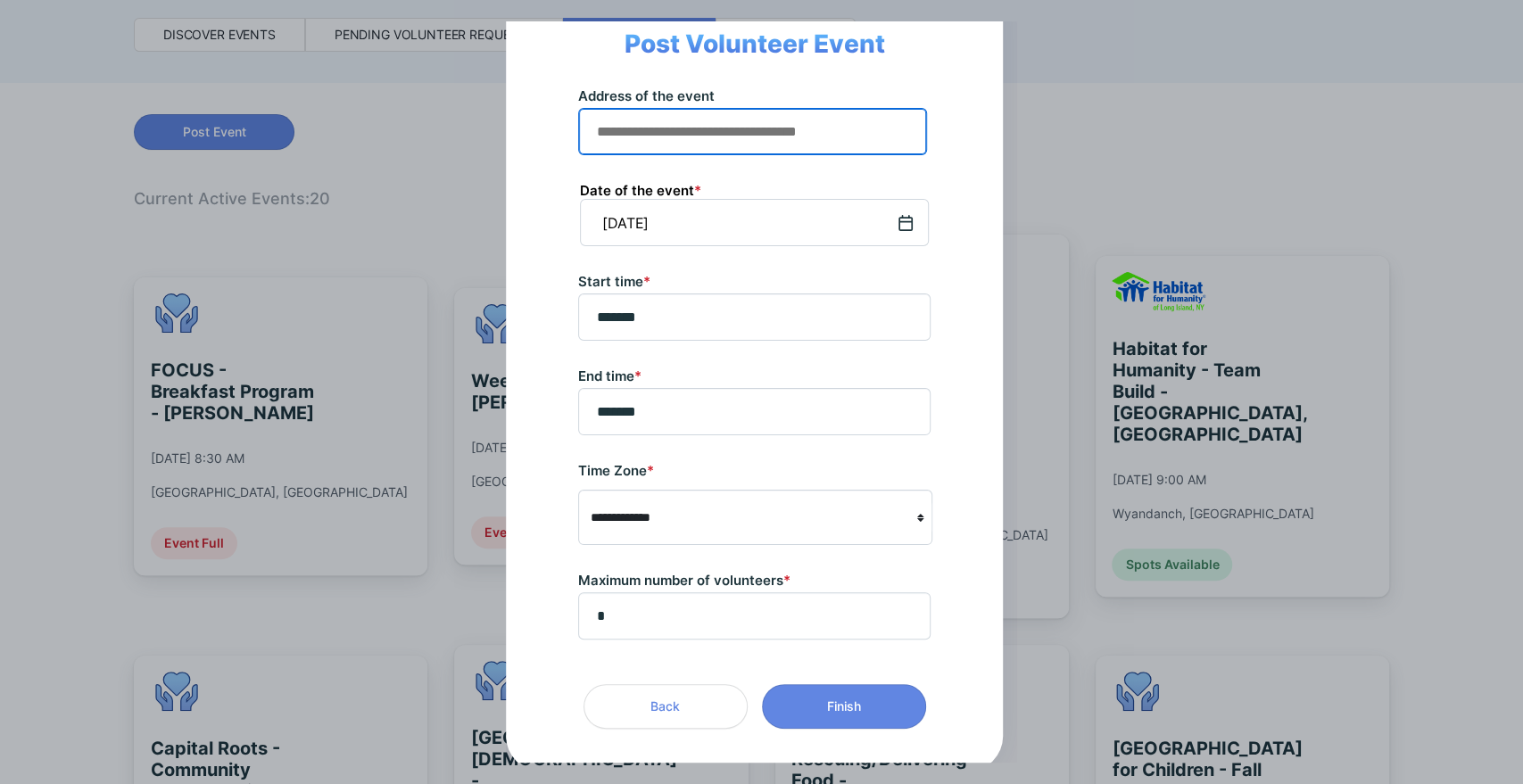
click at [786, 124] on input "text" at bounding box center [752, 132] width 333 height 28
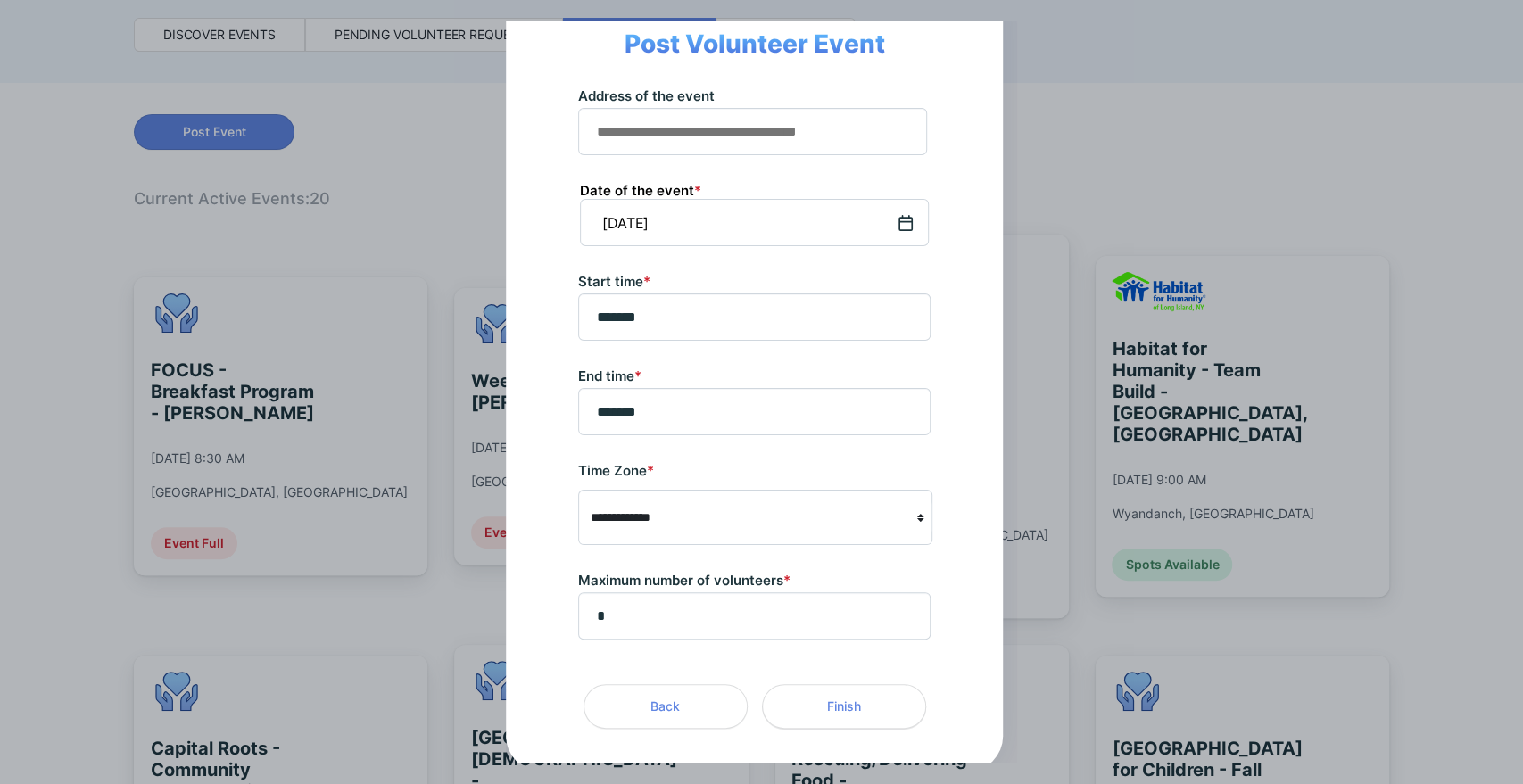
click at [860, 708] on span "Finish" at bounding box center [845, 706] width 34 height 18
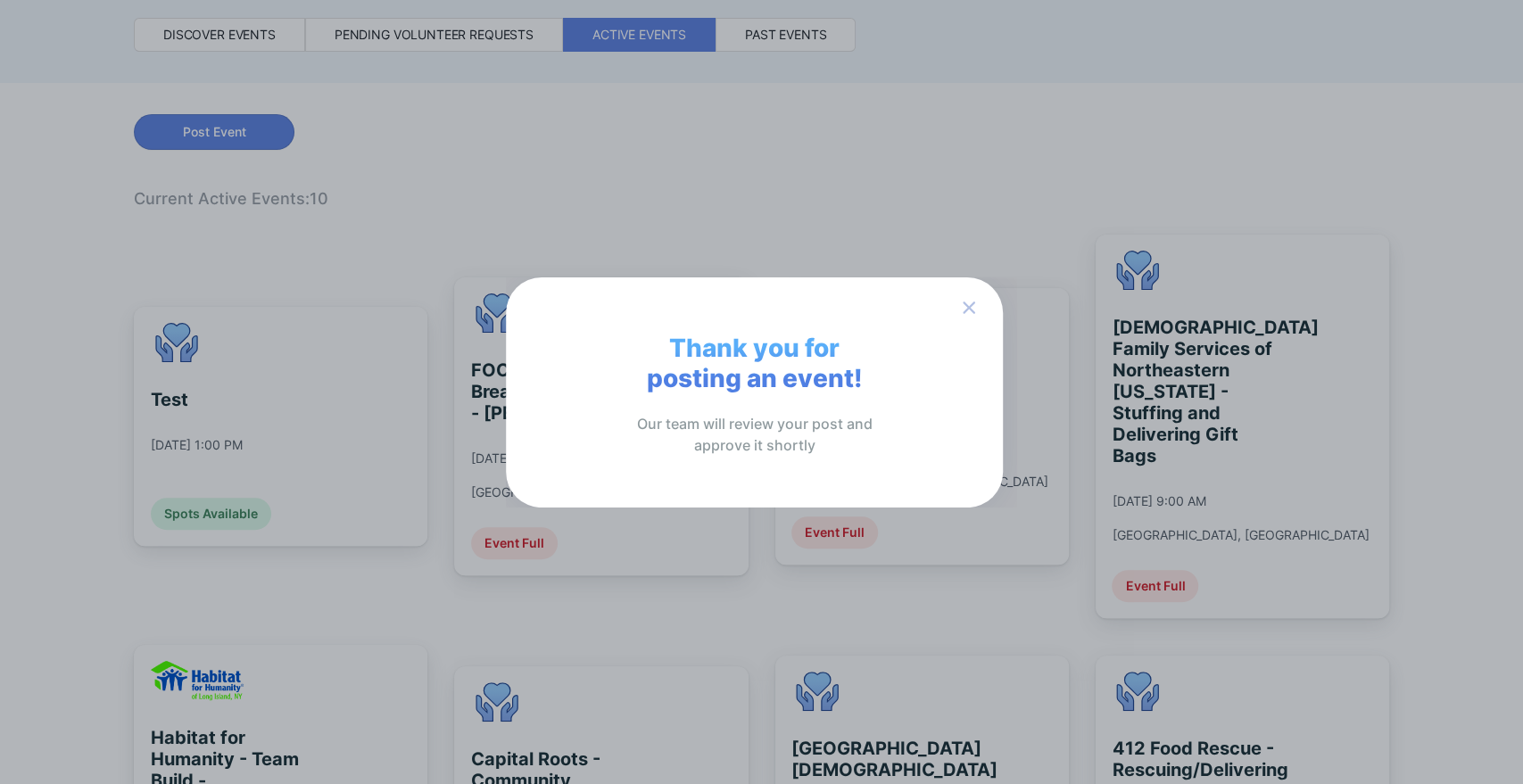
click at [962, 303] on icon "button" at bounding box center [969, 307] width 22 height 23
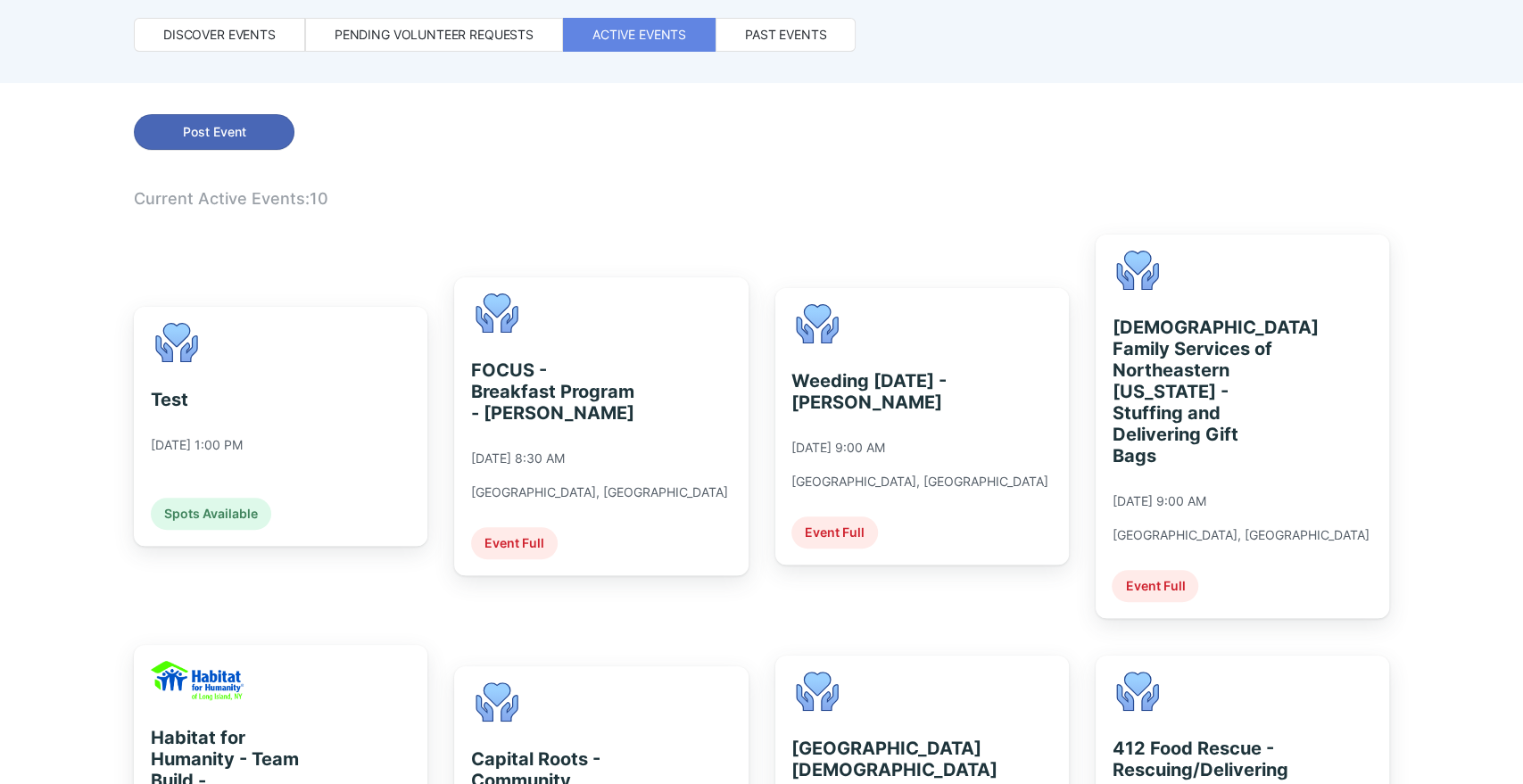
scroll to position [279, 0]
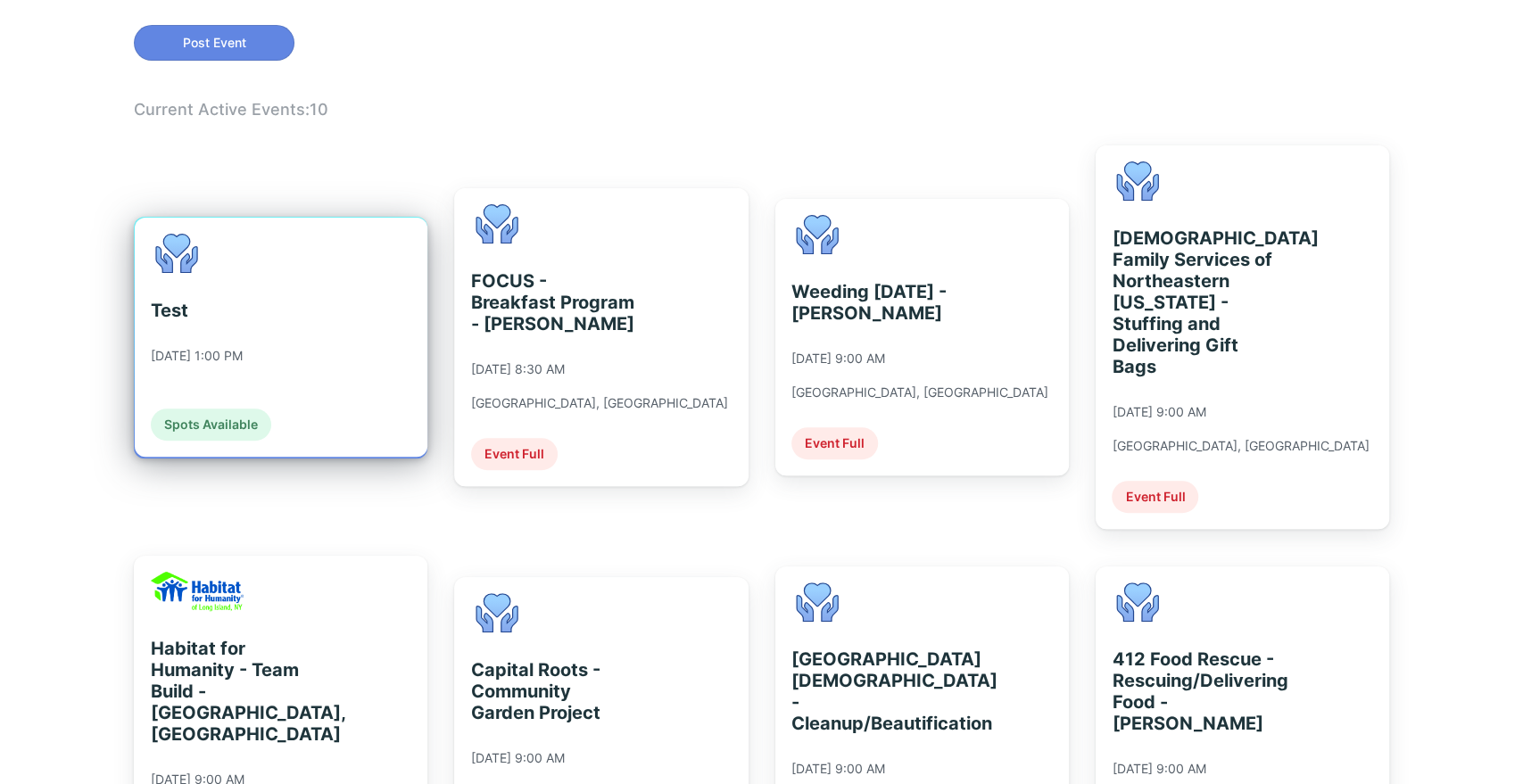
click at [226, 331] on div "Test [DATE] 1:00 PM Spots Available" at bounding box center [210, 337] width 120 height 207
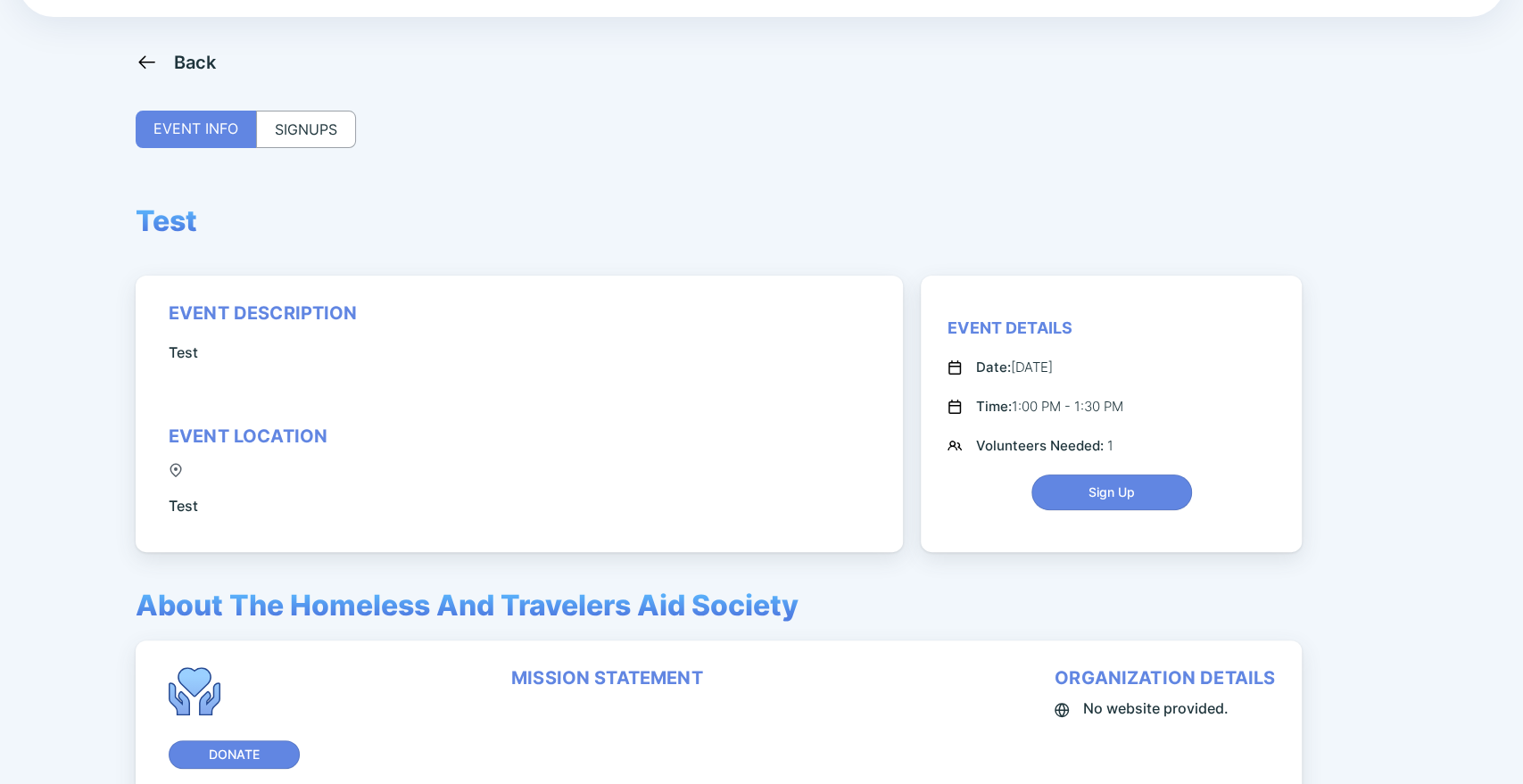
scroll to position [67, 0]
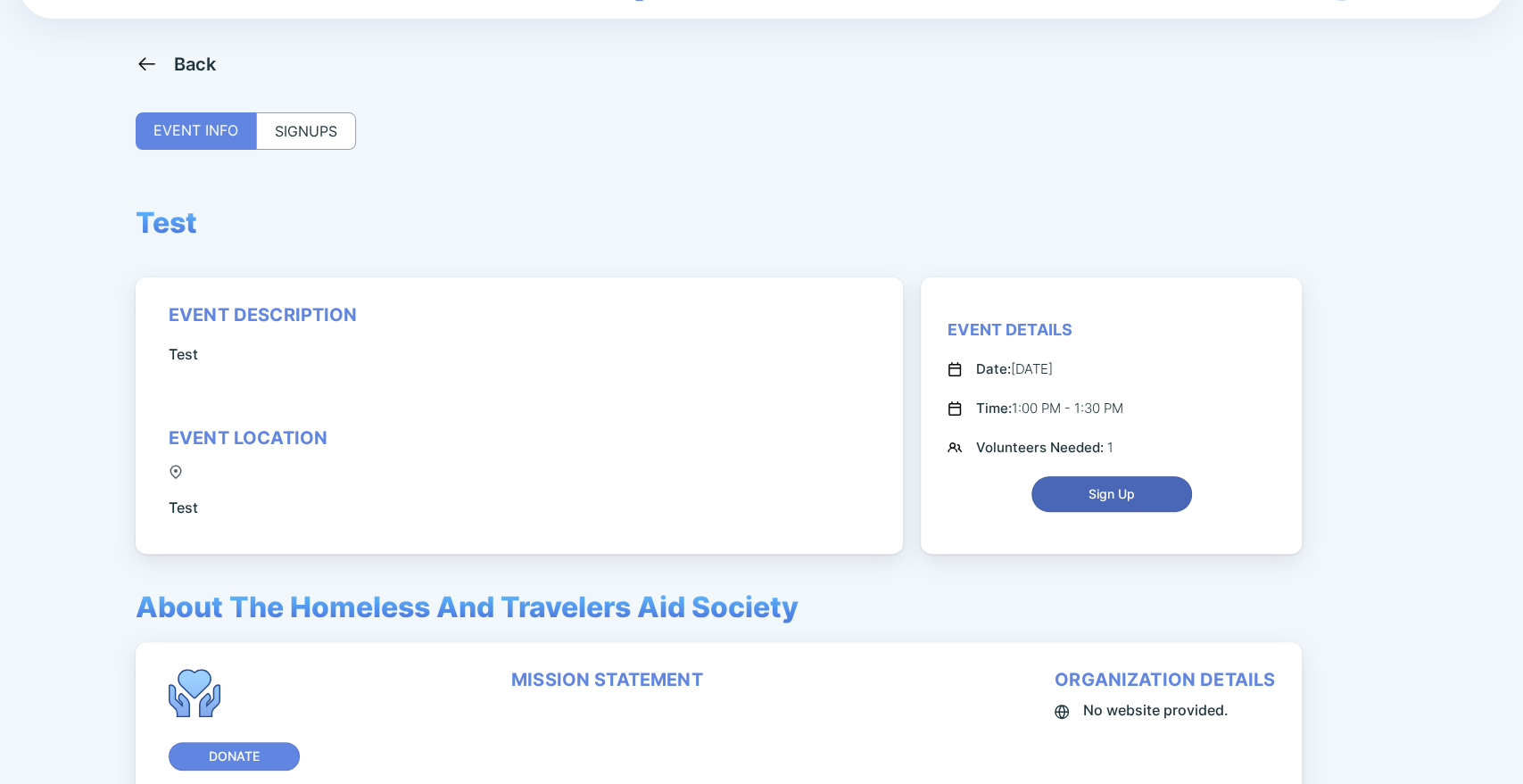
click at [1090, 499] on span "Sign Up" at bounding box center [1111, 494] width 46 height 18
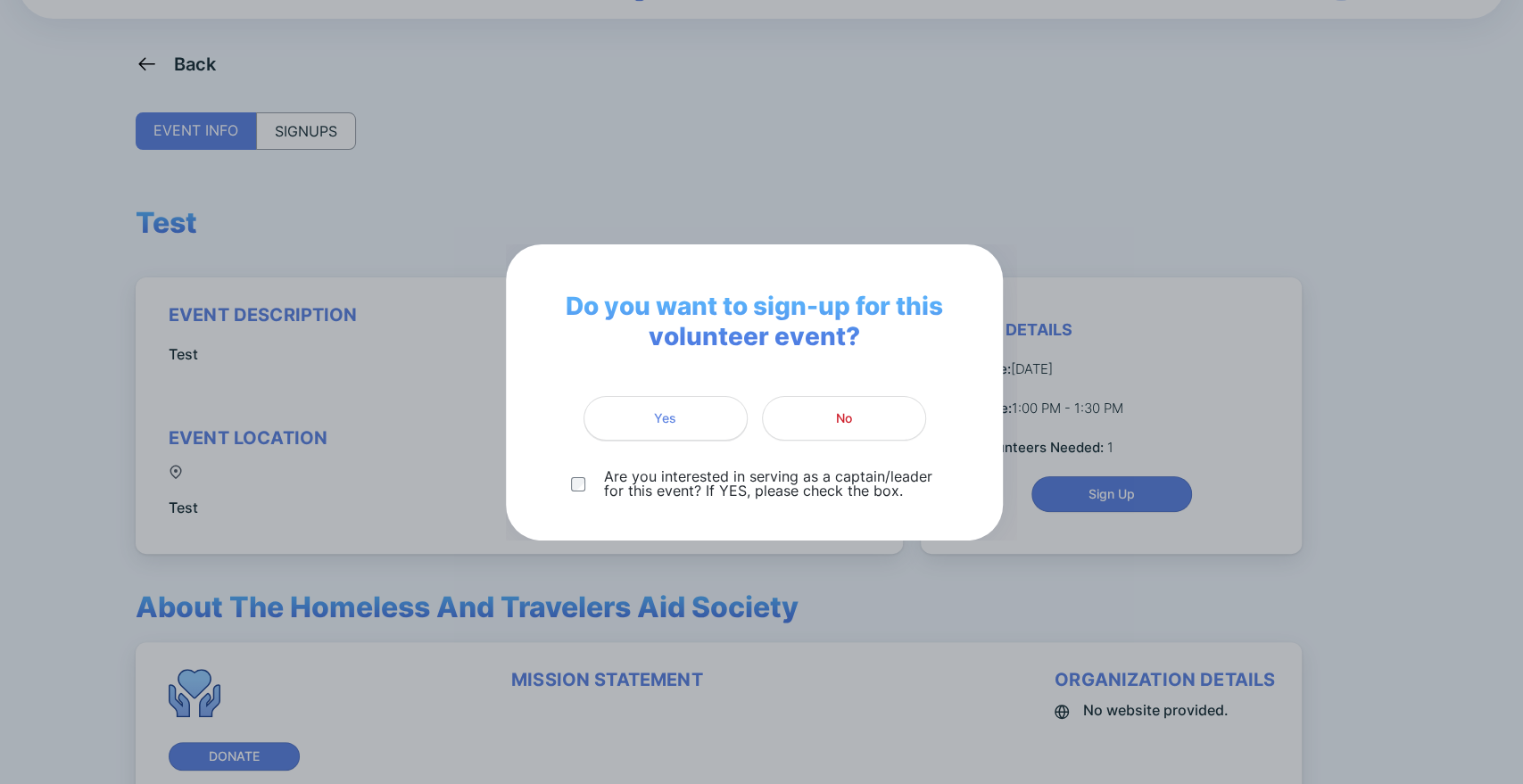
click at [666, 429] on button "Yes" at bounding box center [666, 418] width 164 height 44
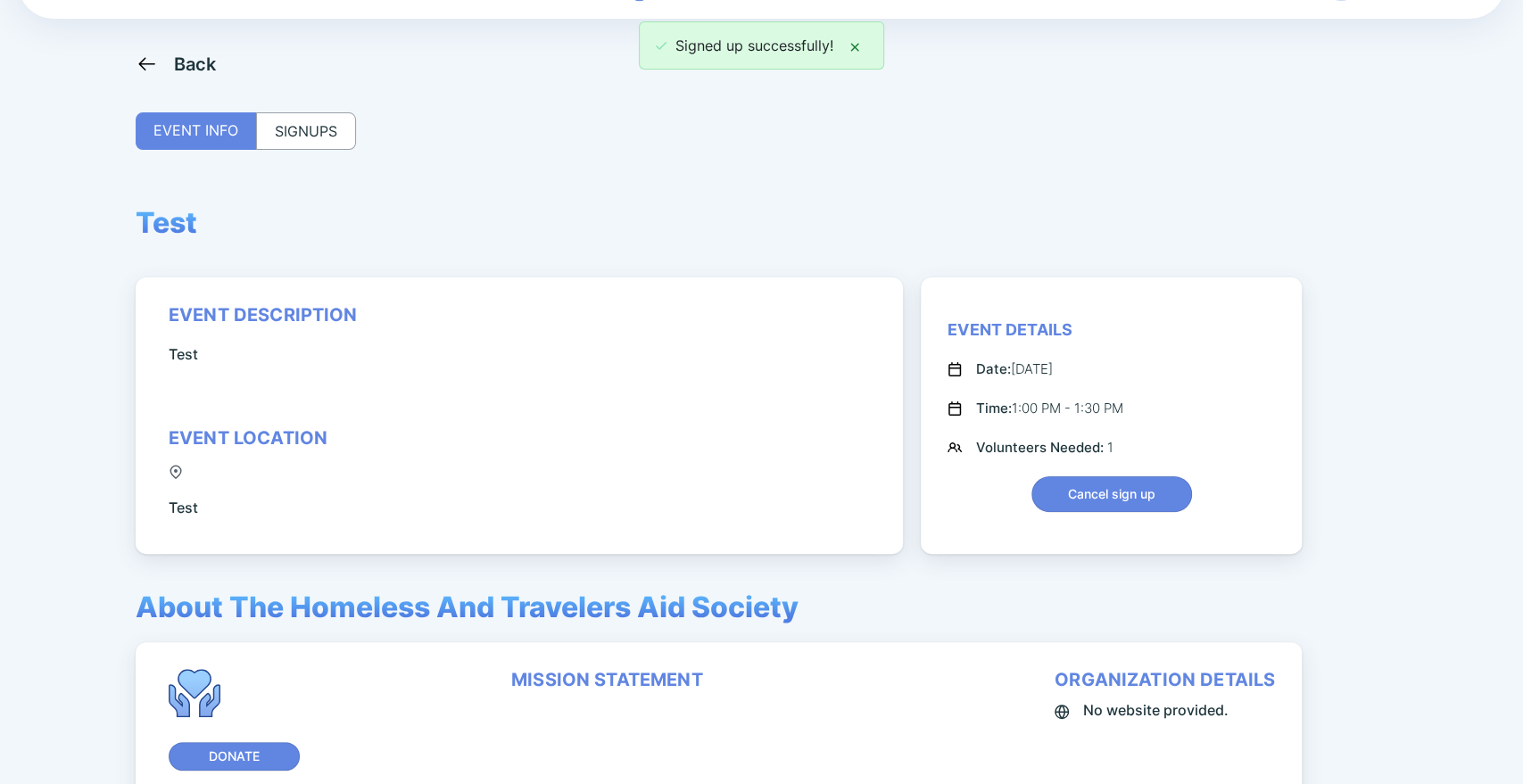
click at [303, 134] on div "SIGNUPS" at bounding box center [306, 132] width 100 height 38
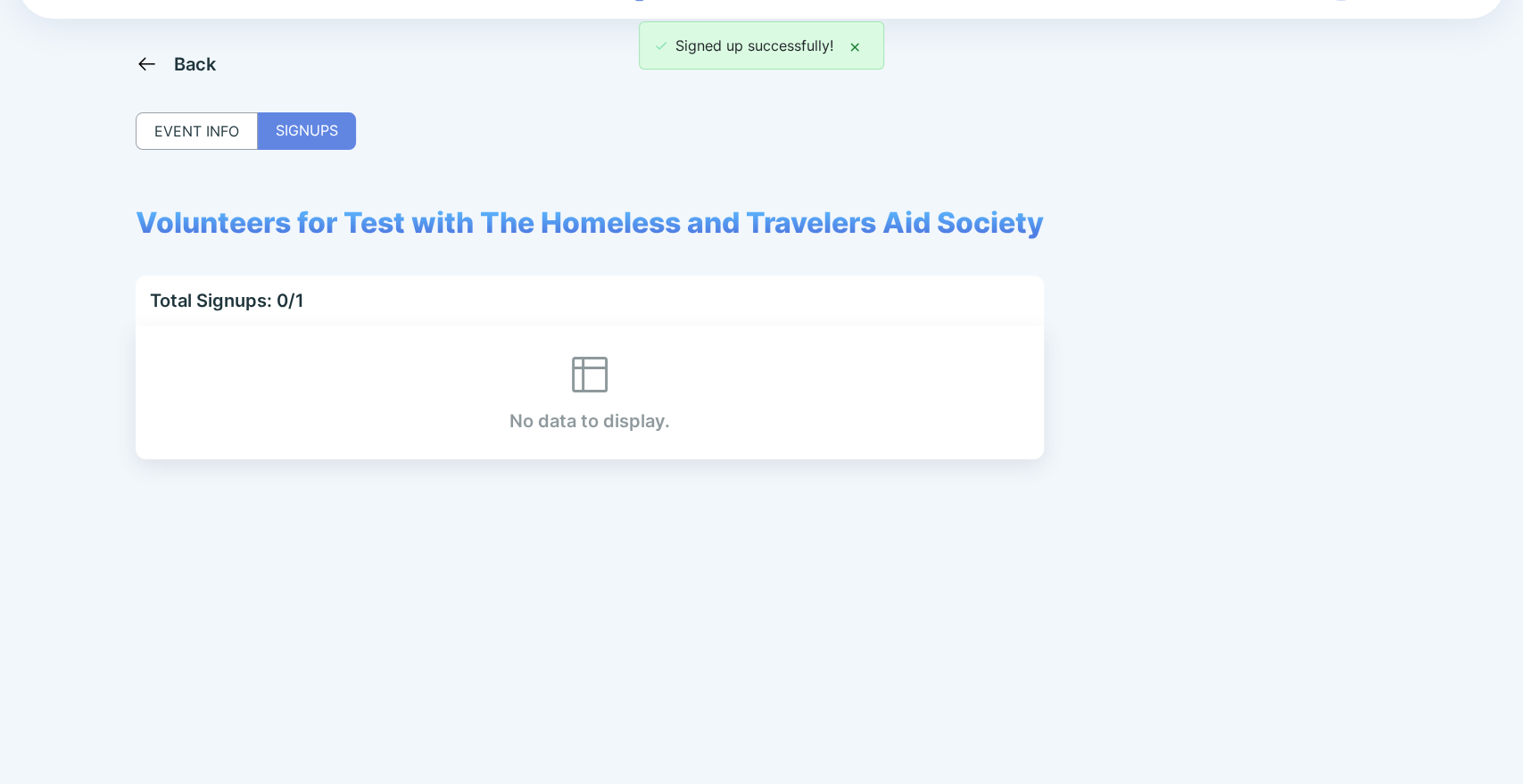
click at [179, 131] on div "EVENT INFO" at bounding box center [196, 132] width 122 height 38
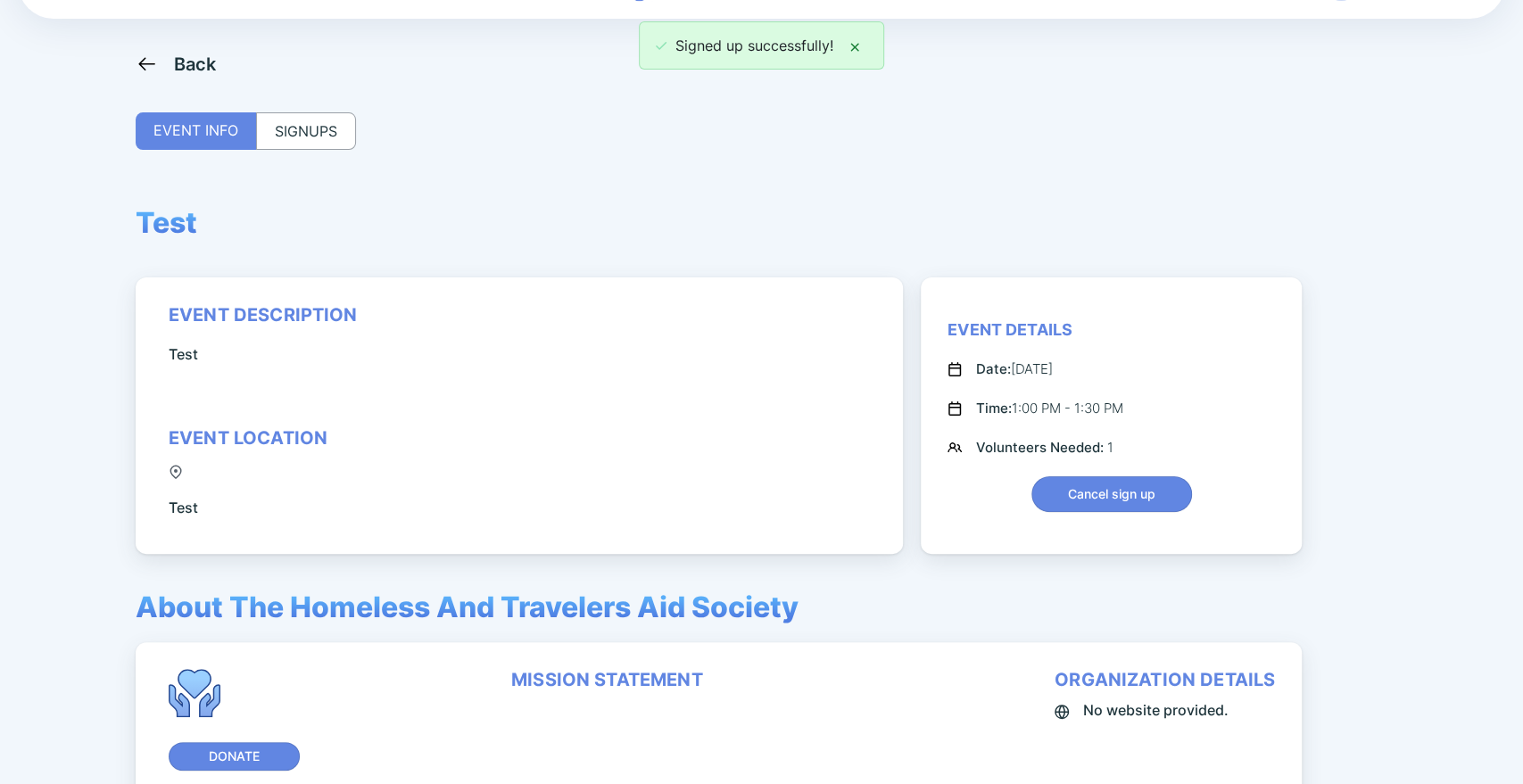
scroll to position [0, 0]
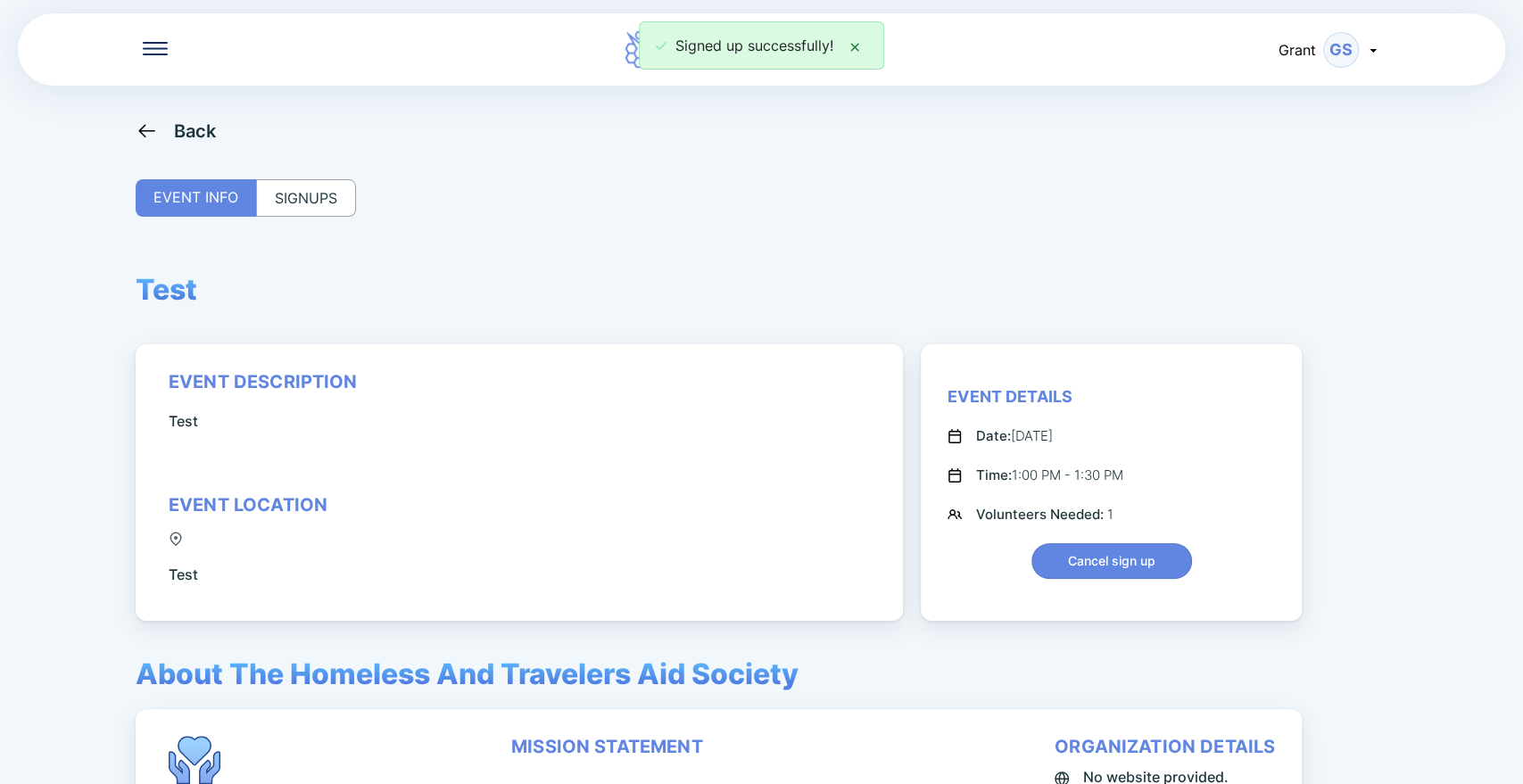
click at [153, 136] on icon at bounding box center [146, 131] width 23 height 23
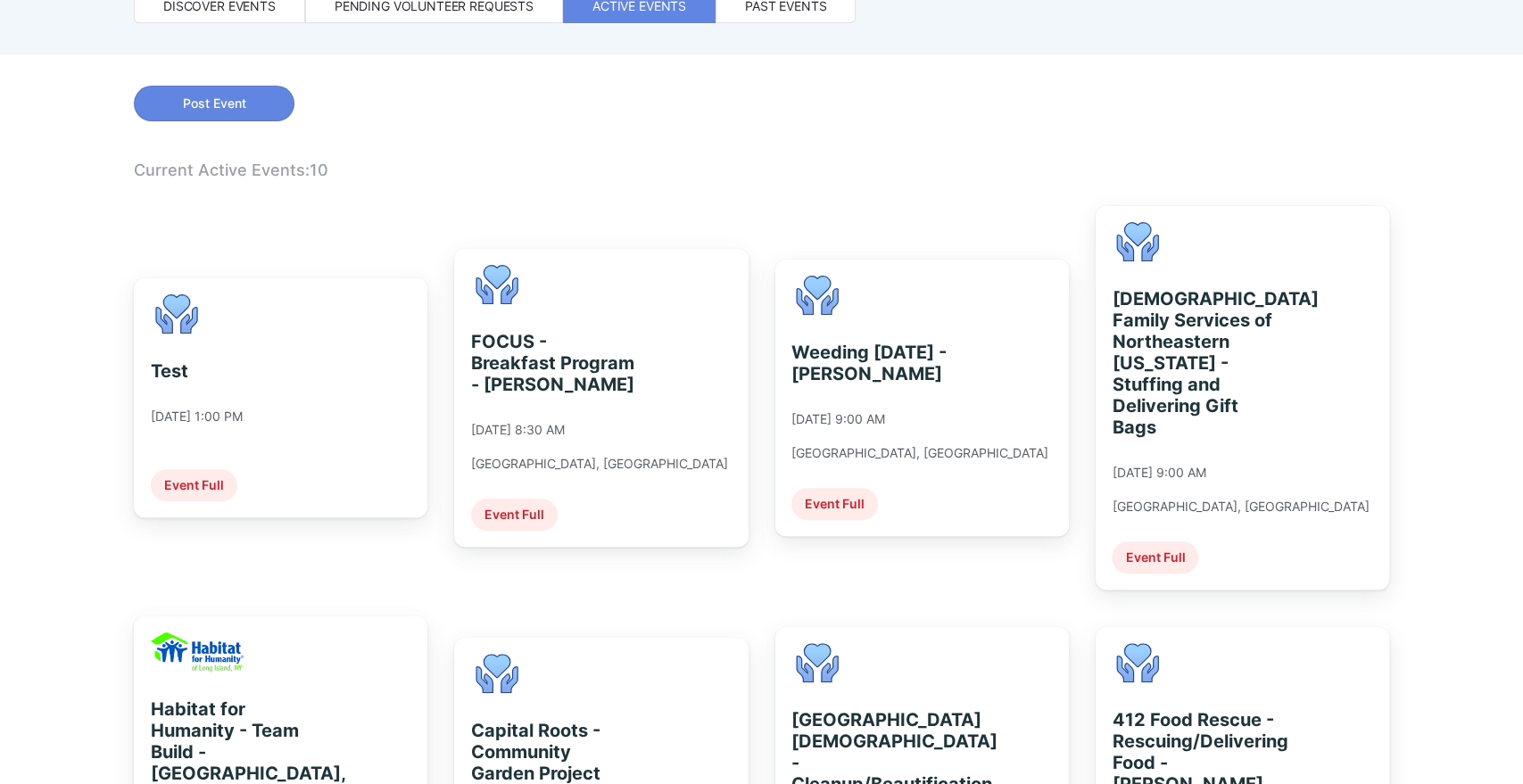
scroll to position [444, 0]
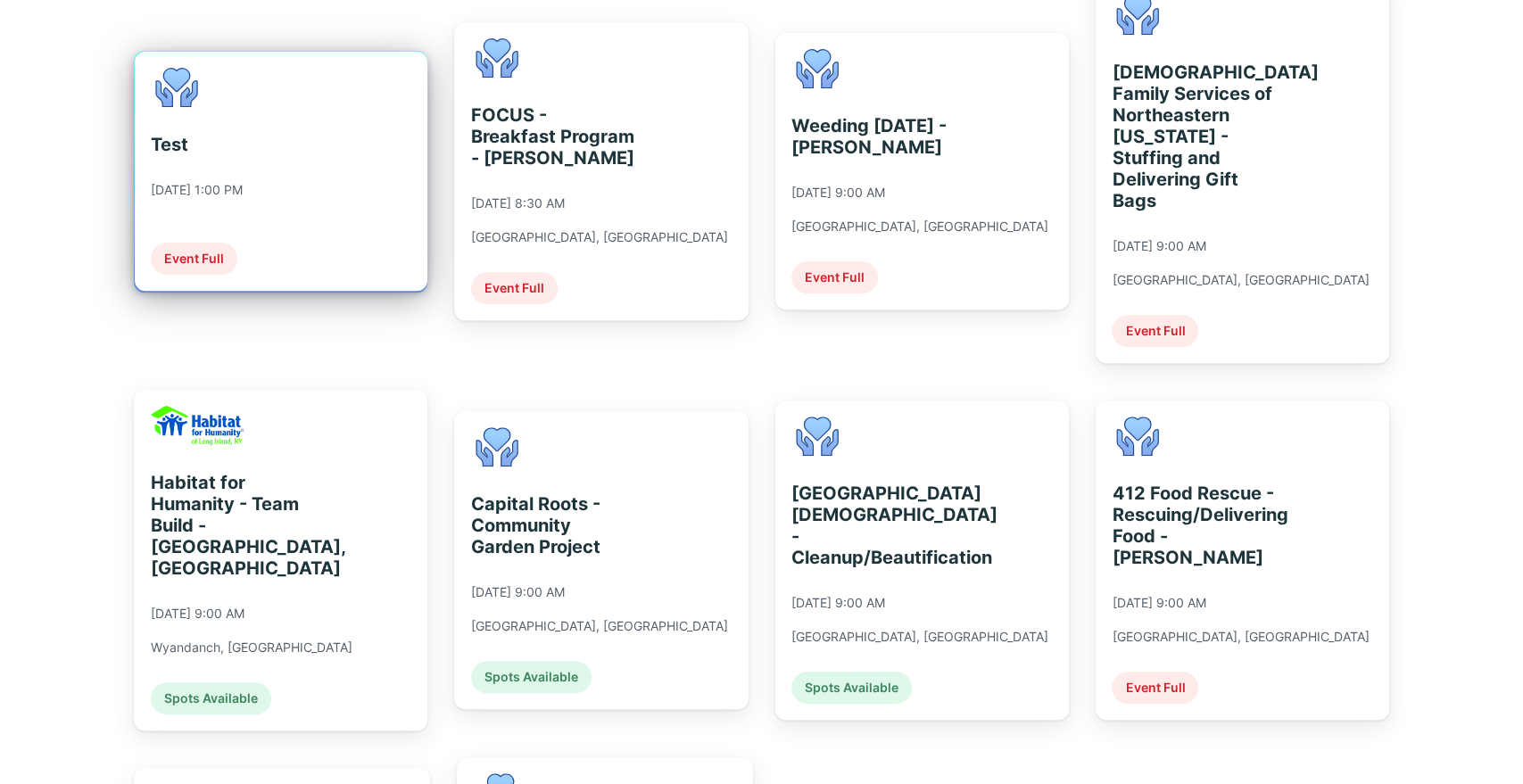
click at [243, 99] on div "Test [DATE] 1:00 PM Event Full" at bounding box center [197, 171] width 92 height 207
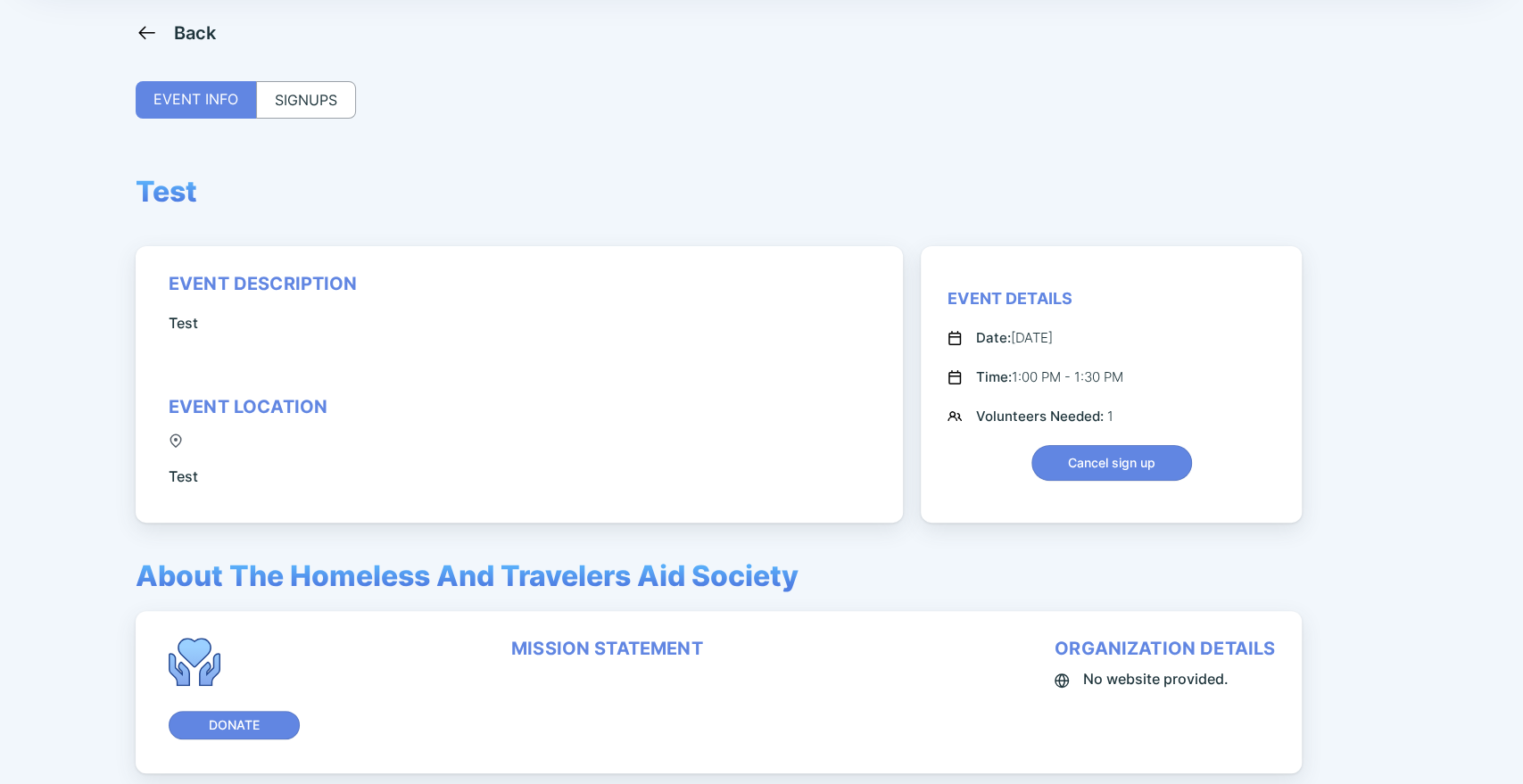
scroll to position [27, 0]
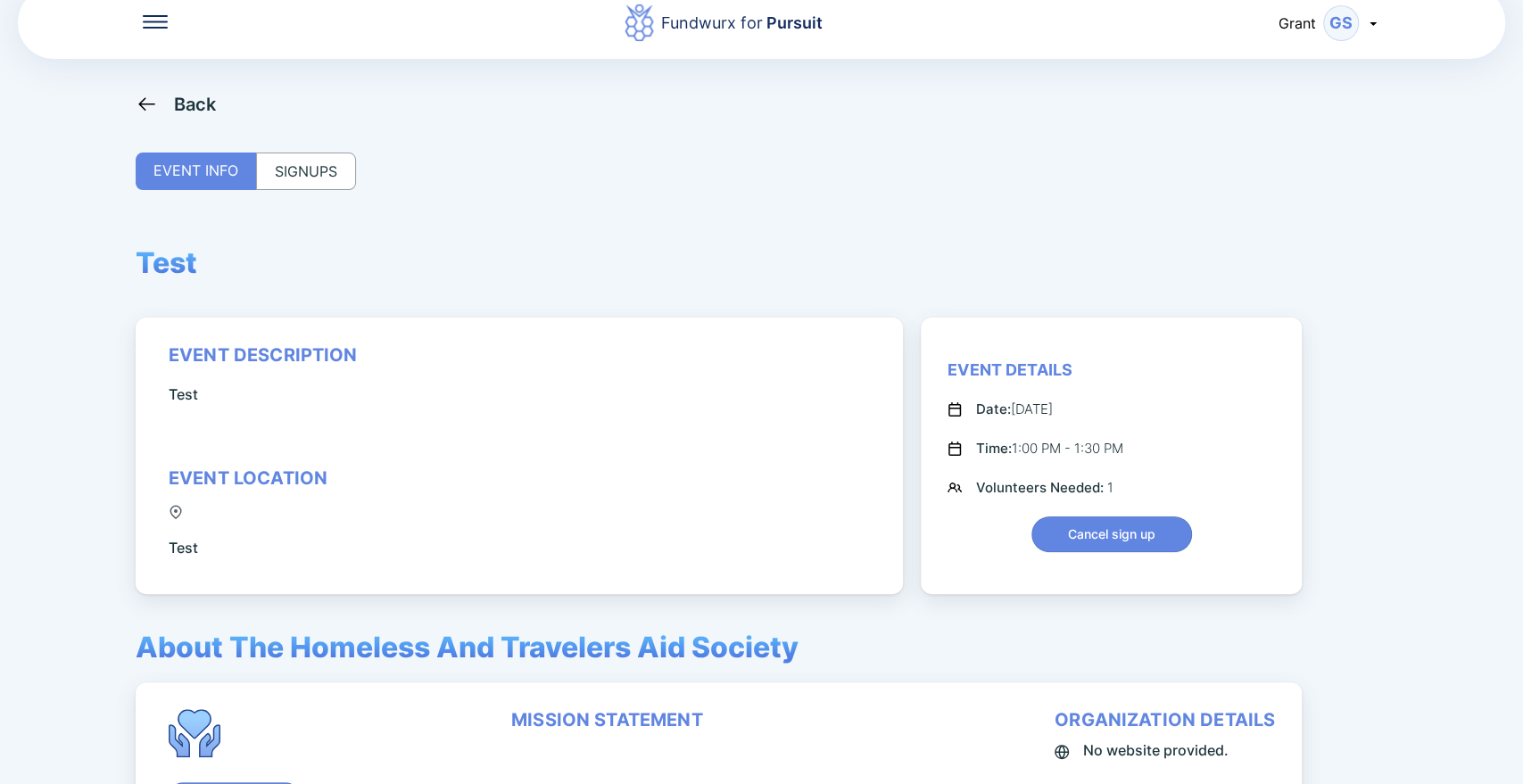
click at [166, 109] on div "Back" at bounding box center [176, 104] width 81 height 23
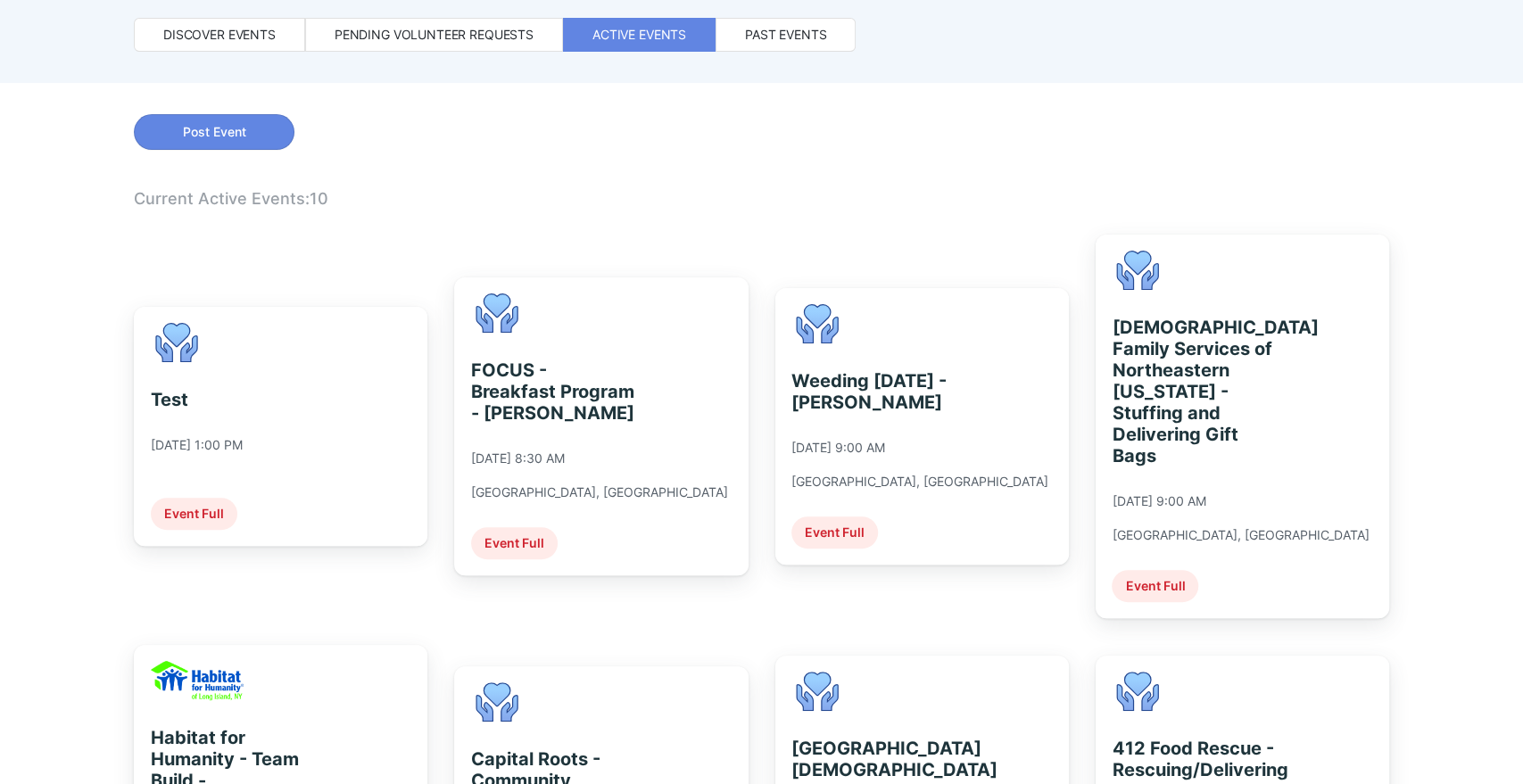
scroll to position [190, 0]
click at [826, 33] on div "Past events" at bounding box center [786, 34] width 81 height 18
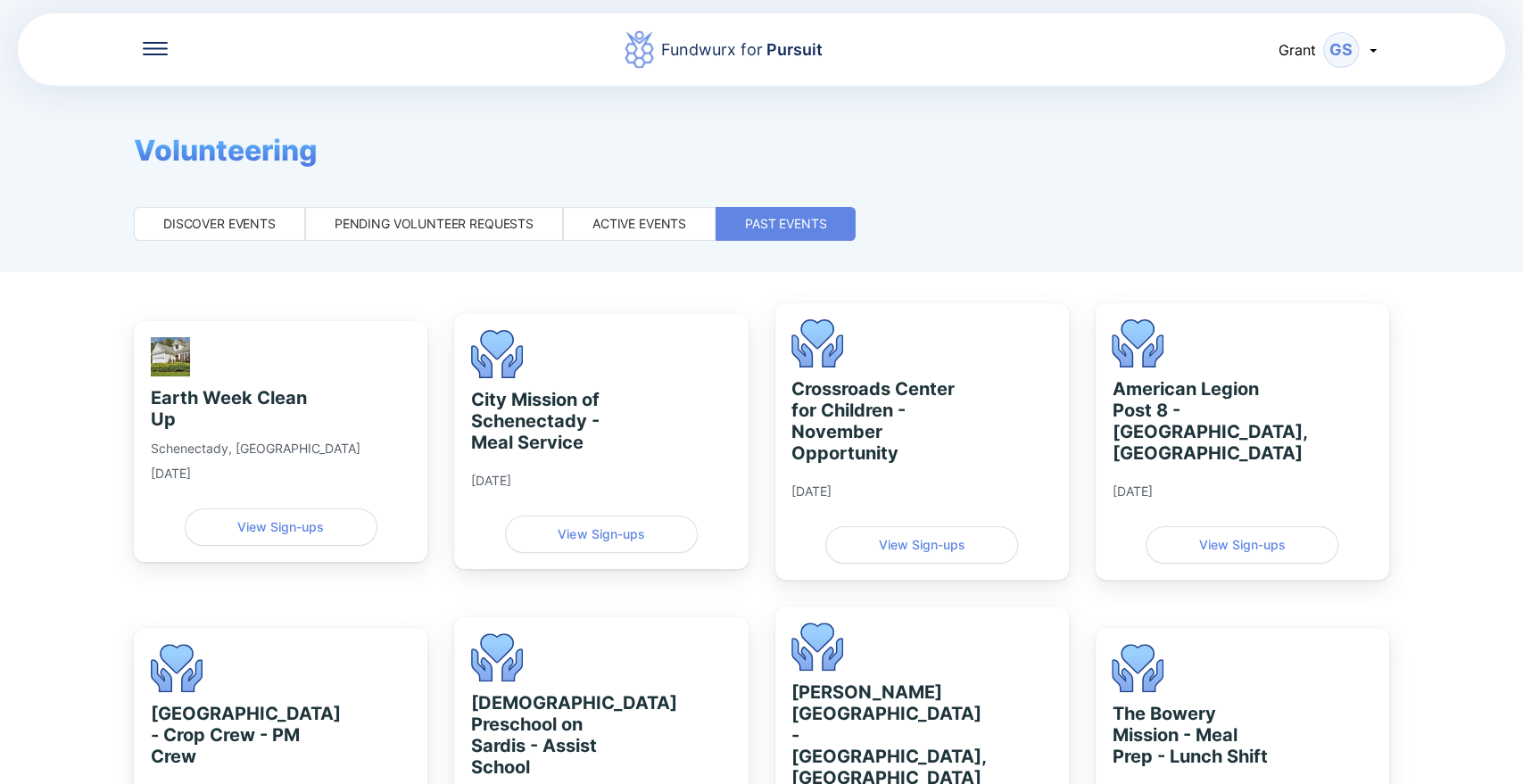
click at [633, 218] on div "Active events" at bounding box center [640, 224] width 94 height 18
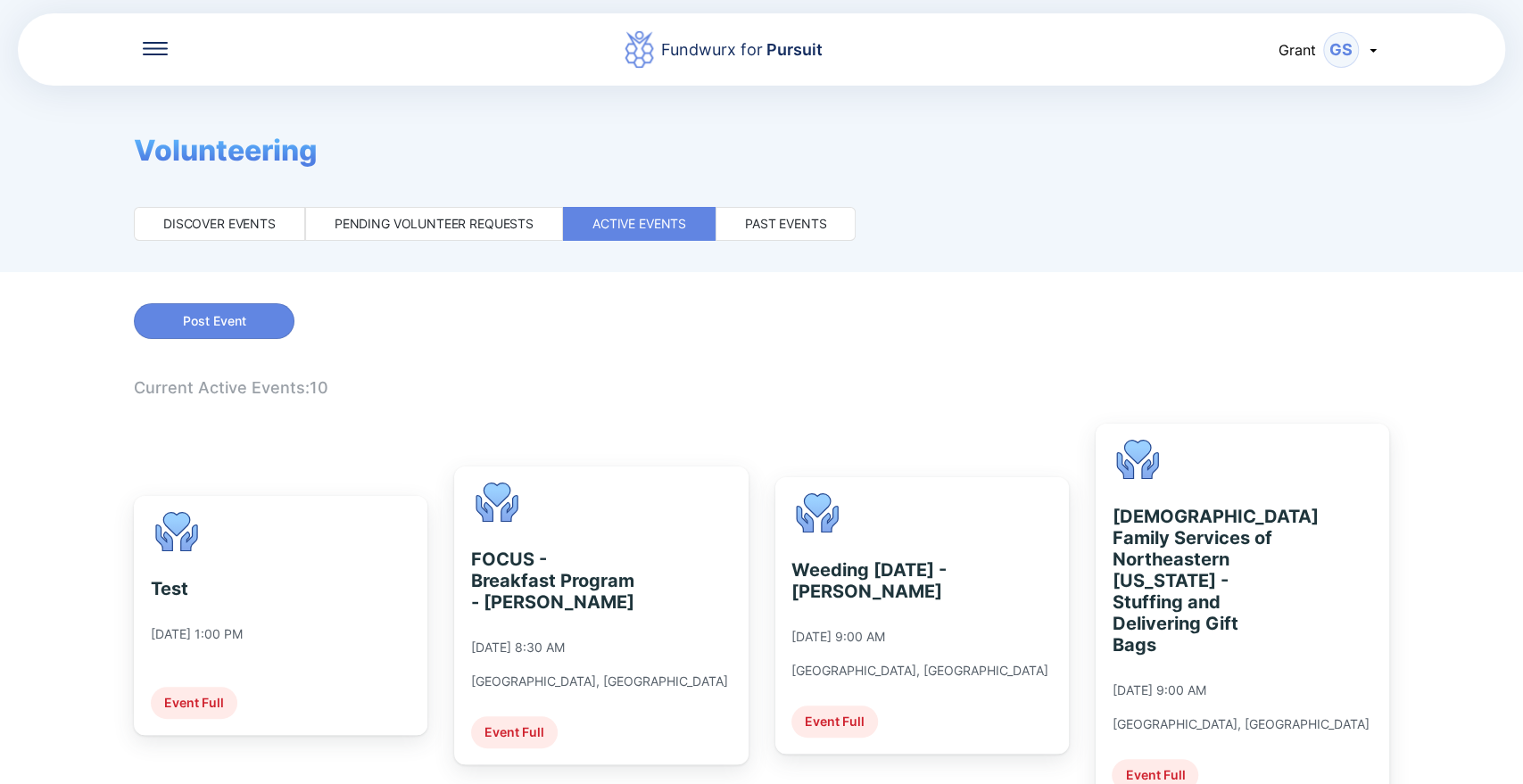
click at [506, 217] on div "Pending volunteer requests" at bounding box center [434, 224] width 199 height 18
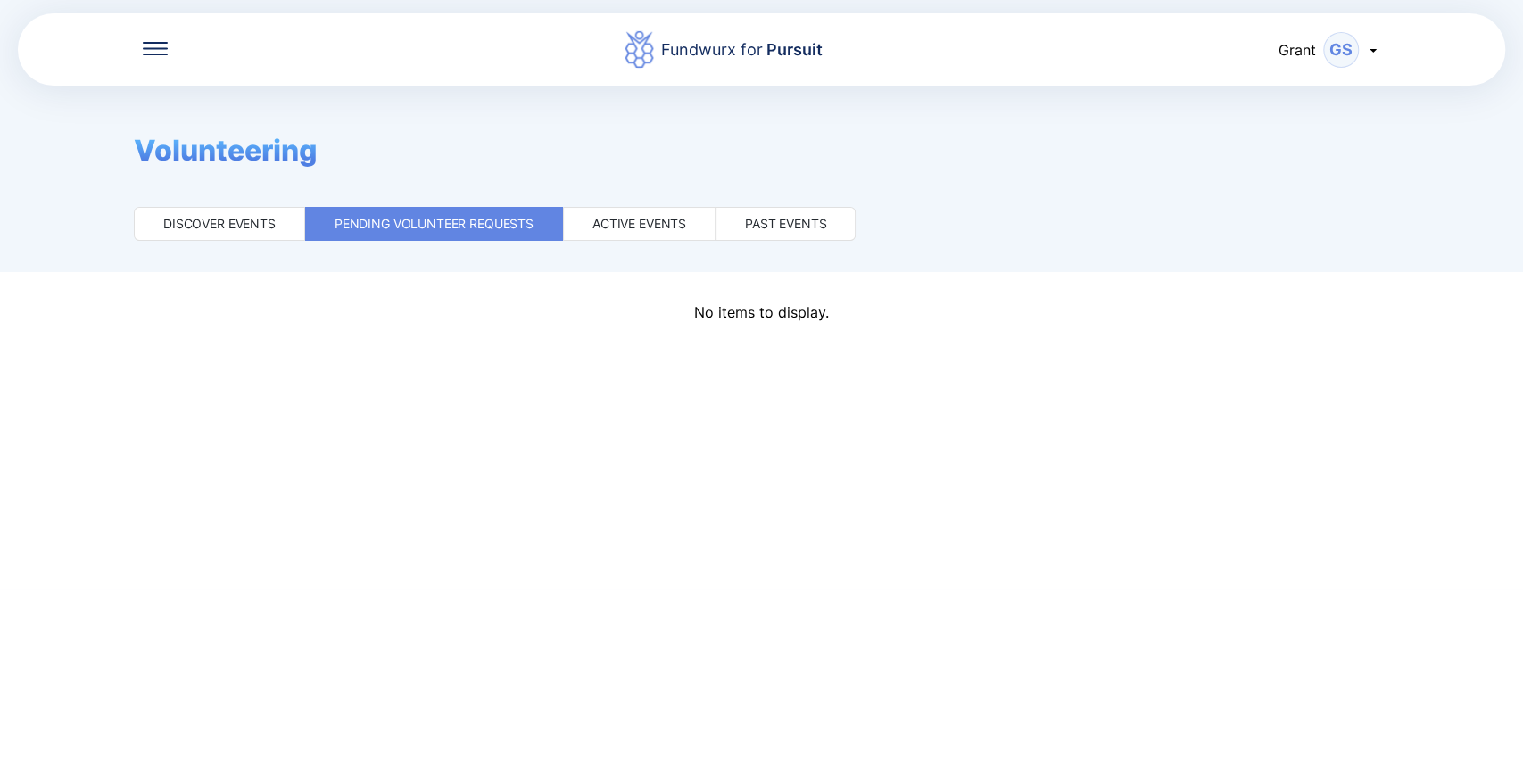
click at [225, 208] on div "Discover events" at bounding box center [219, 224] width 171 height 34
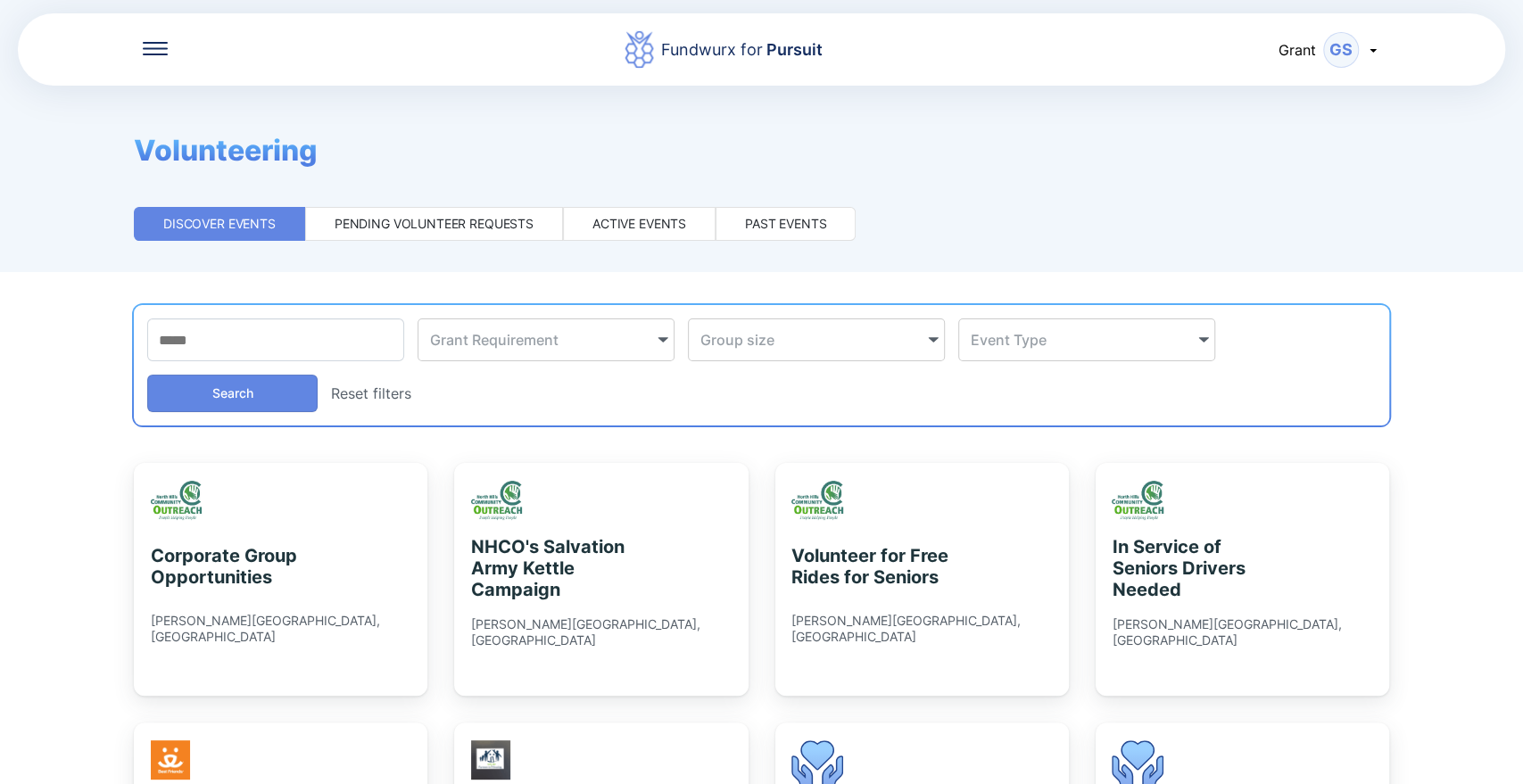
click at [143, 32] on div "Fundwurx for Pursuit [PERSON_NAME]" at bounding box center [762, 50] width 1487 height 76
click at [146, 40] on div "Fundwurx for Pursuit [PERSON_NAME]" at bounding box center [762, 50] width 1487 height 76
click at [150, 49] on icon at bounding box center [155, 48] width 25 height 14
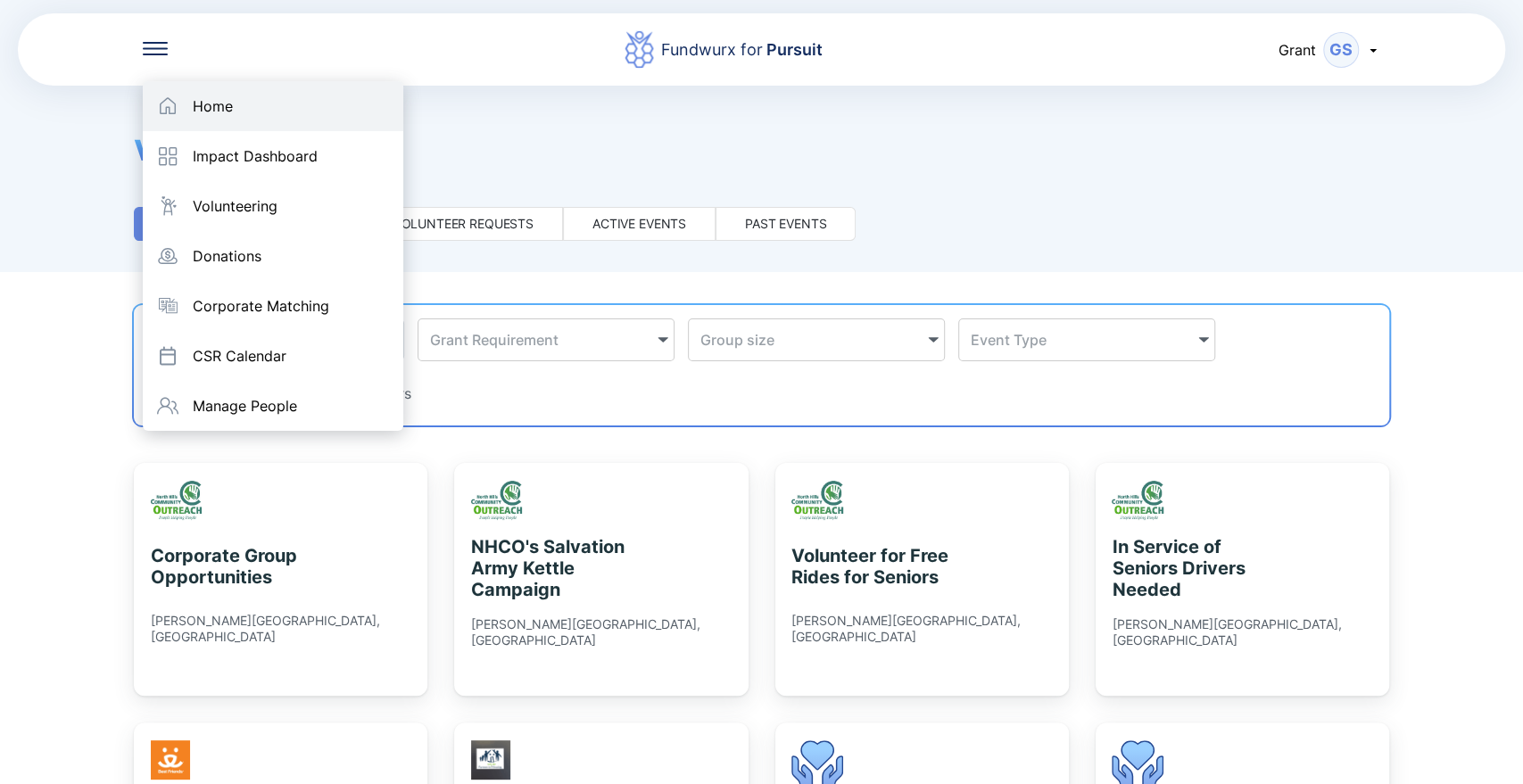
click at [169, 121] on div "Home" at bounding box center [272, 106] width 261 height 50
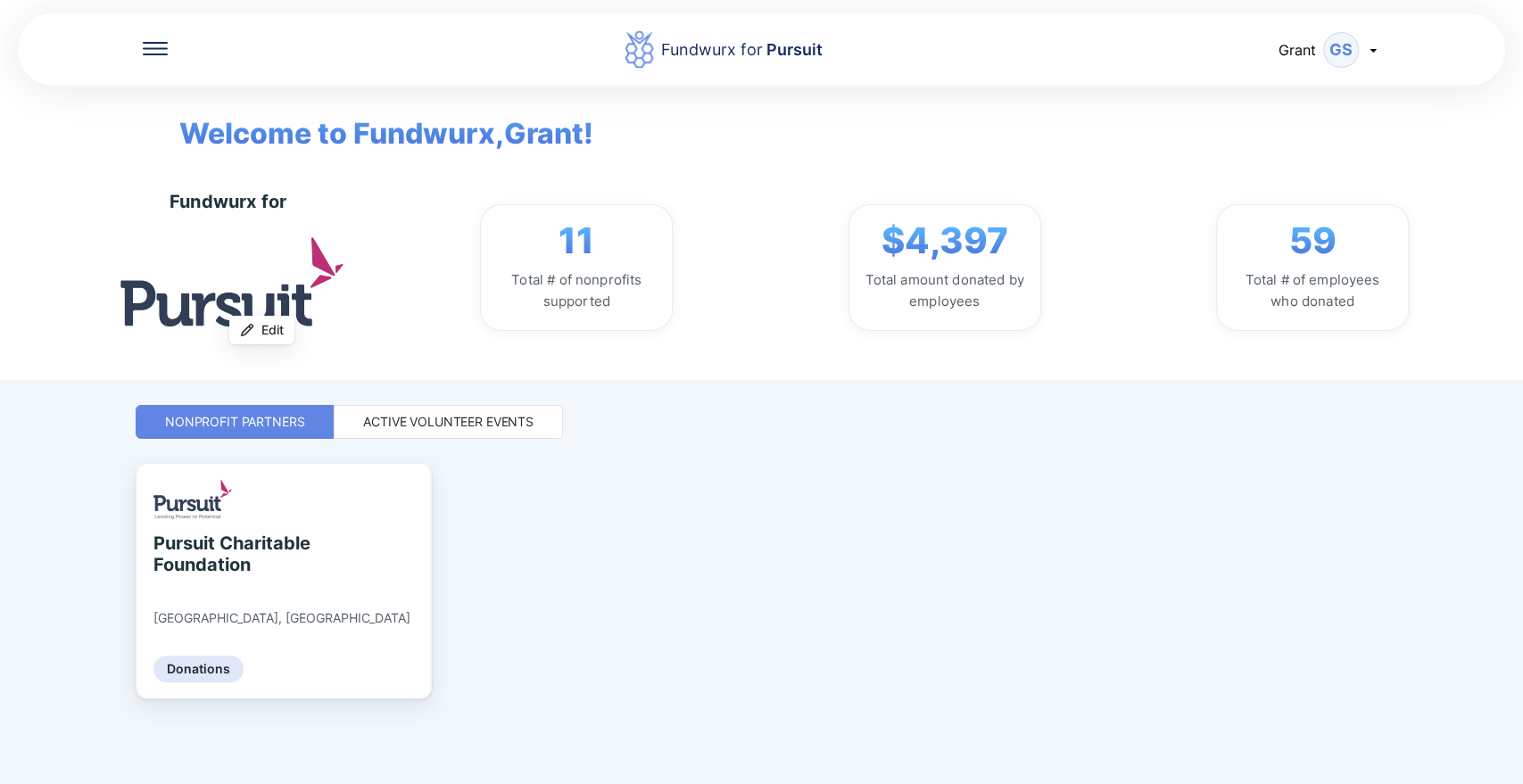
click at [424, 426] on div "Active Volunteer Events" at bounding box center [448, 422] width 171 height 18
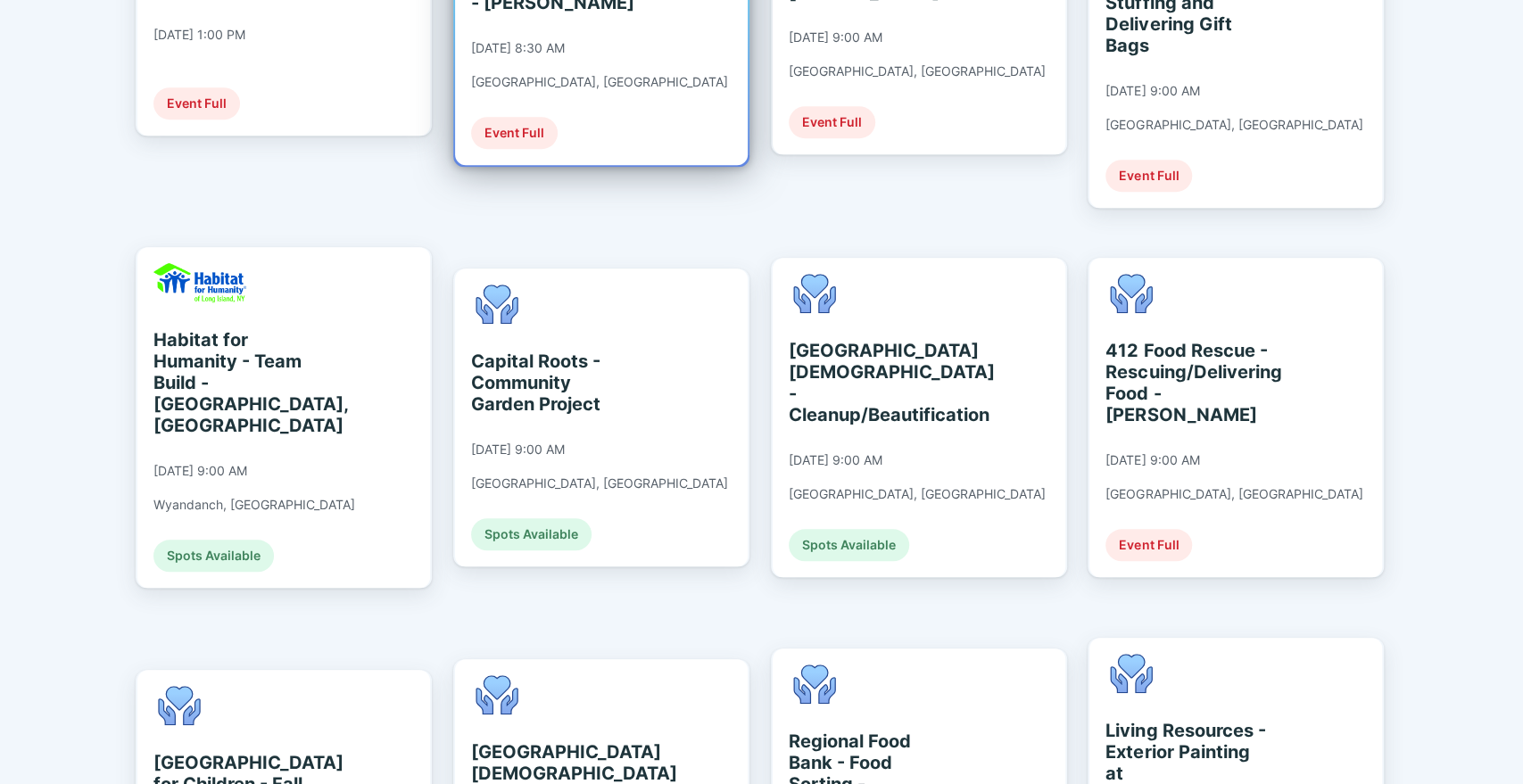
scroll to position [641, 0]
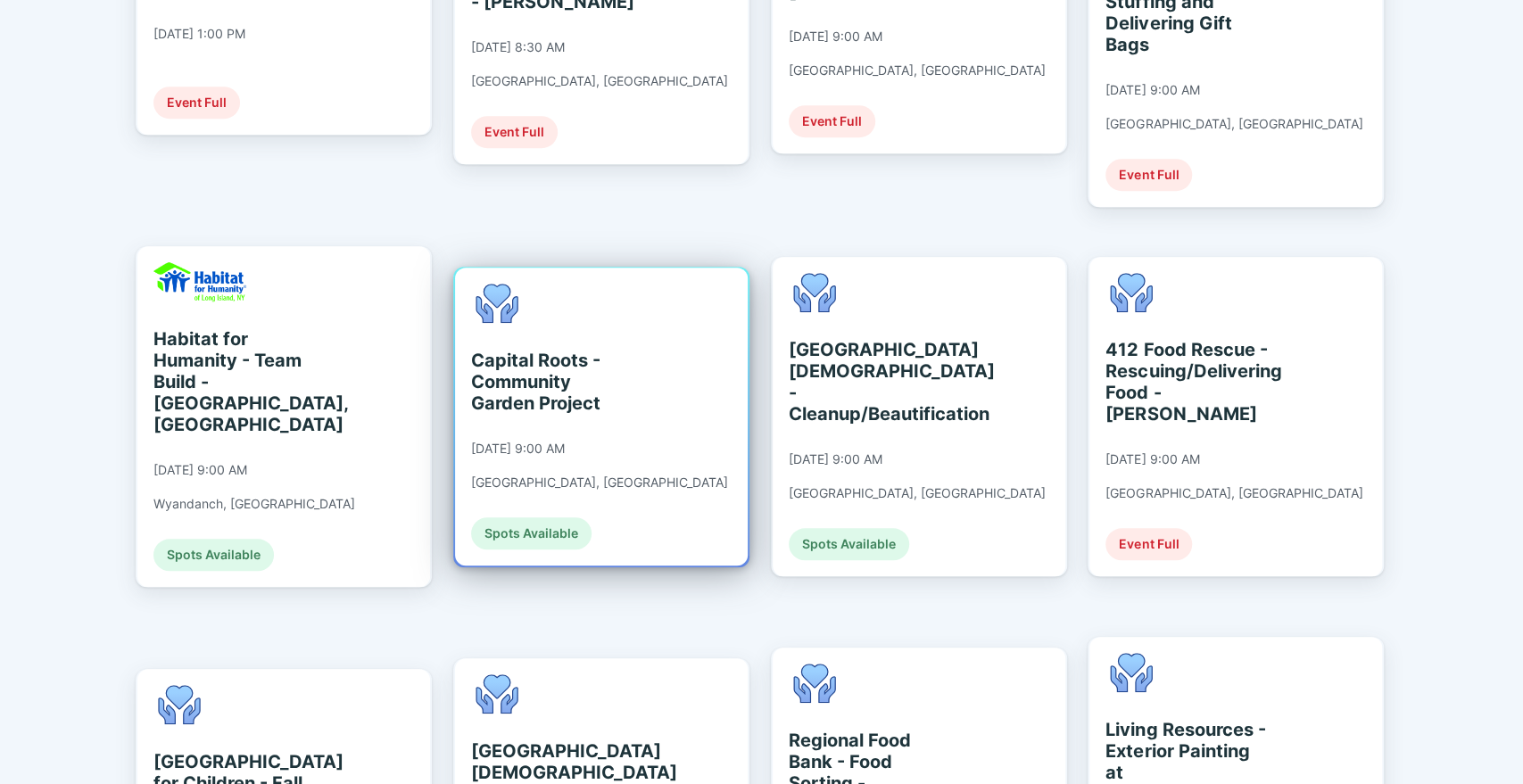
click at [580, 371] on div "Capital Roots - Community Garden Project" at bounding box center [552, 382] width 163 height 64
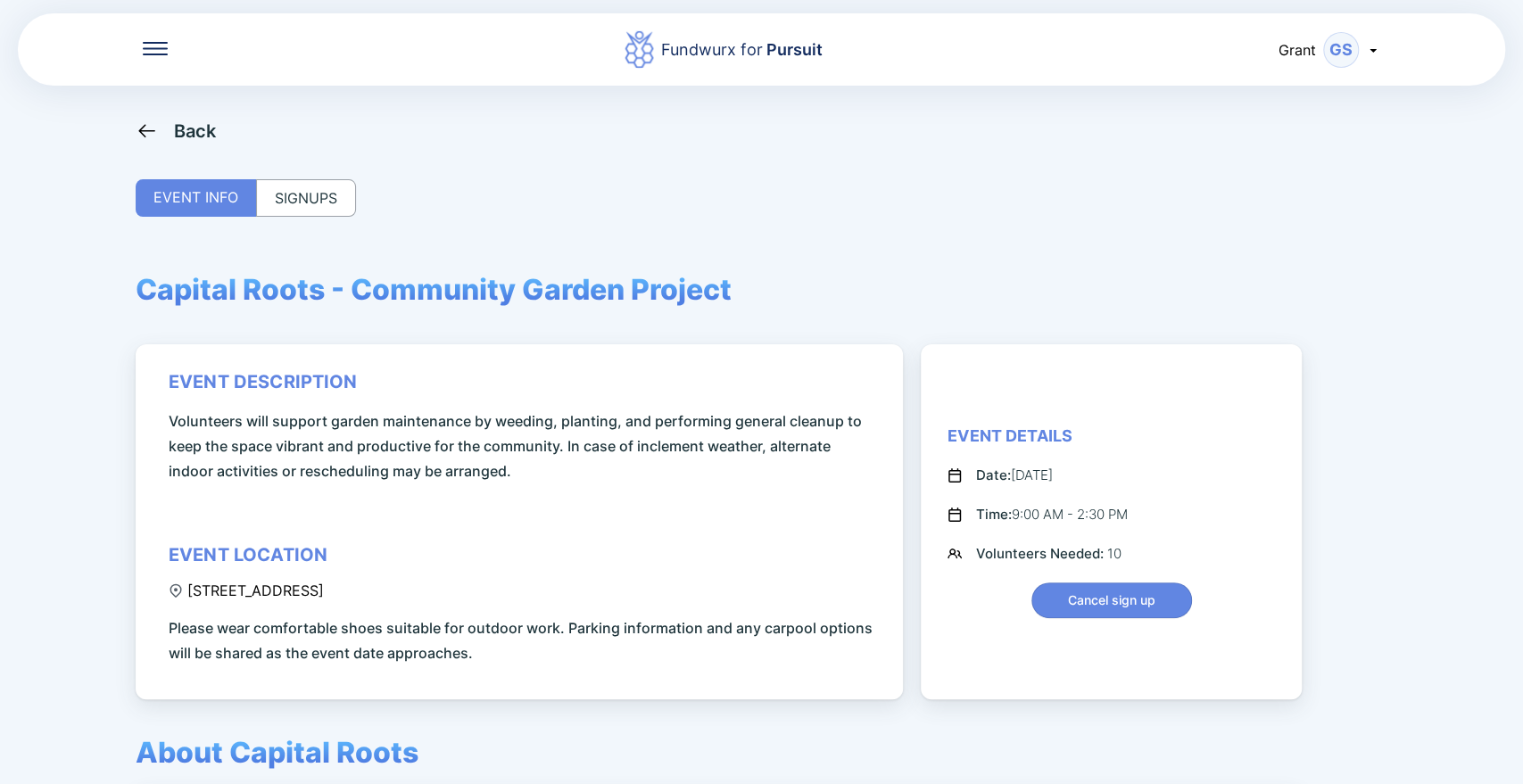
click at [309, 183] on div "SIGNUPS" at bounding box center [306, 198] width 100 height 38
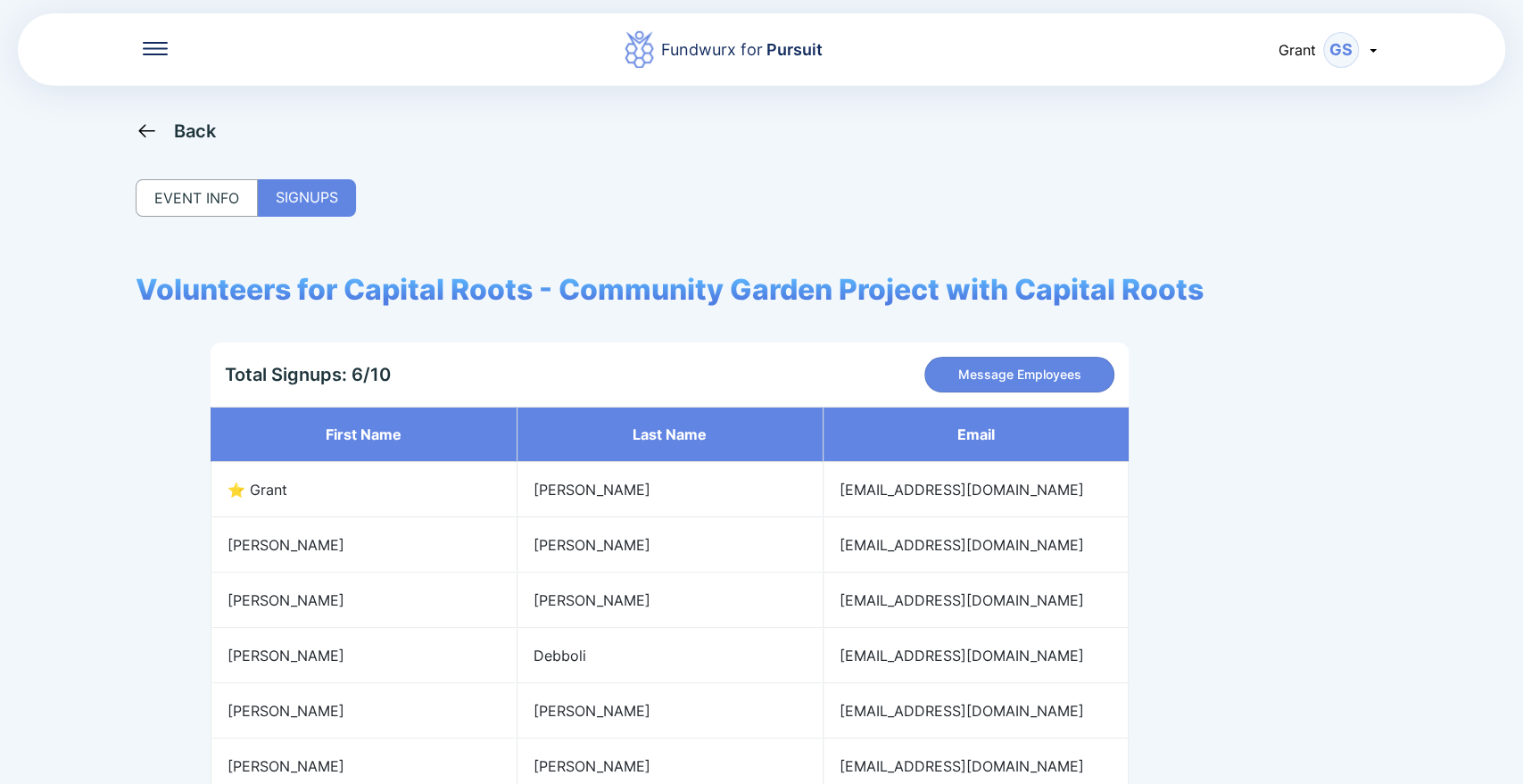
scroll to position [120, 0]
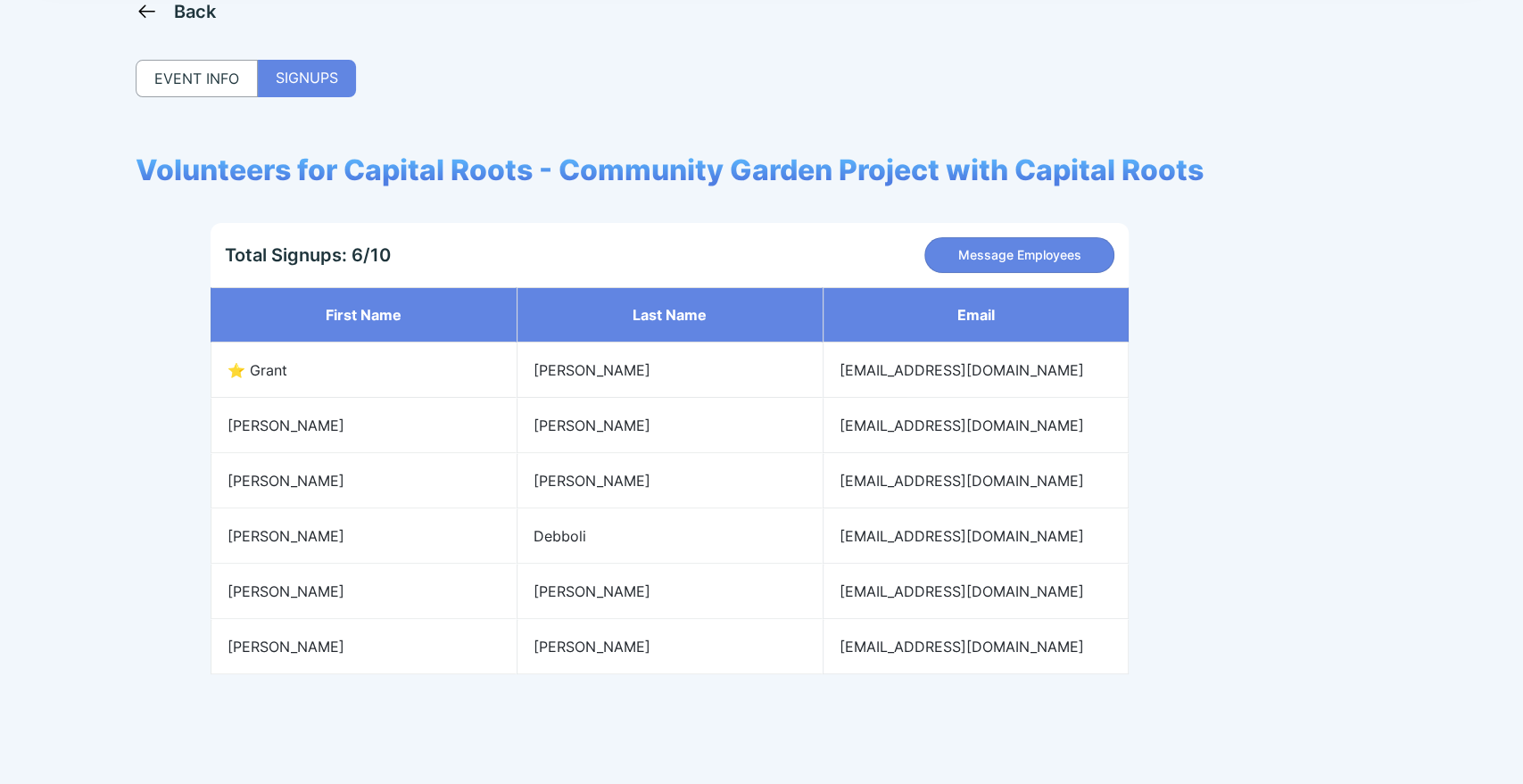
click at [148, 3] on icon at bounding box center [146, 11] width 23 height 23
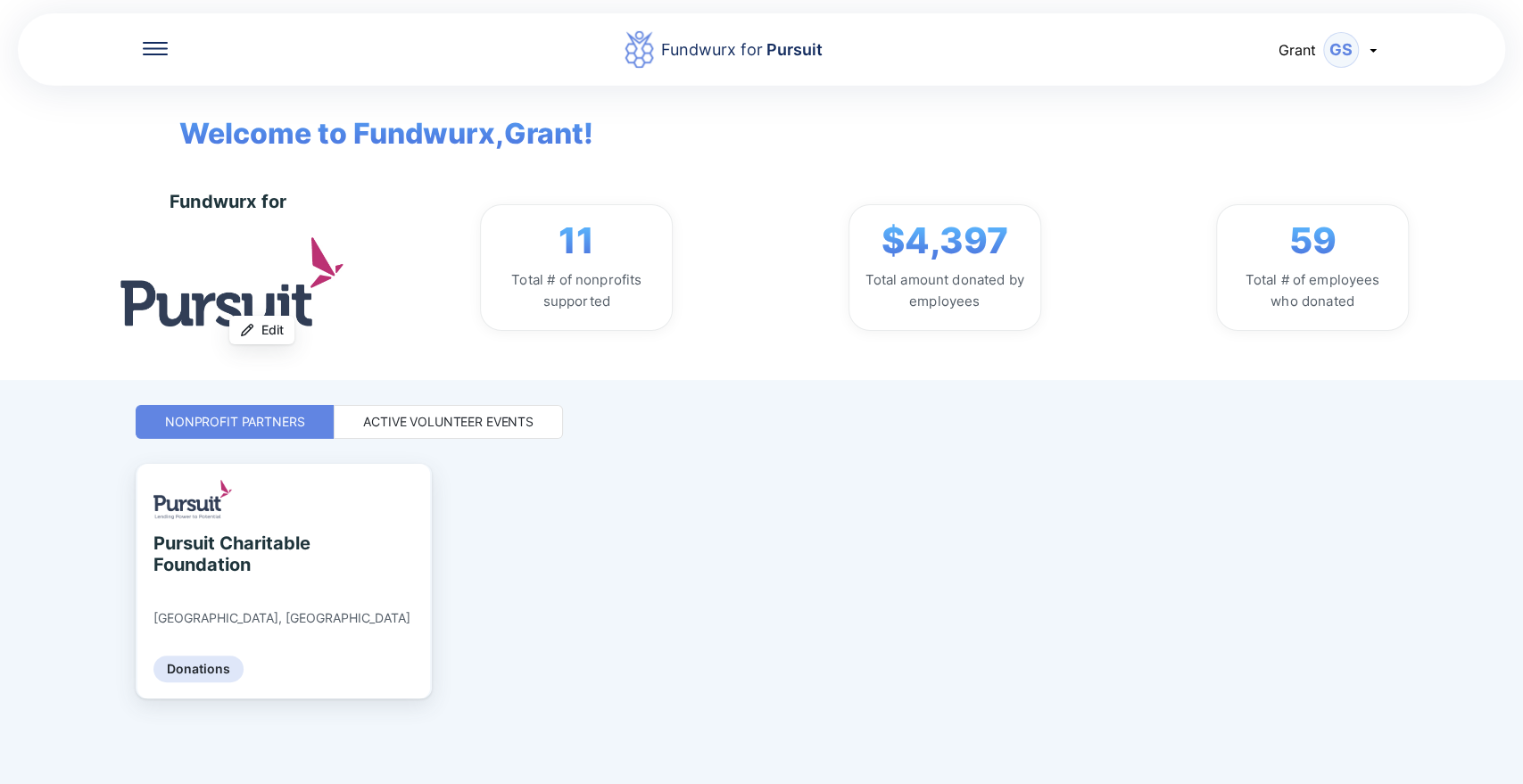
click at [489, 421] on div "Active Volunteer Events" at bounding box center [448, 422] width 171 height 18
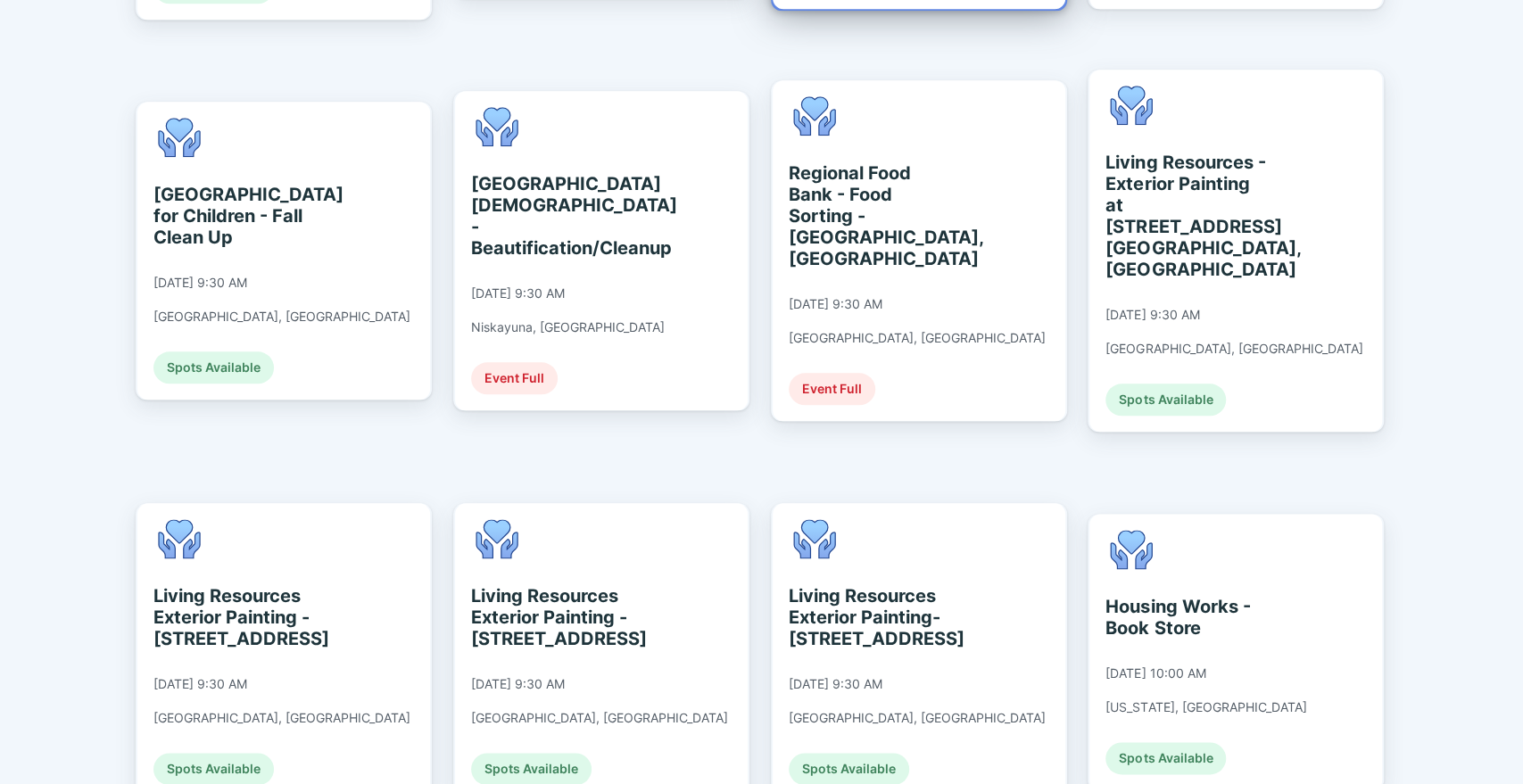
scroll to position [1229, 0]
